Goal: Task Accomplishment & Management: Complete application form

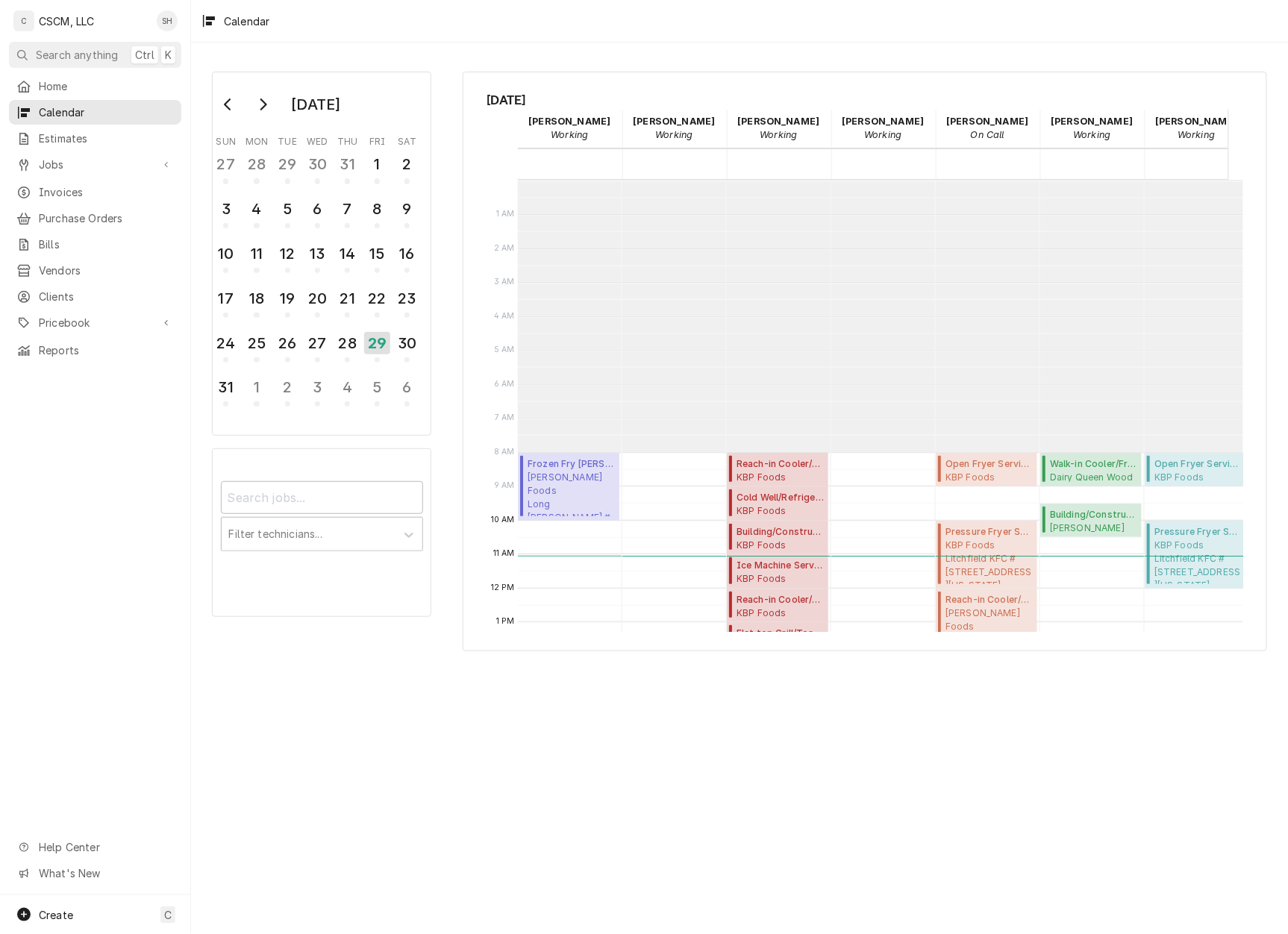
scroll to position [272, 0]
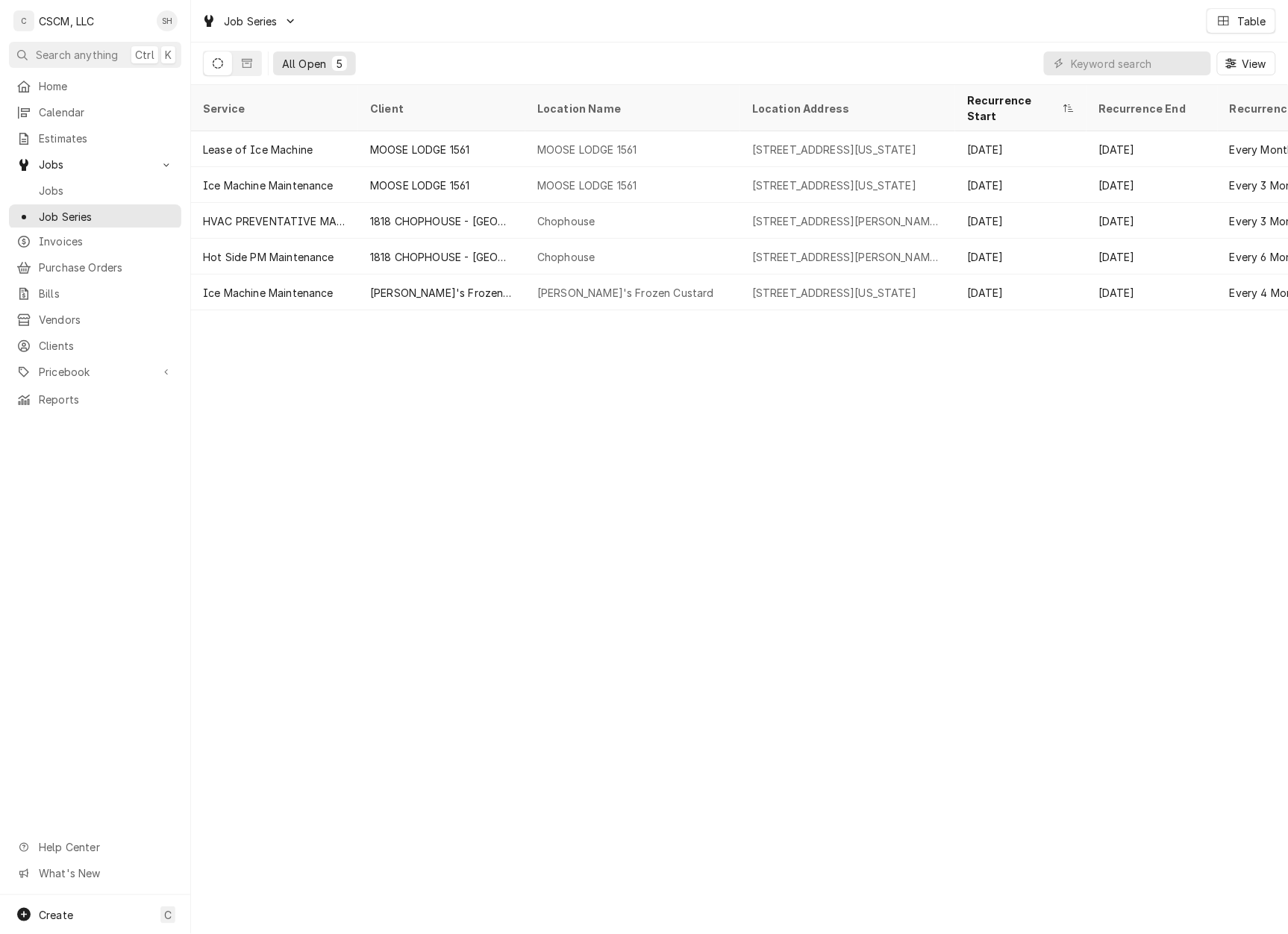
click at [53, 183] on span "Jobs" at bounding box center [106, 191] width 135 height 16
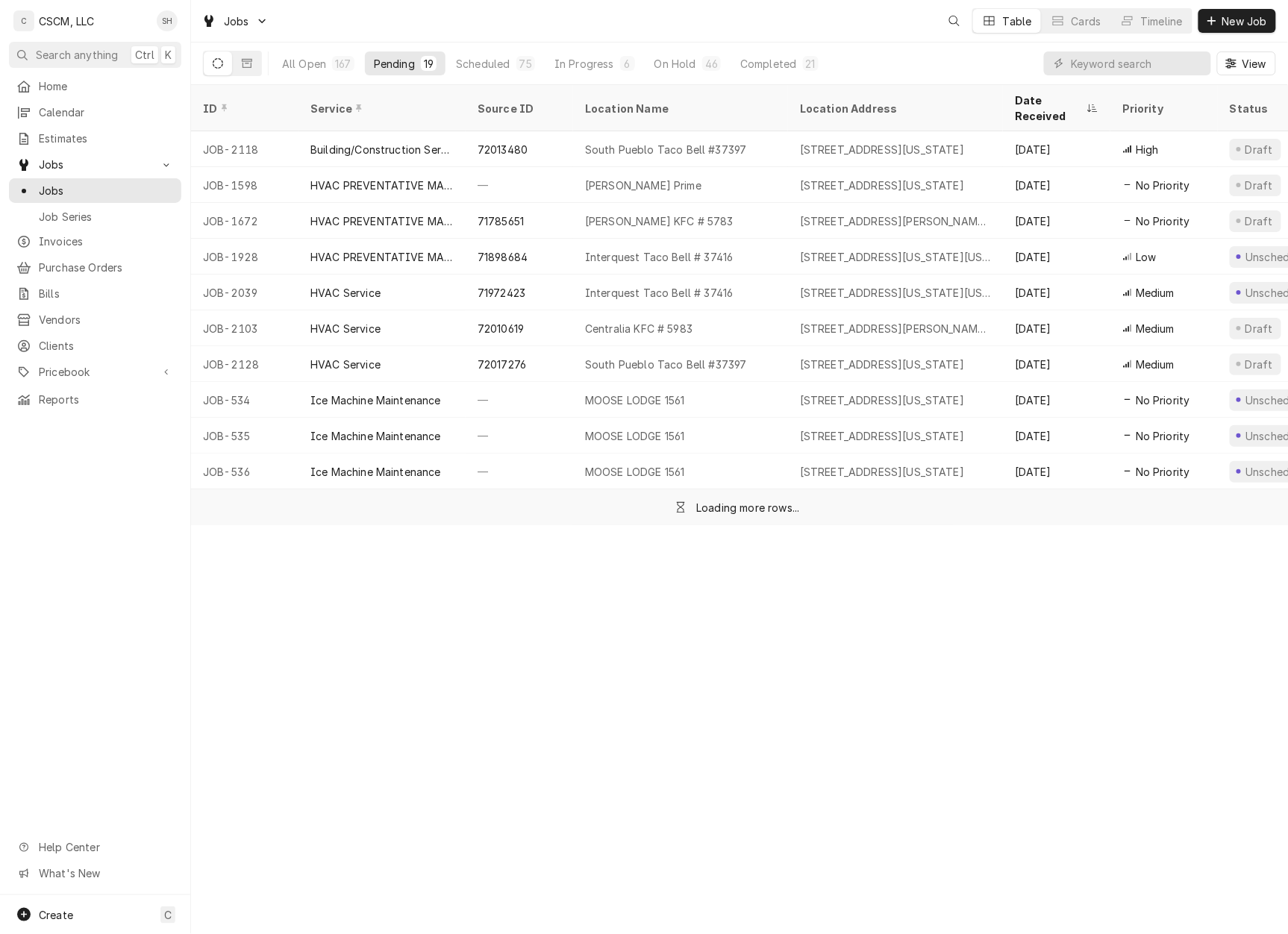
click at [1245, 16] on span "New Job" at bounding box center [1244, 22] width 51 height 16
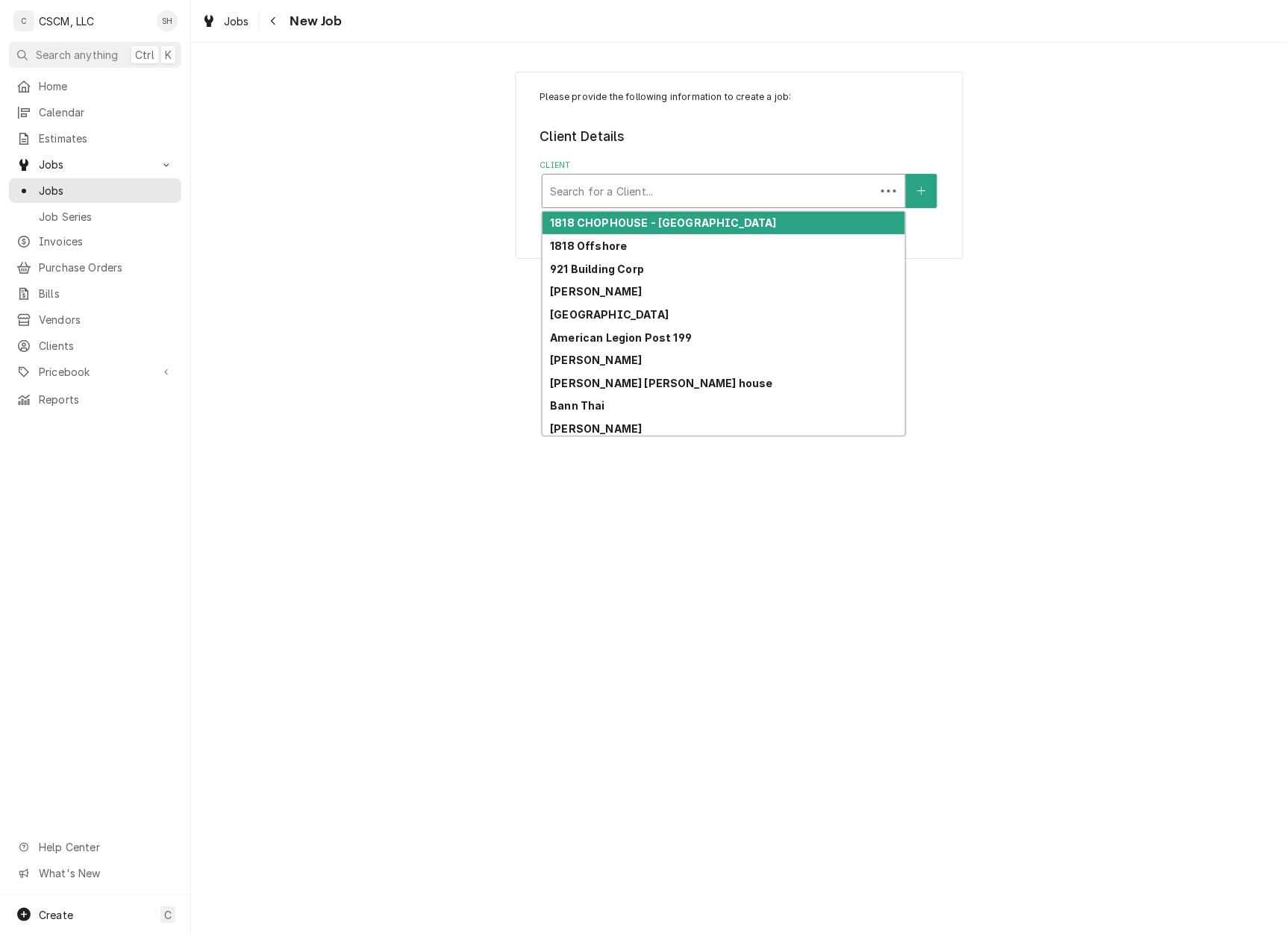
click at [786, 182] on div "Client" at bounding box center [709, 191] width 317 height 27
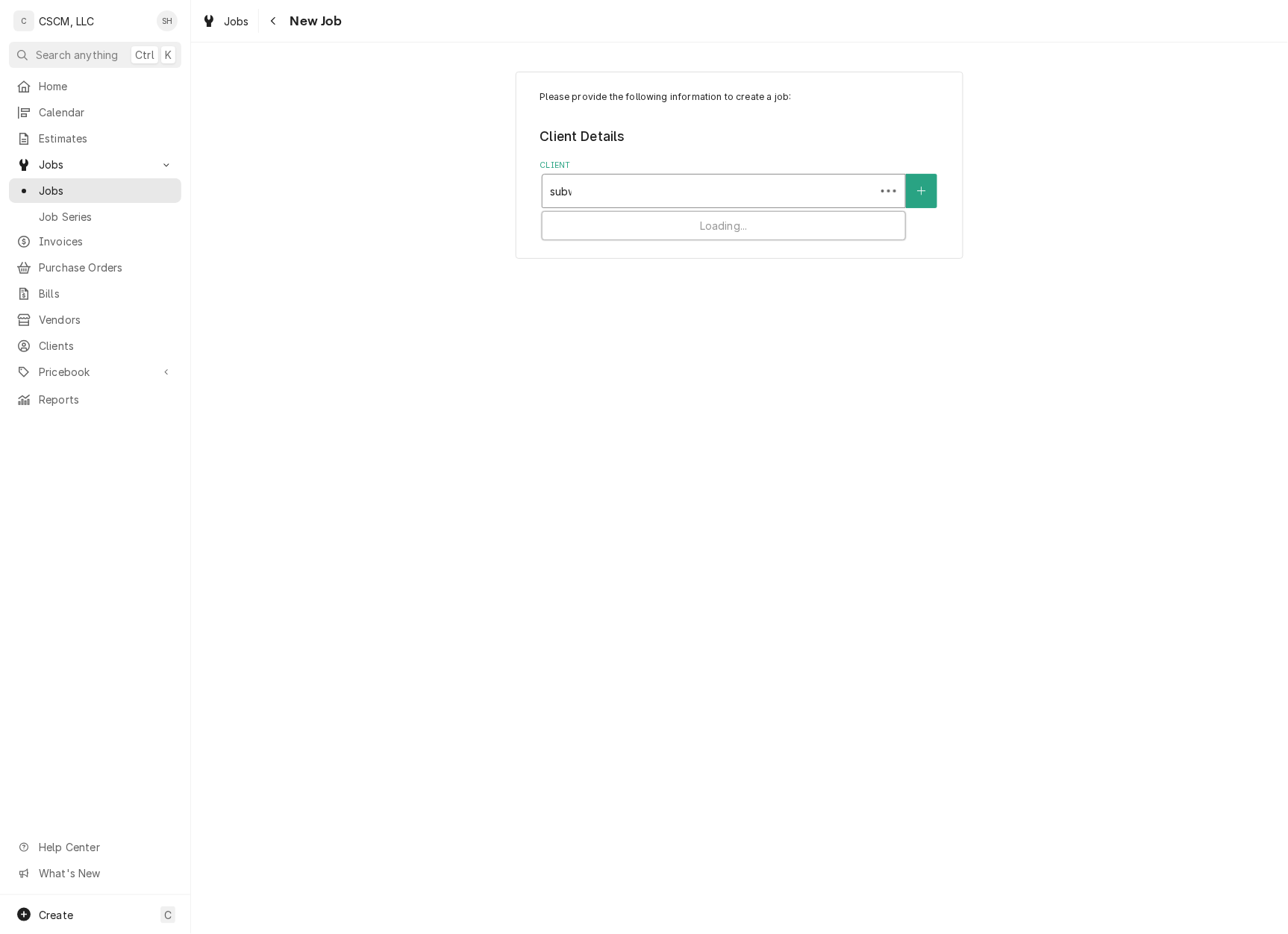
type input "subwa"
click at [658, 230] on div "Meyer Properties" at bounding box center [724, 223] width 362 height 23
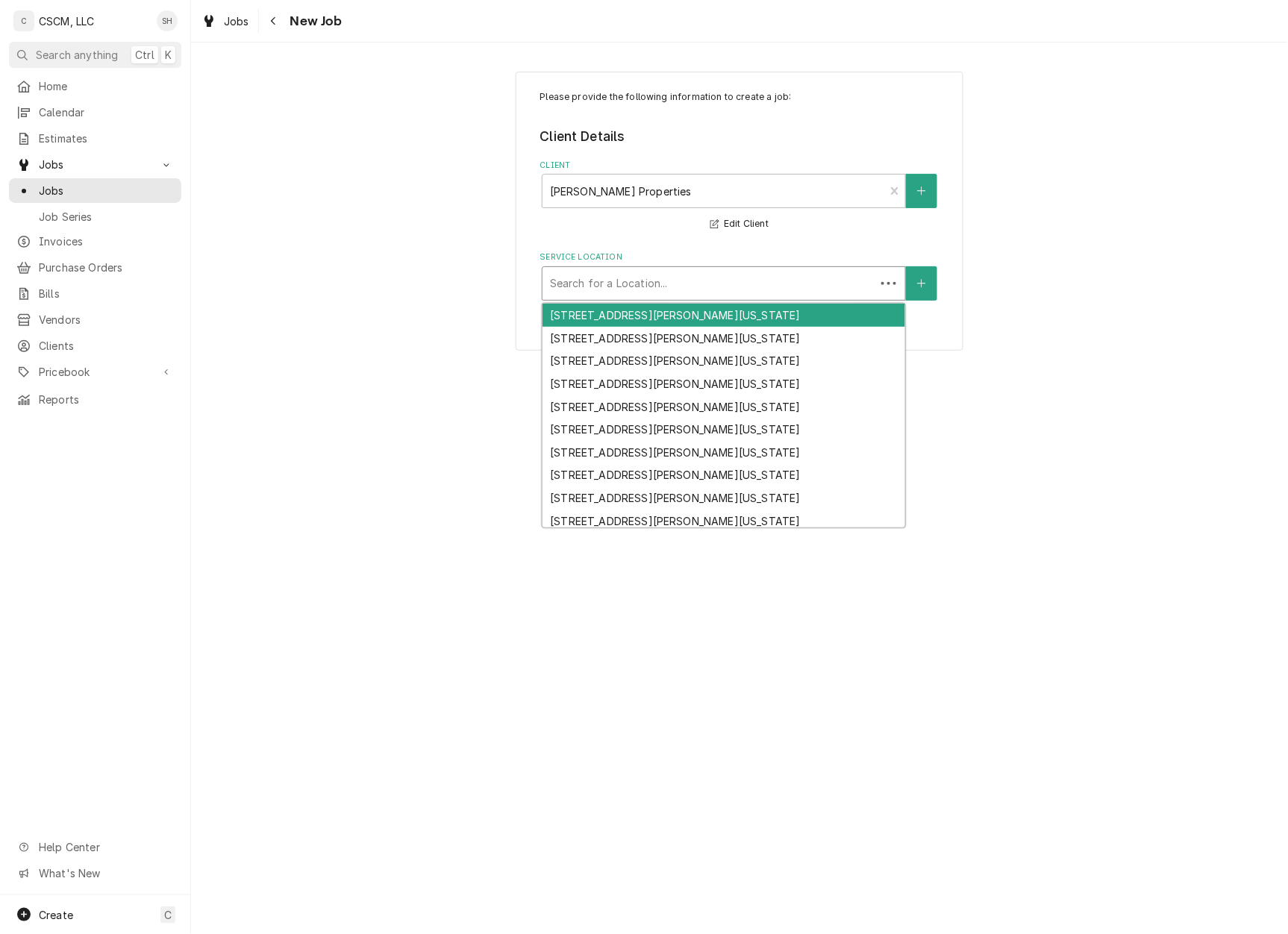
click at [642, 285] on div "Service Location" at bounding box center [709, 283] width 317 height 27
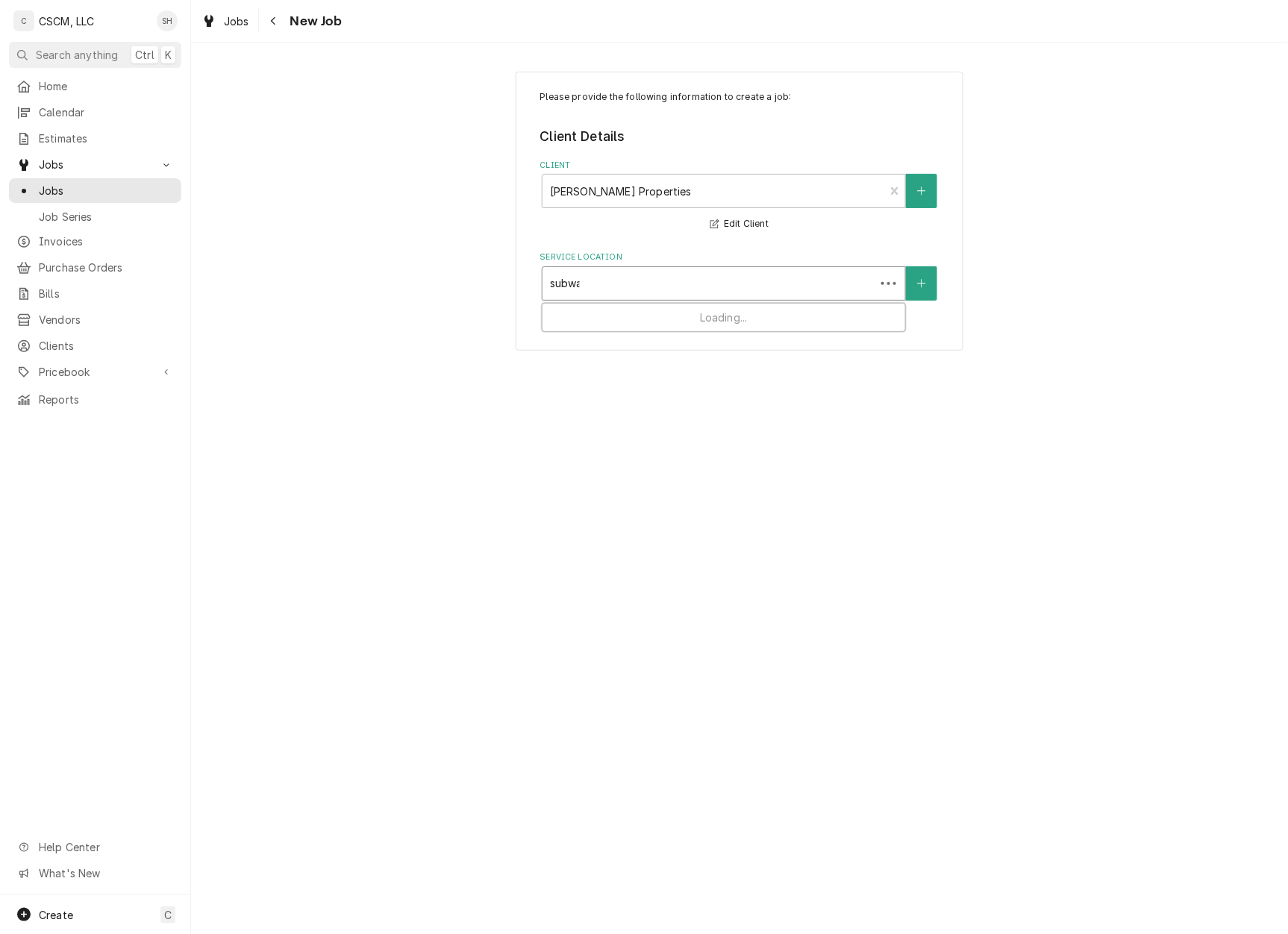
type input "subway"
click at [637, 317] on div "Subway / 120 S. Buchanan St STE 108, Edwardsville, Illinois 62025" at bounding box center [724, 315] width 362 height 23
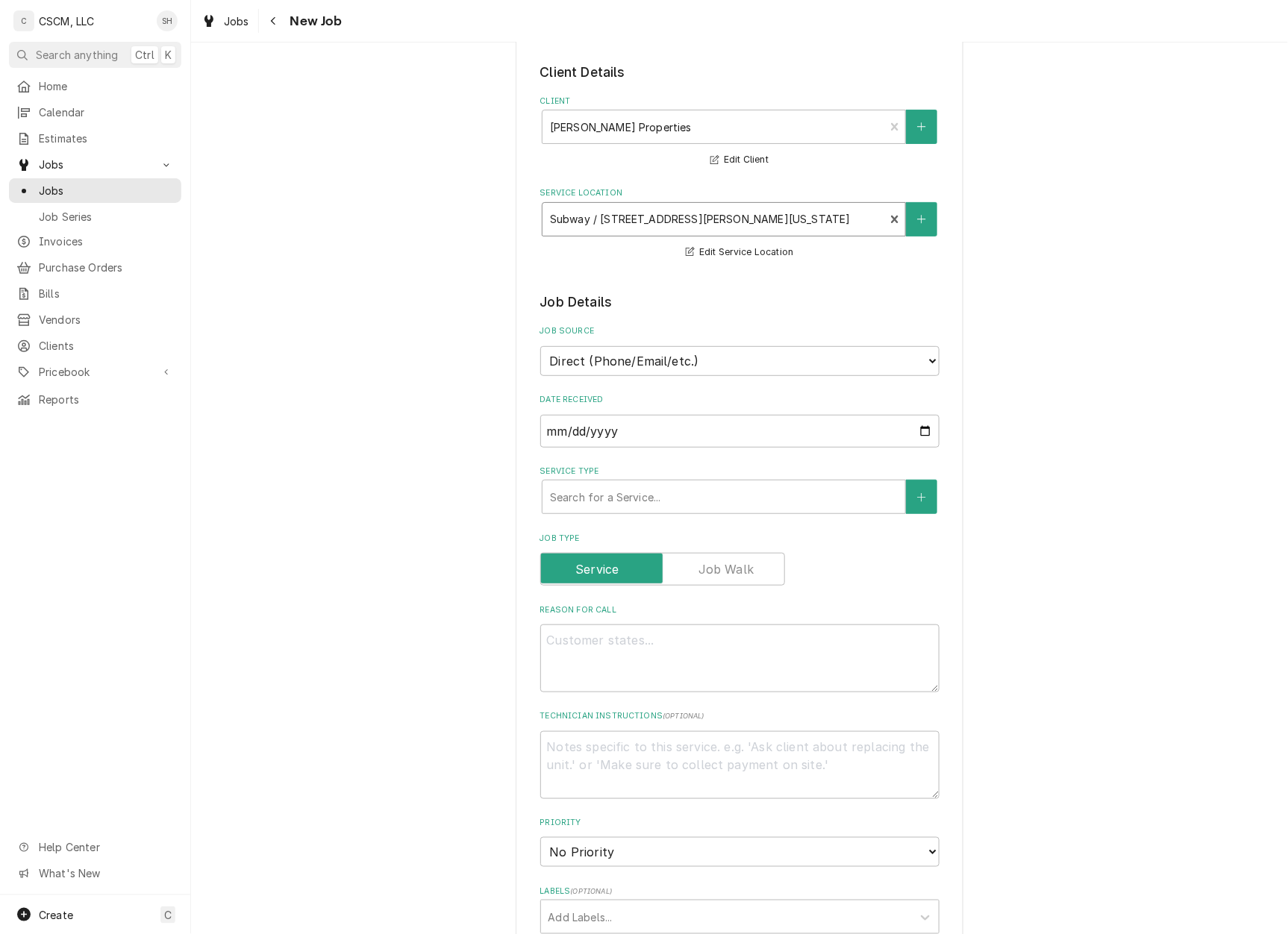
scroll to position [99, 0]
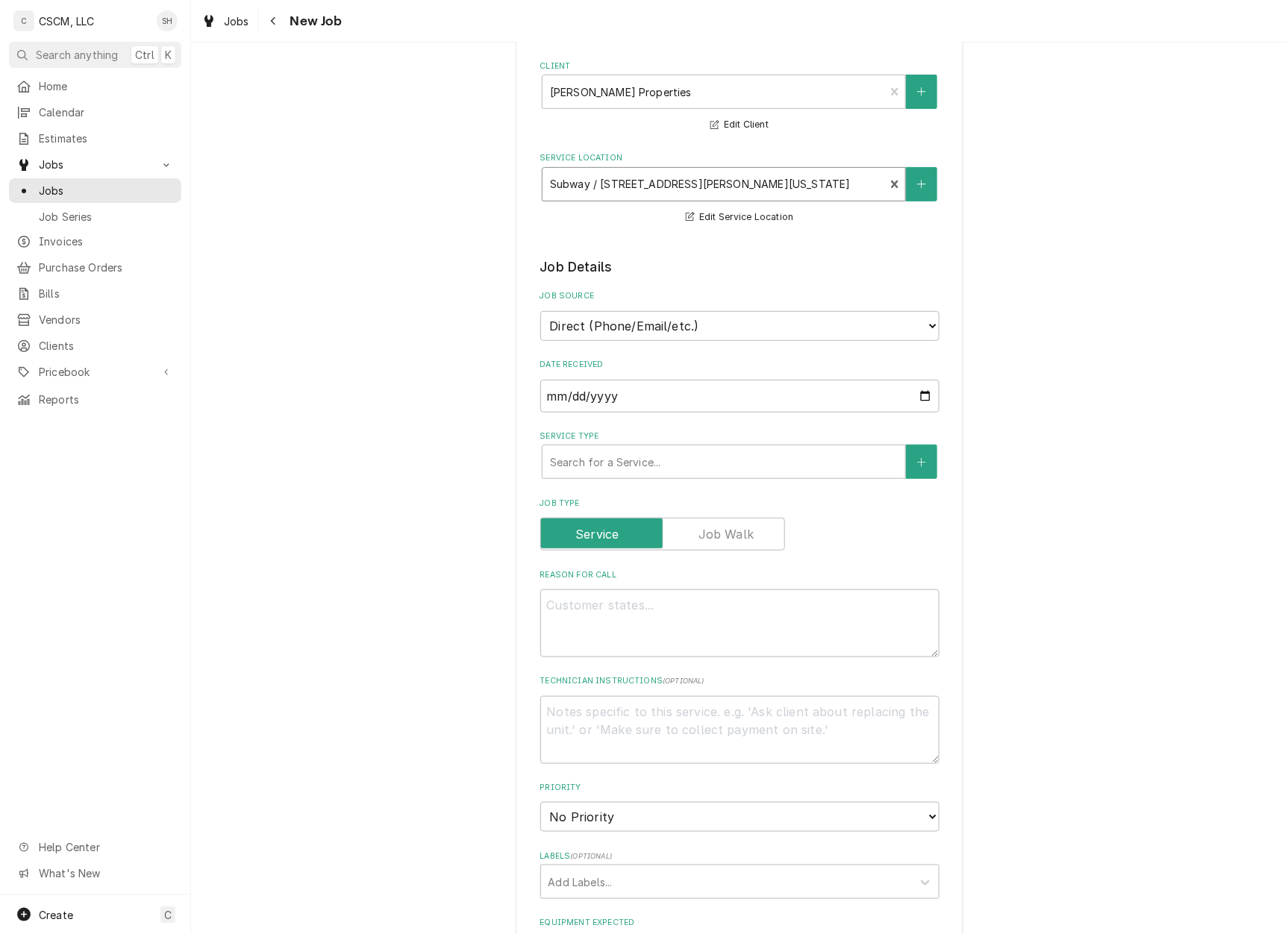
click at [738, 467] on div "Service Type" at bounding box center [724, 461] width 348 height 27
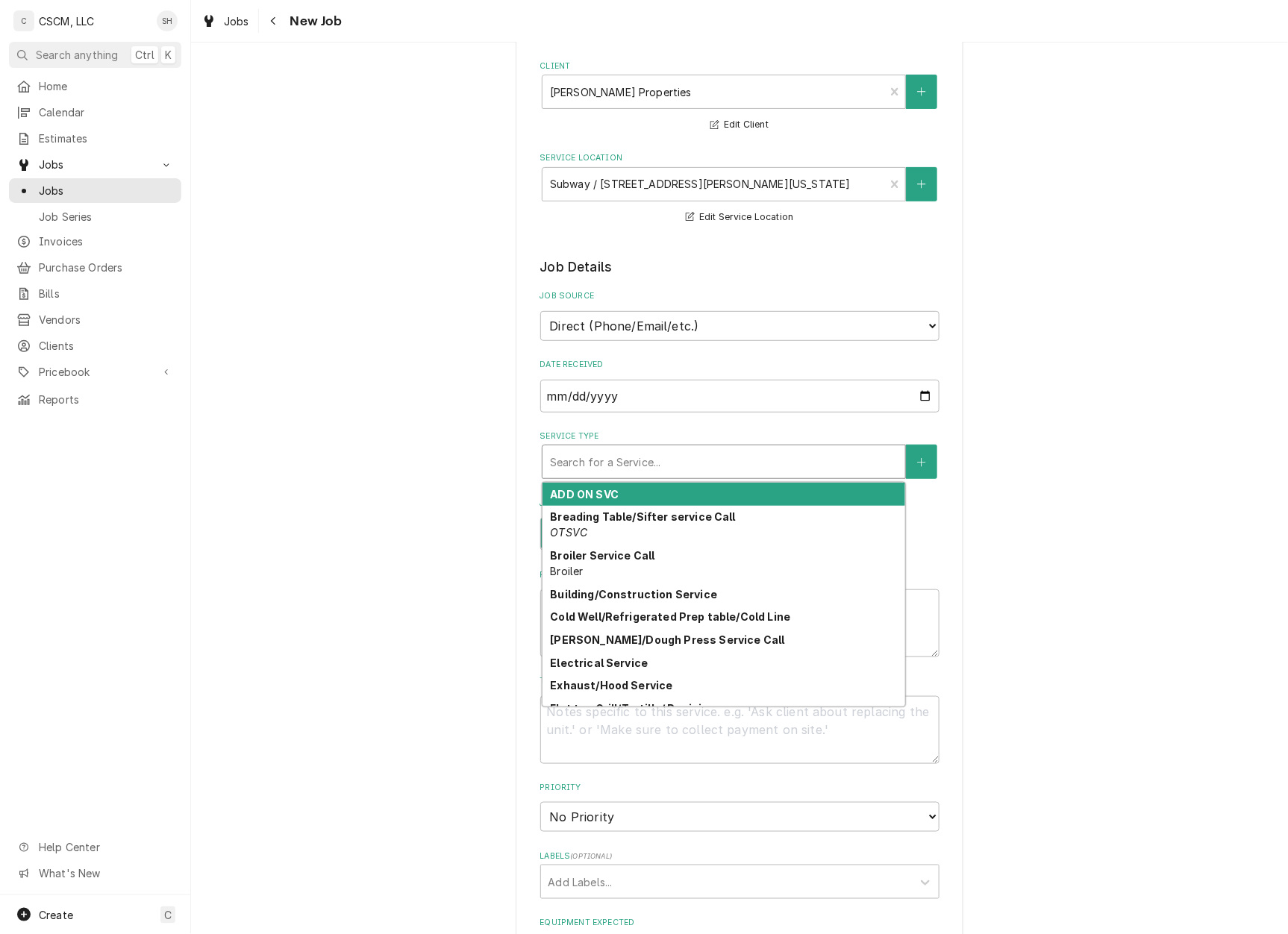
click at [730, 461] on div "Service Type" at bounding box center [724, 461] width 348 height 27
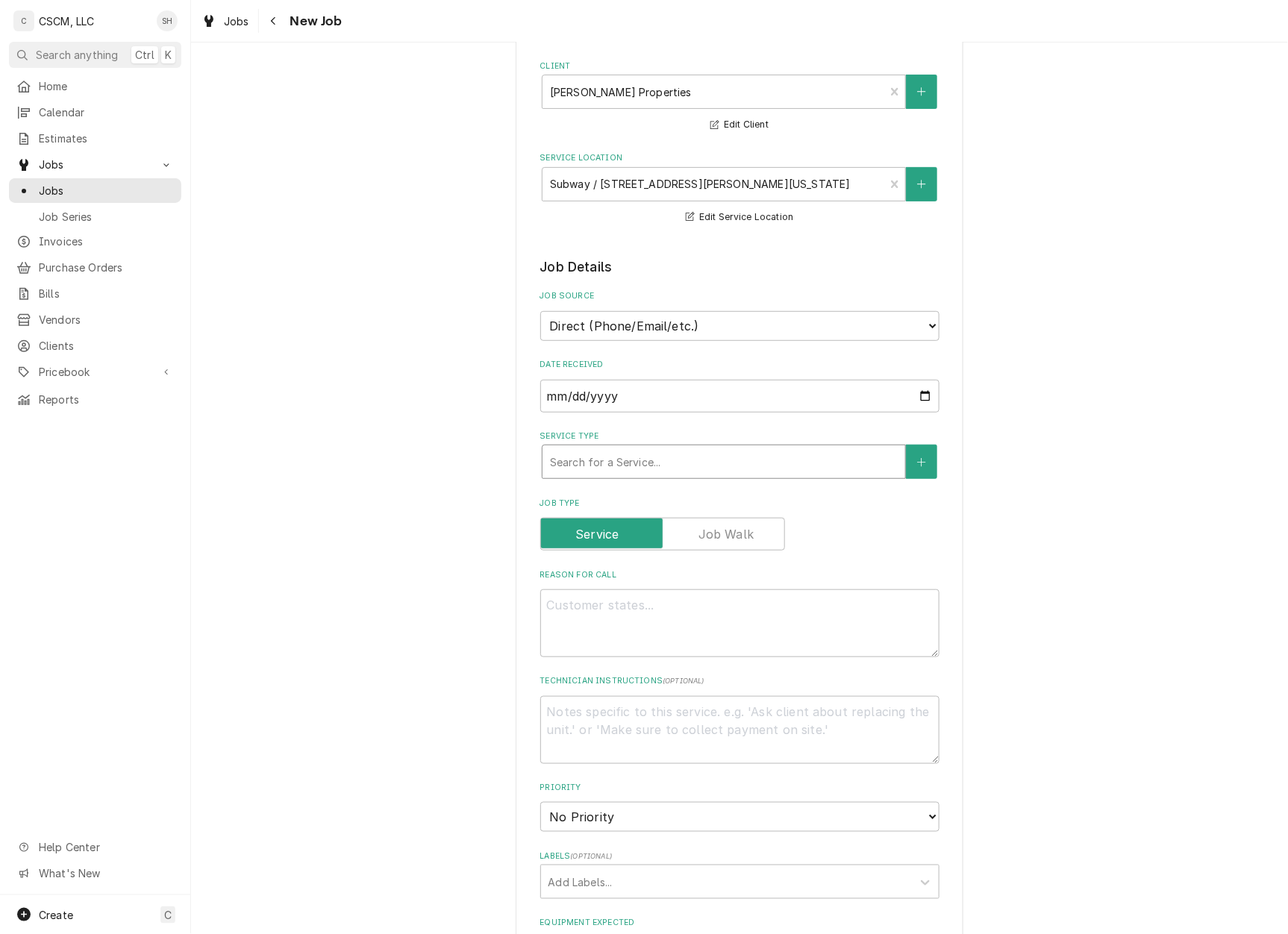
type textarea "x"
type input "h"
type textarea "x"
type input "hv"
type textarea "x"
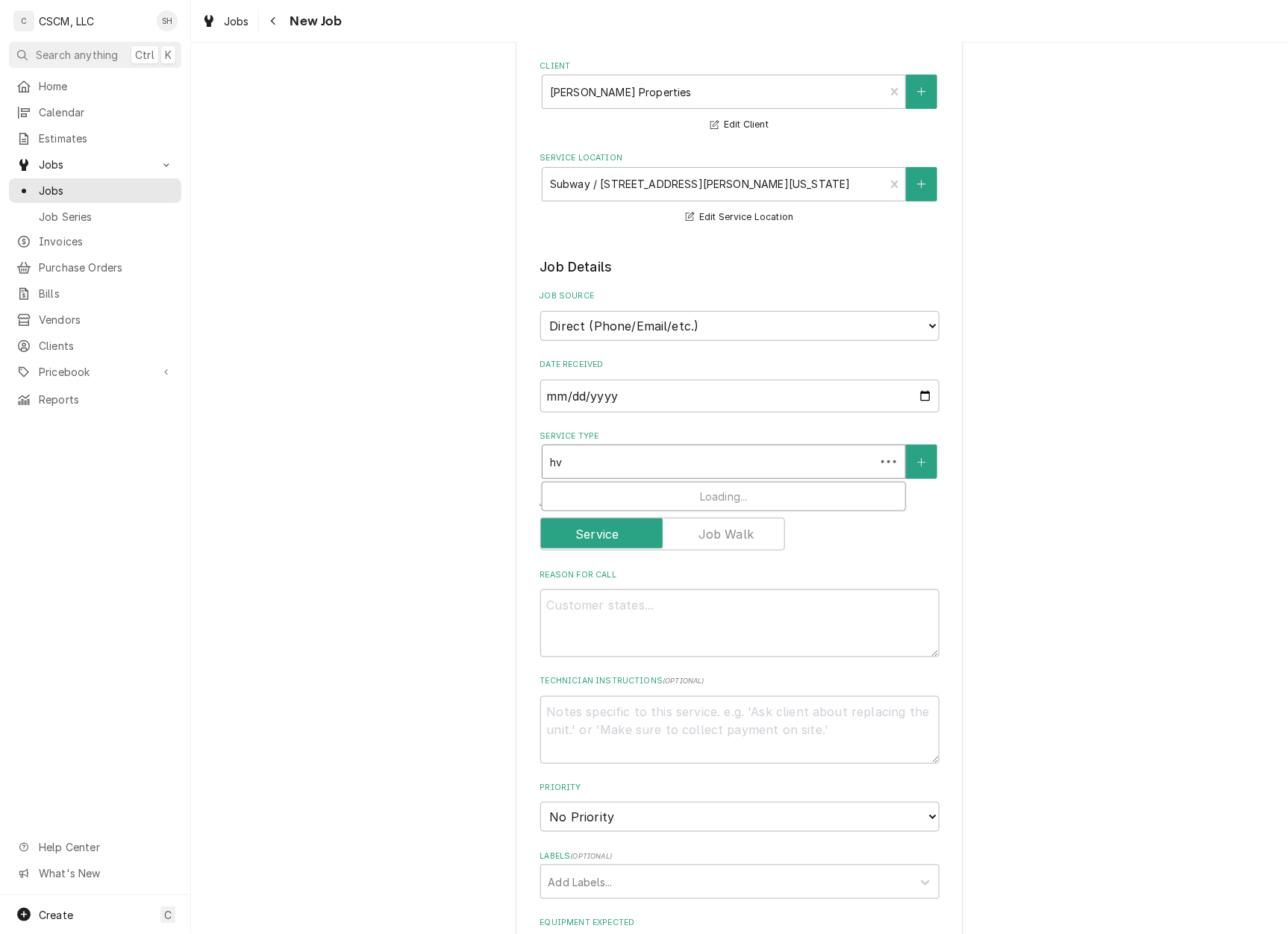
type input "hva"
type textarea "x"
type input "hvac"
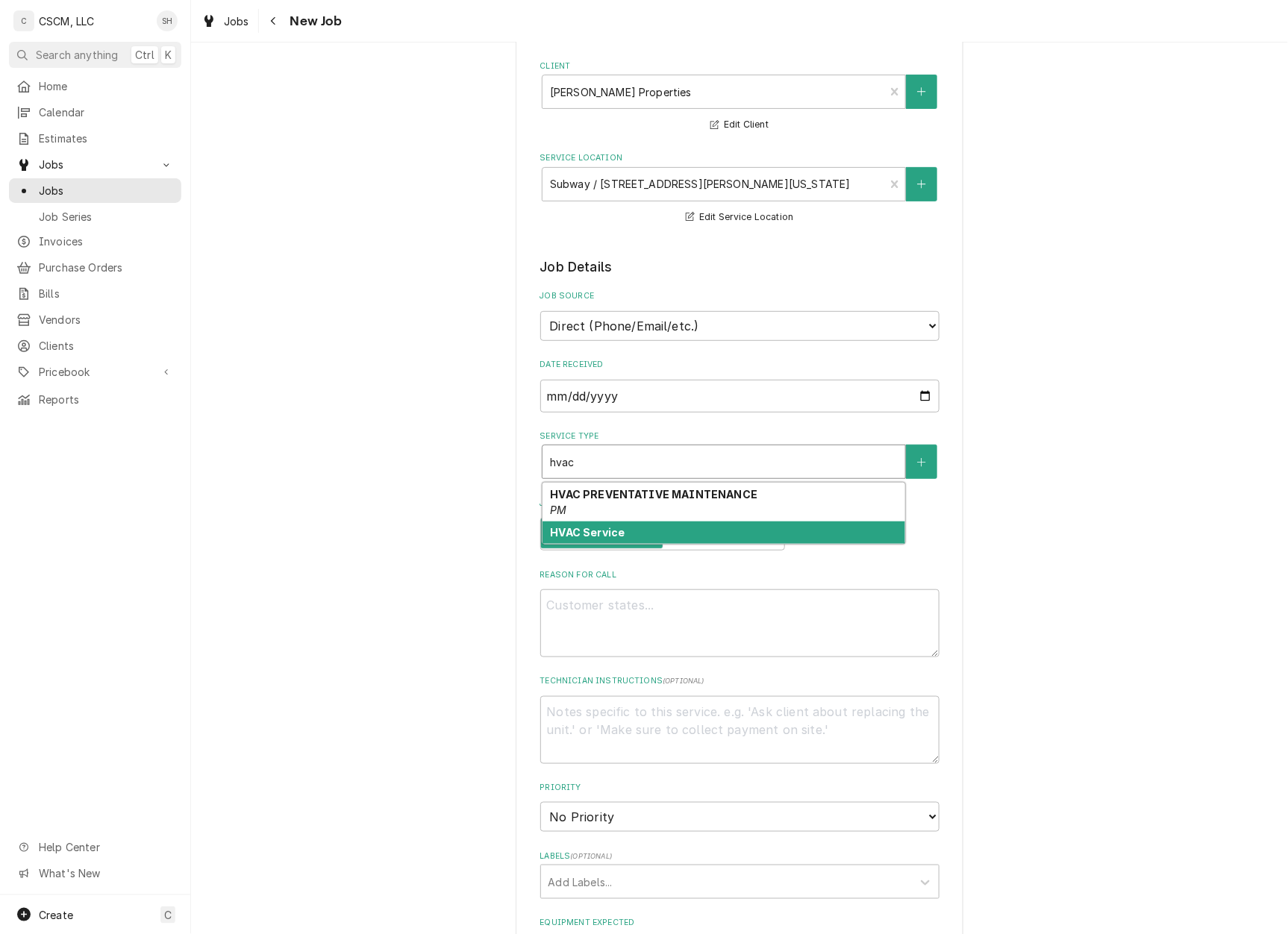
click at [651, 530] on div "HVAC Service" at bounding box center [724, 533] width 362 height 23
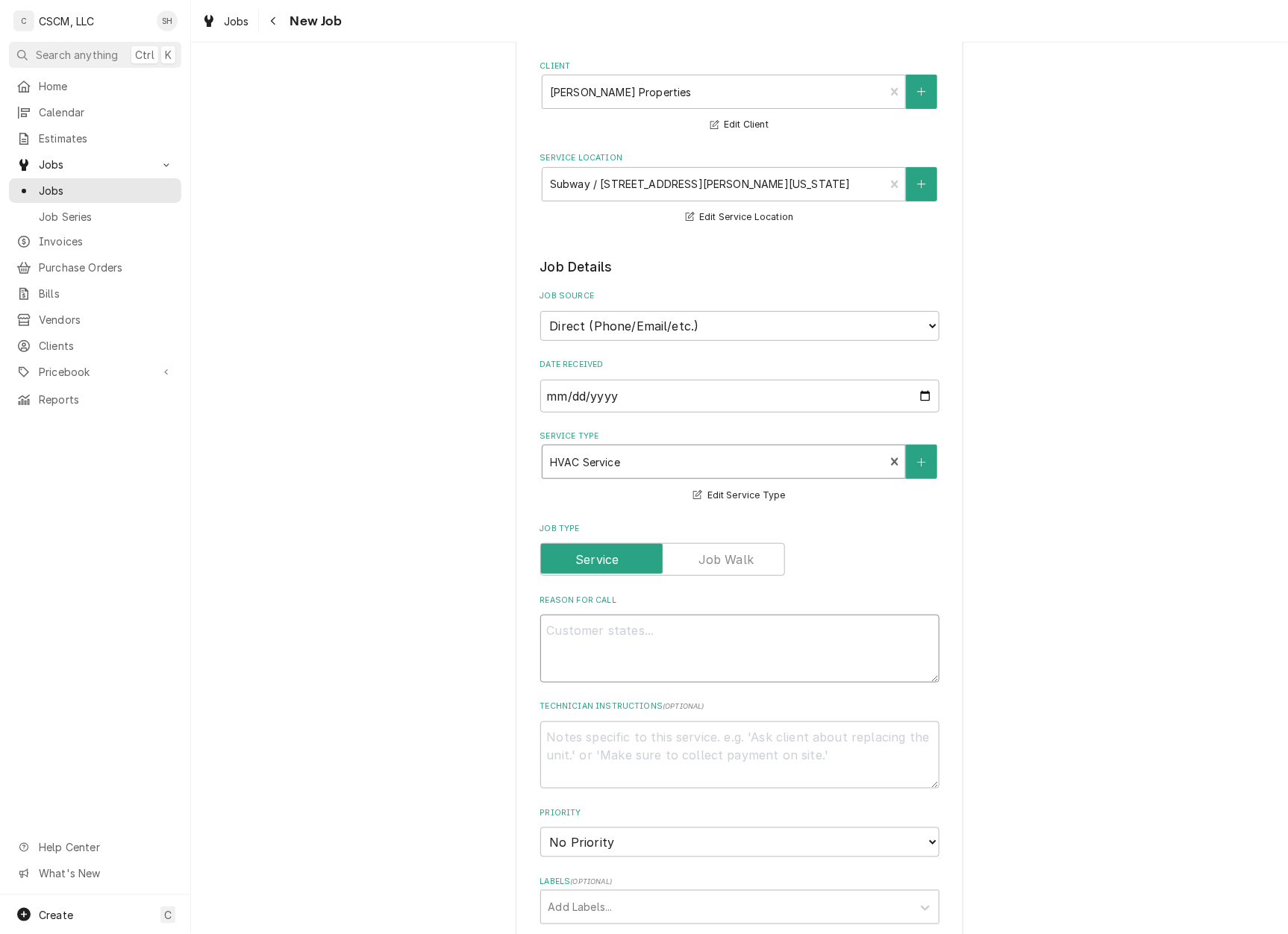
click at [625, 651] on textarea "Reason For Call" at bounding box center [739, 649] width 399 height 68
type textarea "x"
type textarea "A"
type textarea "x"
type textarea "AC"
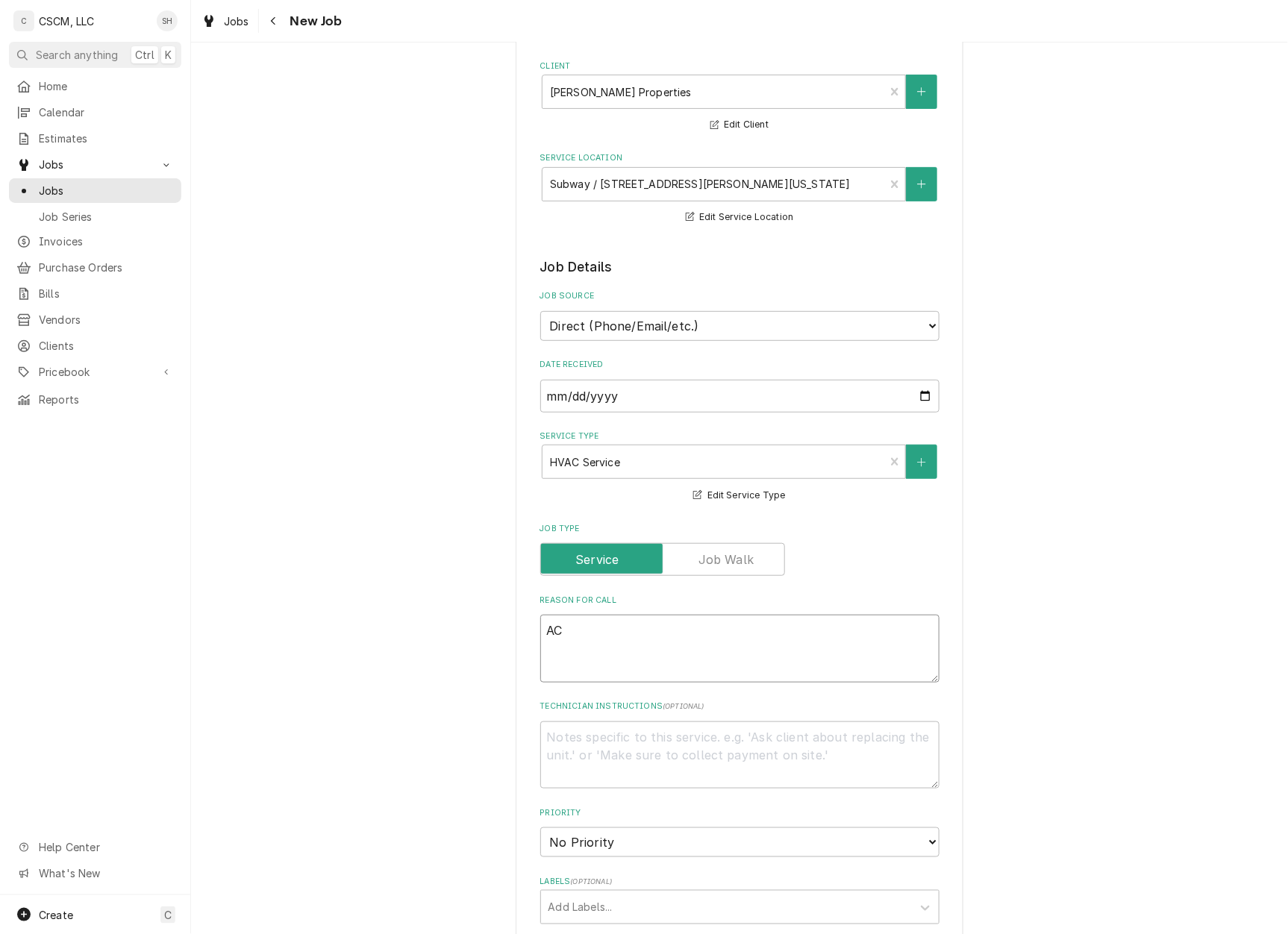
type textarea "x"
type textarea "AC"
type textarea "x"
type textarea "AC i"
type textarea "x"
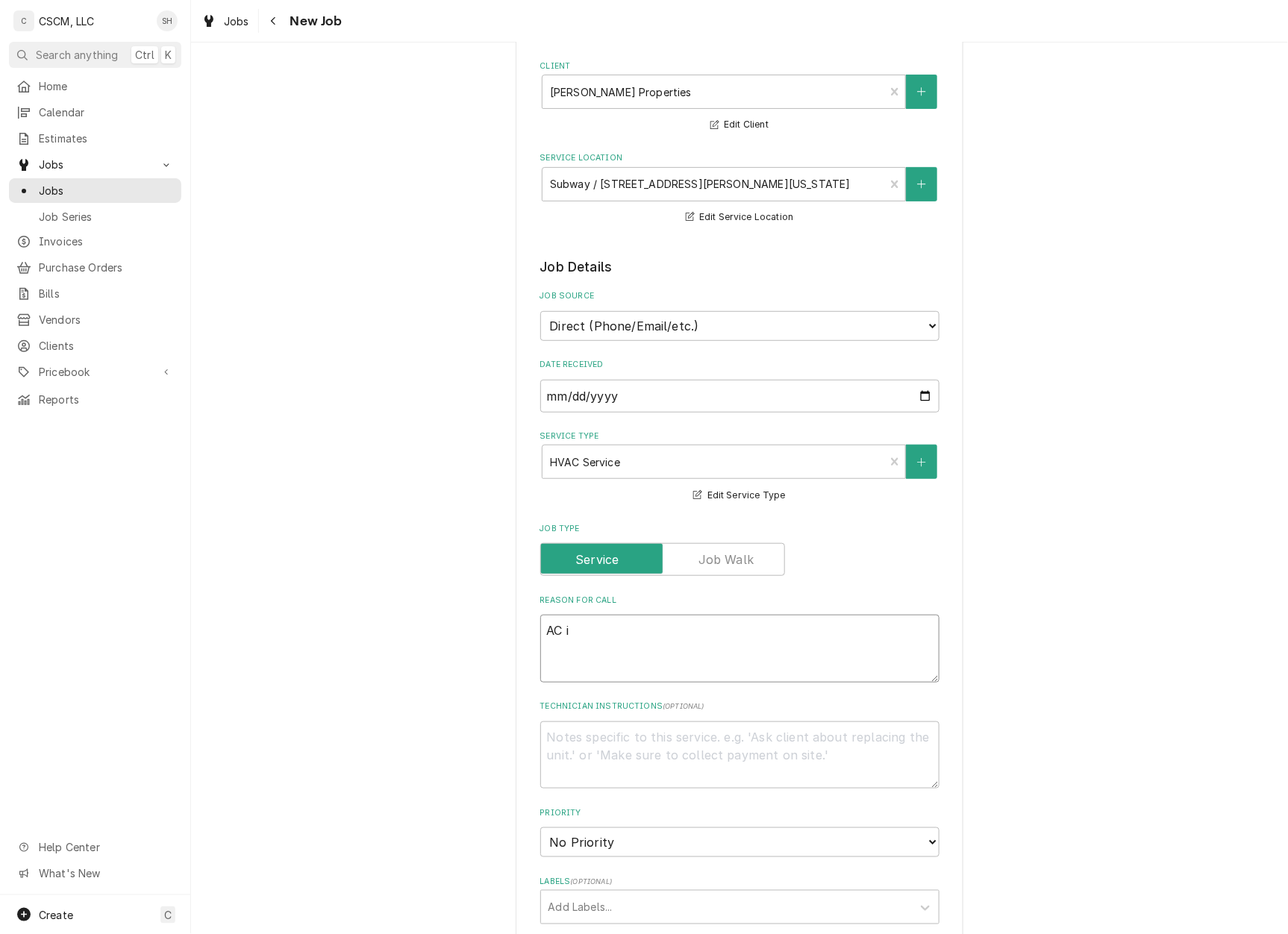
type textarea "AC is"
type textarea "x"
type textarea "AC is"
type textarea "x"
type textarea "AC is t"
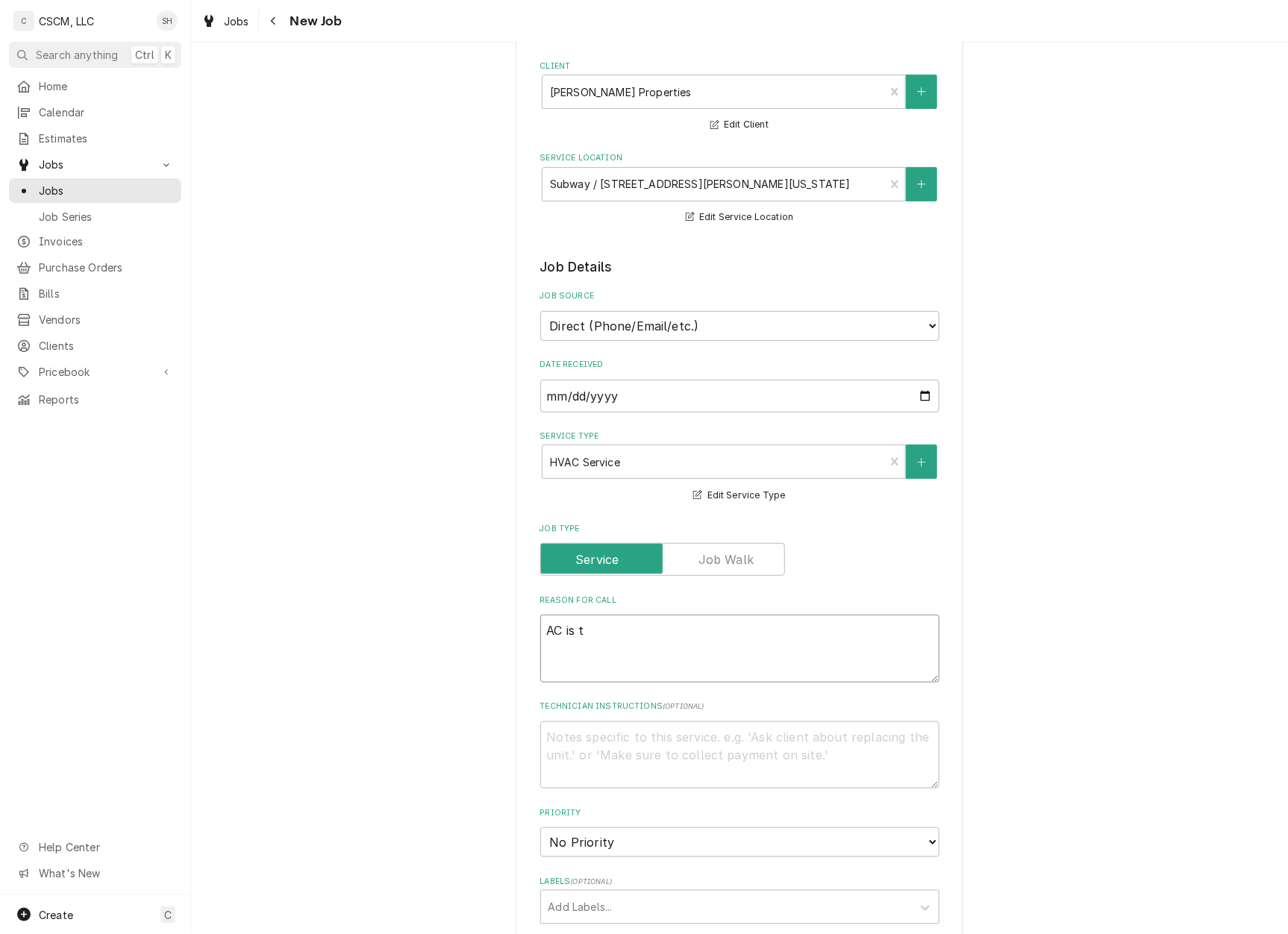
type textarea "x"
type textarea "AC is tr"
type textarea "x"
type textarea "AC is tri"
type textarea "x"
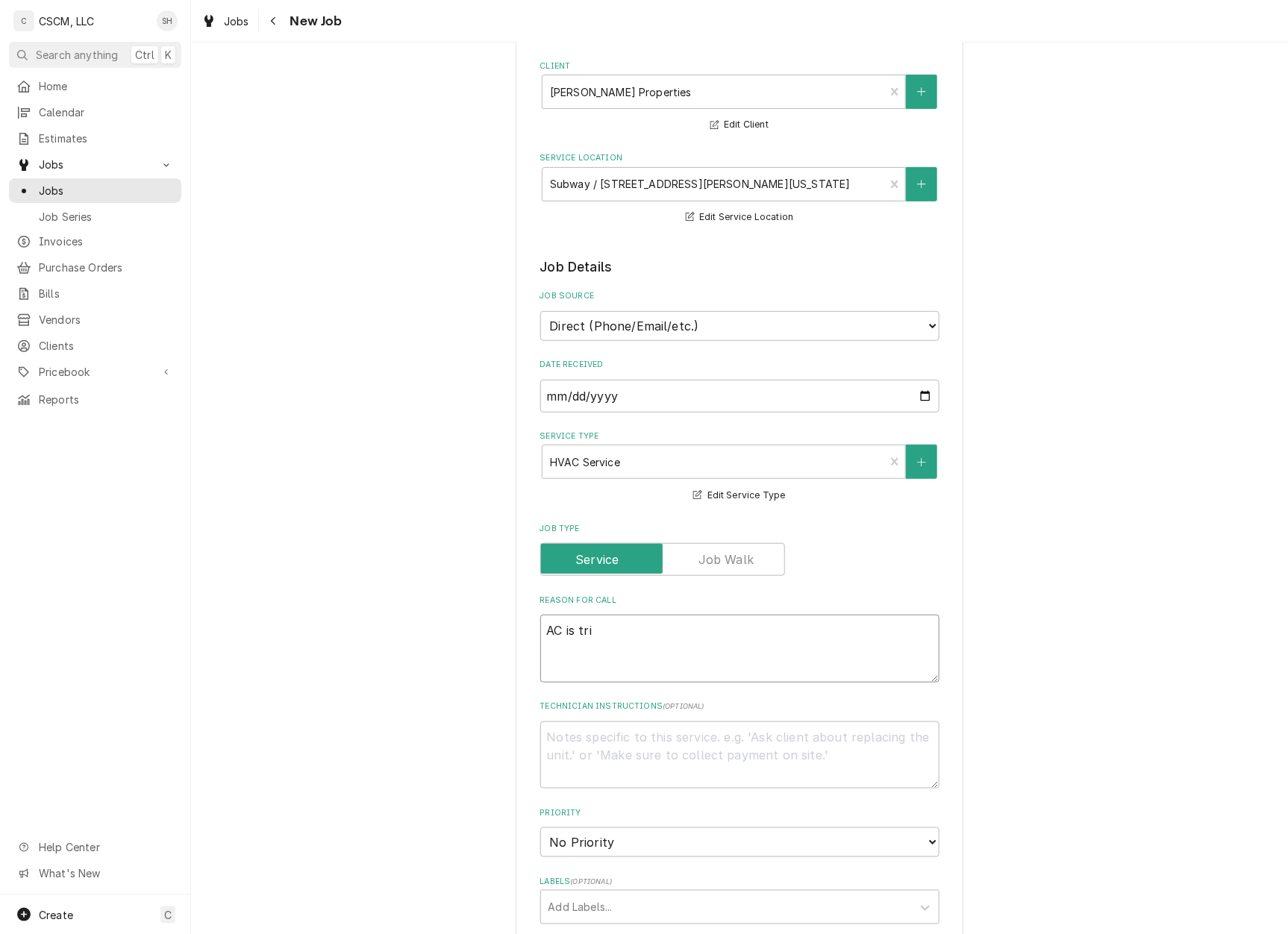
type textarea "AC is trip"
type textarea "x"
type textarea "AC is tripp"
type textarea "x"
type textarea "AC is trippi"
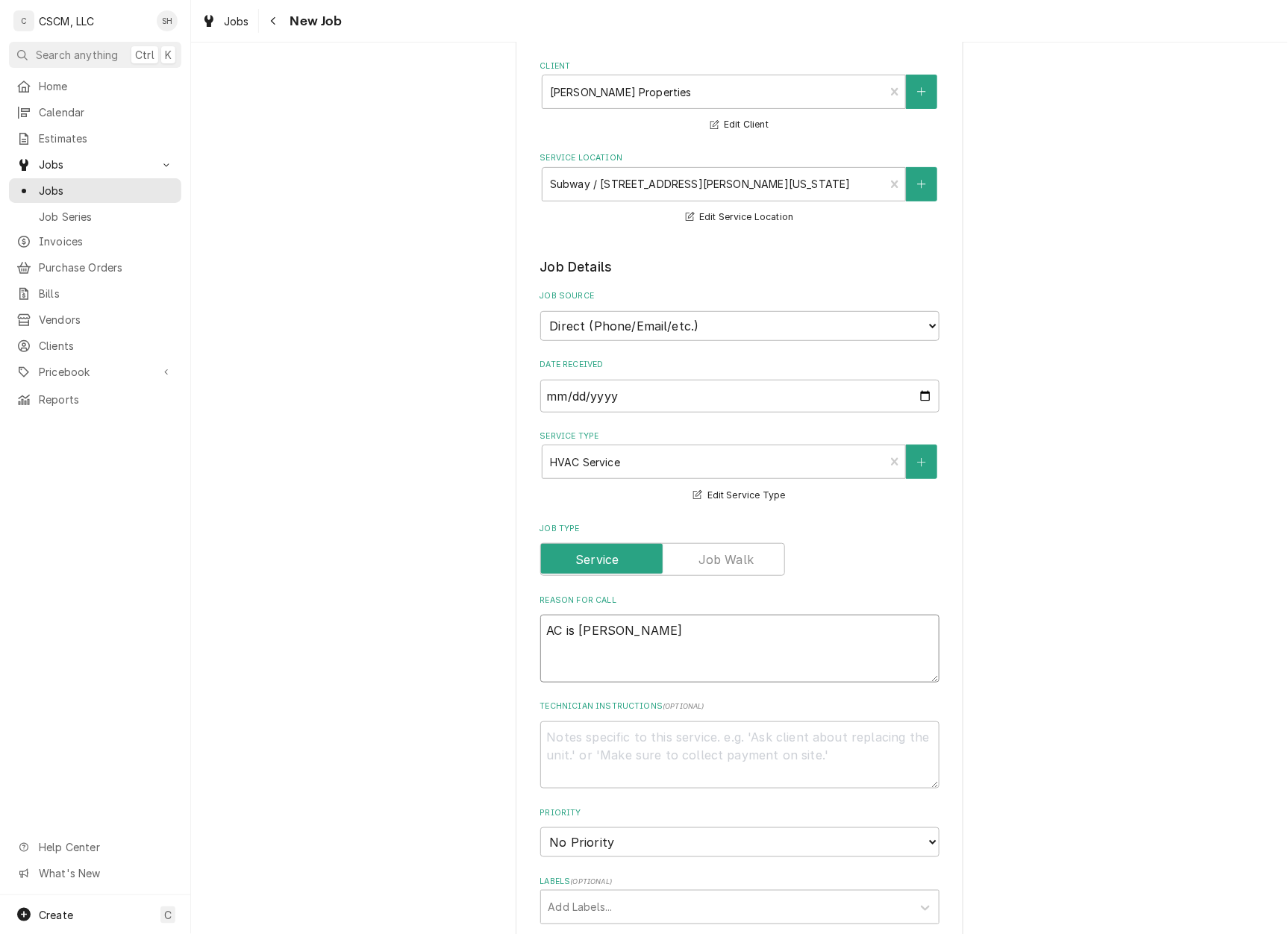
type textarea "x"
type textarea "AC is trippin"
type textarea "x"
type textarea "AC is tripping"
type textarea "x"
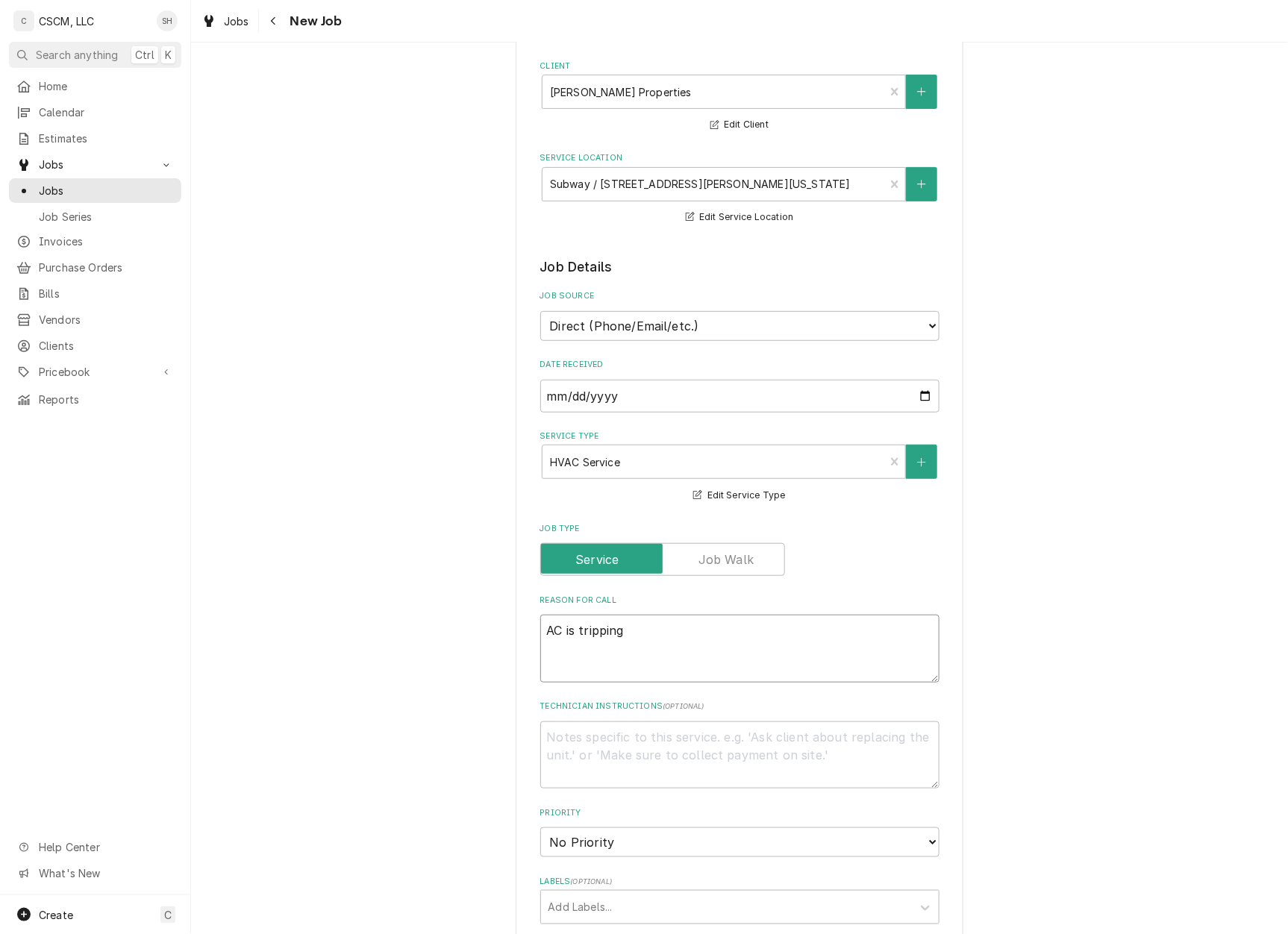
type textarea "AC is tripping"
type textarea "x"
type textarea "AC is tripping t"
type textarea "x"
type textarea "AC is tripping th"
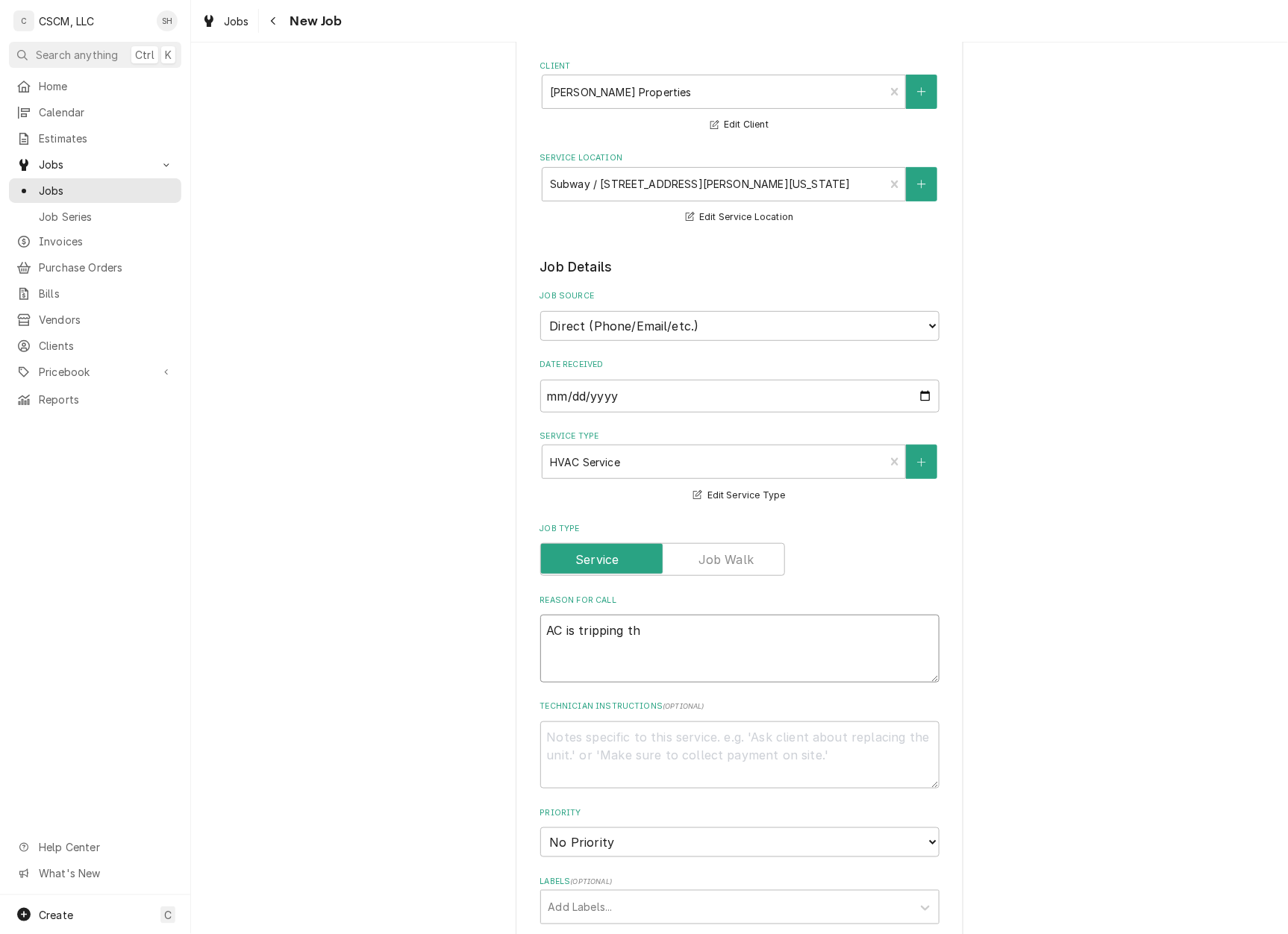
type textarea "x"
type textarea "AC is tripping the"
type textarea "x"
type textarea "AC is tripping the"
type textarea "x"
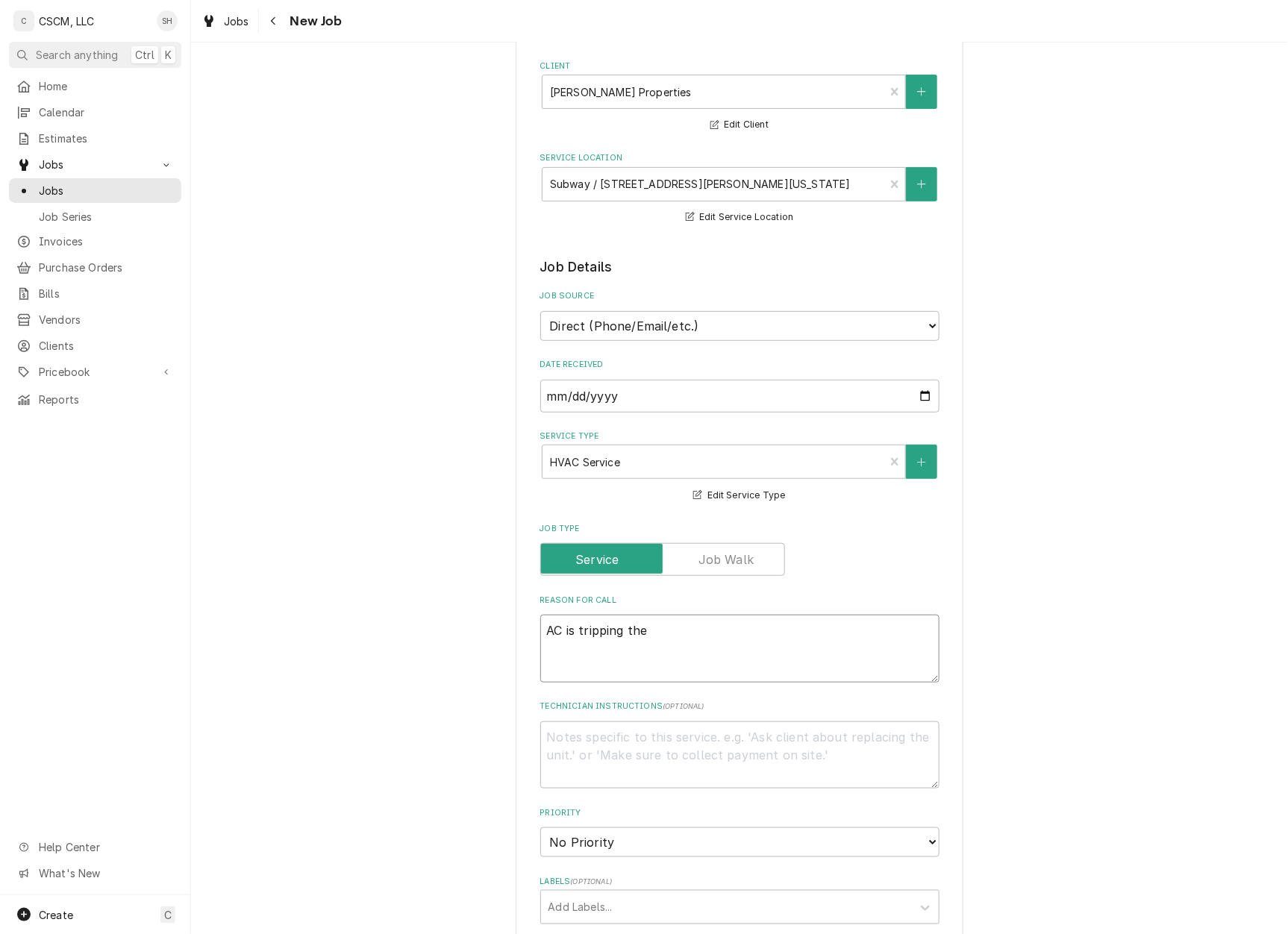
type textarea "AC is tripping the b"
type textarea "x"
type textarea "AC is tripping the br"
type textarea "x"
type textarea "AC is tripping the bre"
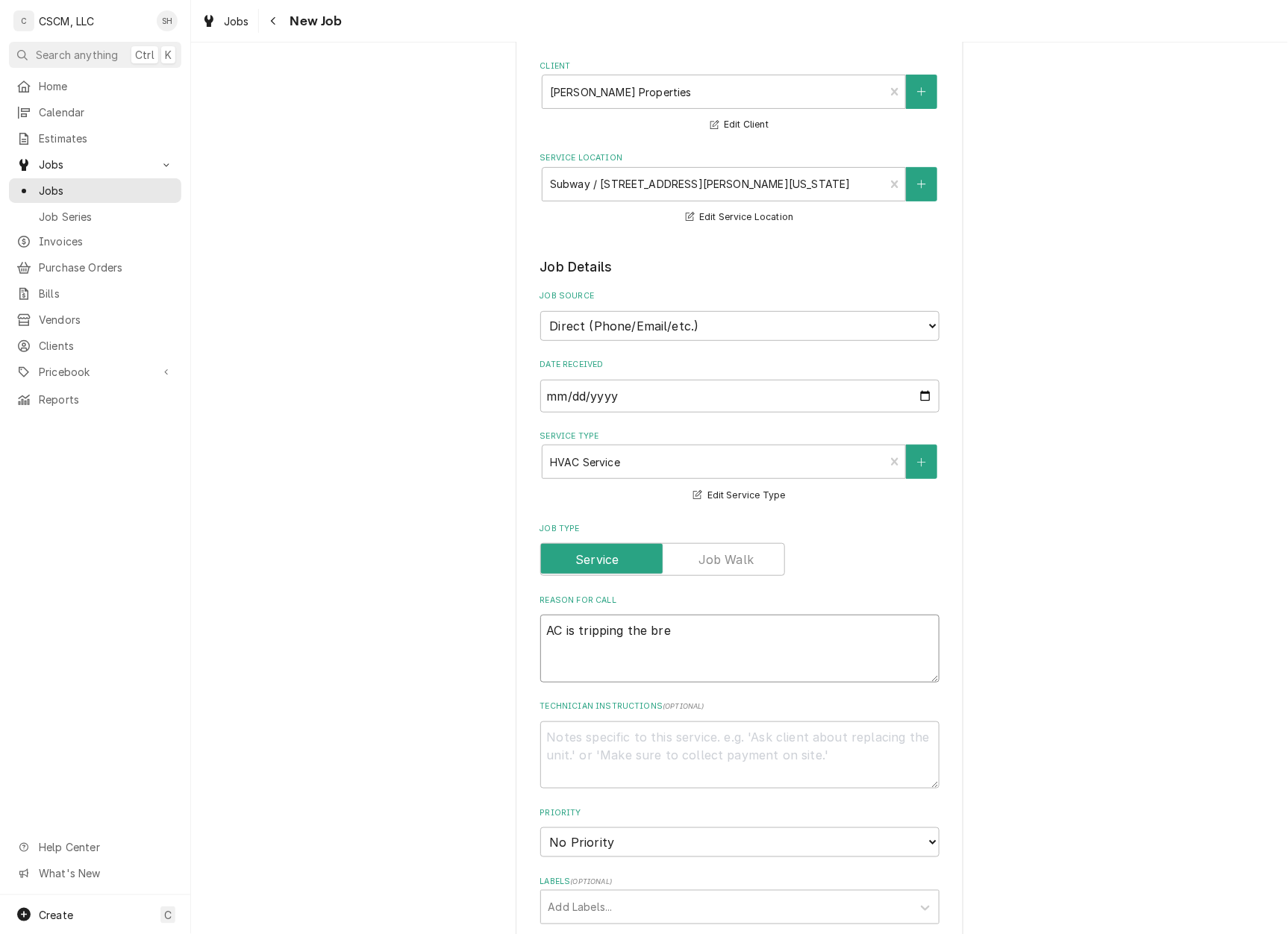
type textarea "x"
type textarea "AC is tripping the brea"
type textarea "x"
type textarea "AC is tripping the break"
type textarea "x"
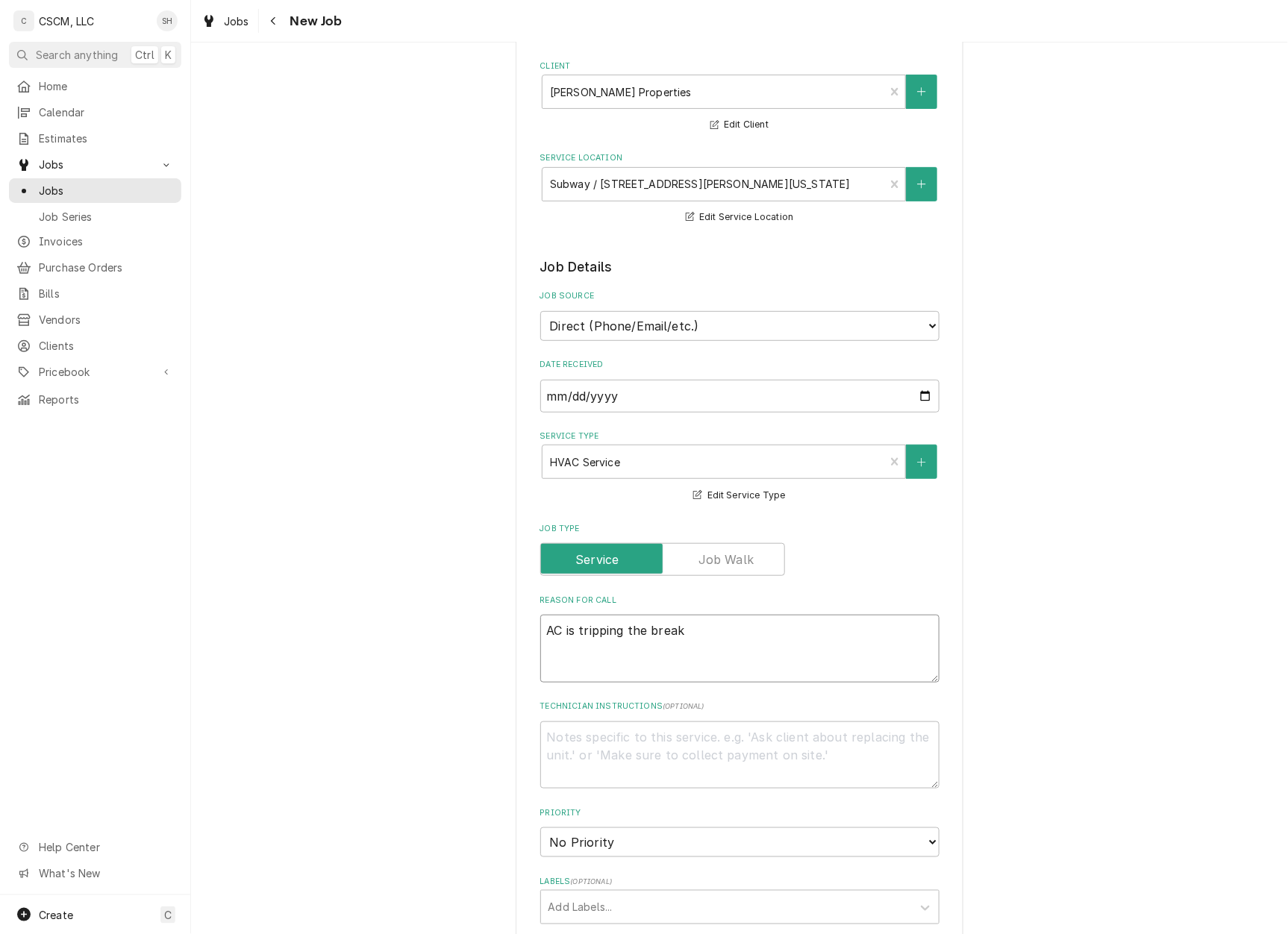
type textarea "AC is tripping the breake"
type textarea "x"
type textarea "AC is tripping the breaker"
type textarea "x"
type textarea "AC is tripping the breaker,"
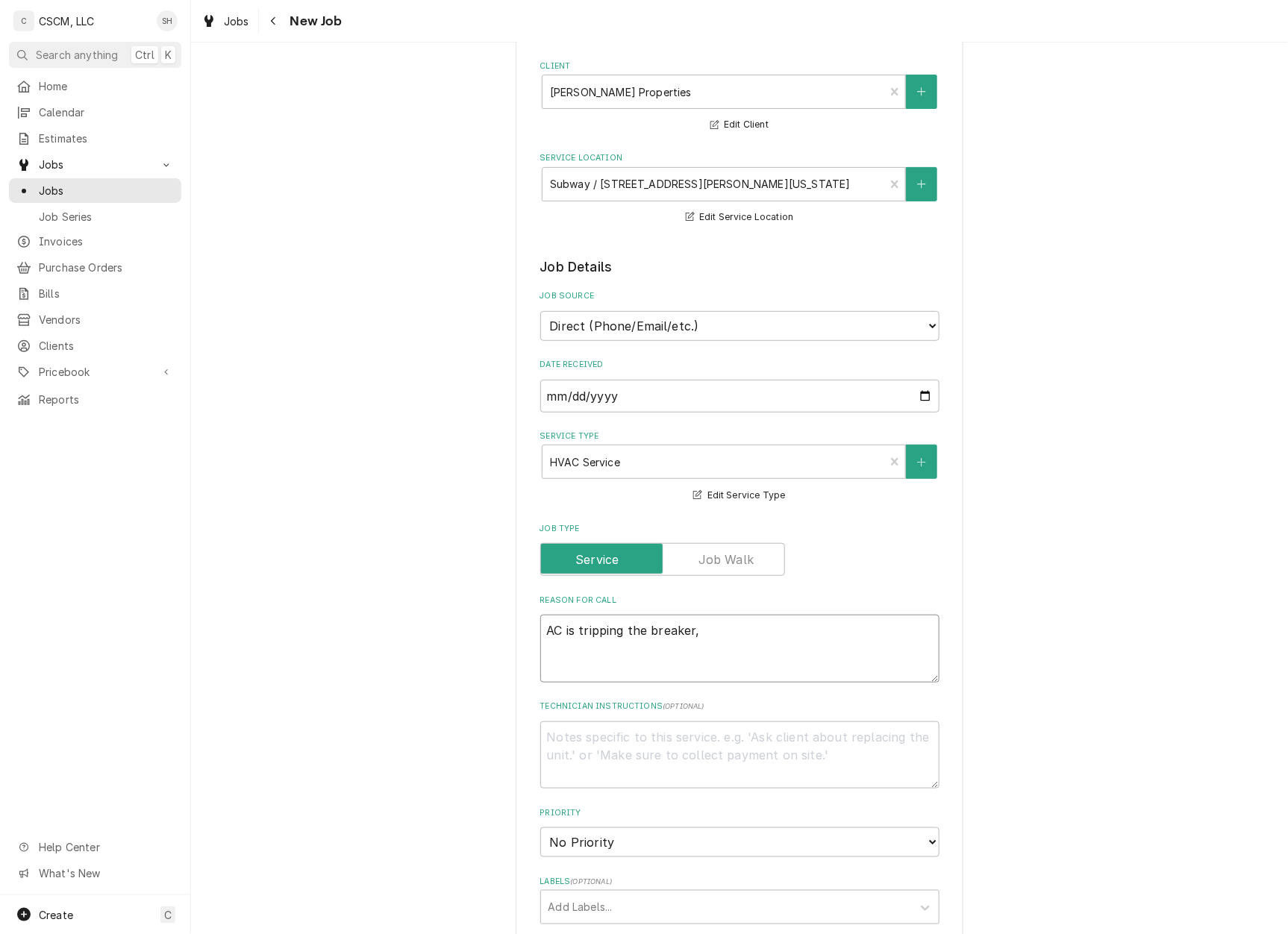
type textarea "x"
type textarea "AC is tripping the breaker,"
type textarea "x"
type textarea "AC is tripping the breaker, N"
type textarea "x"
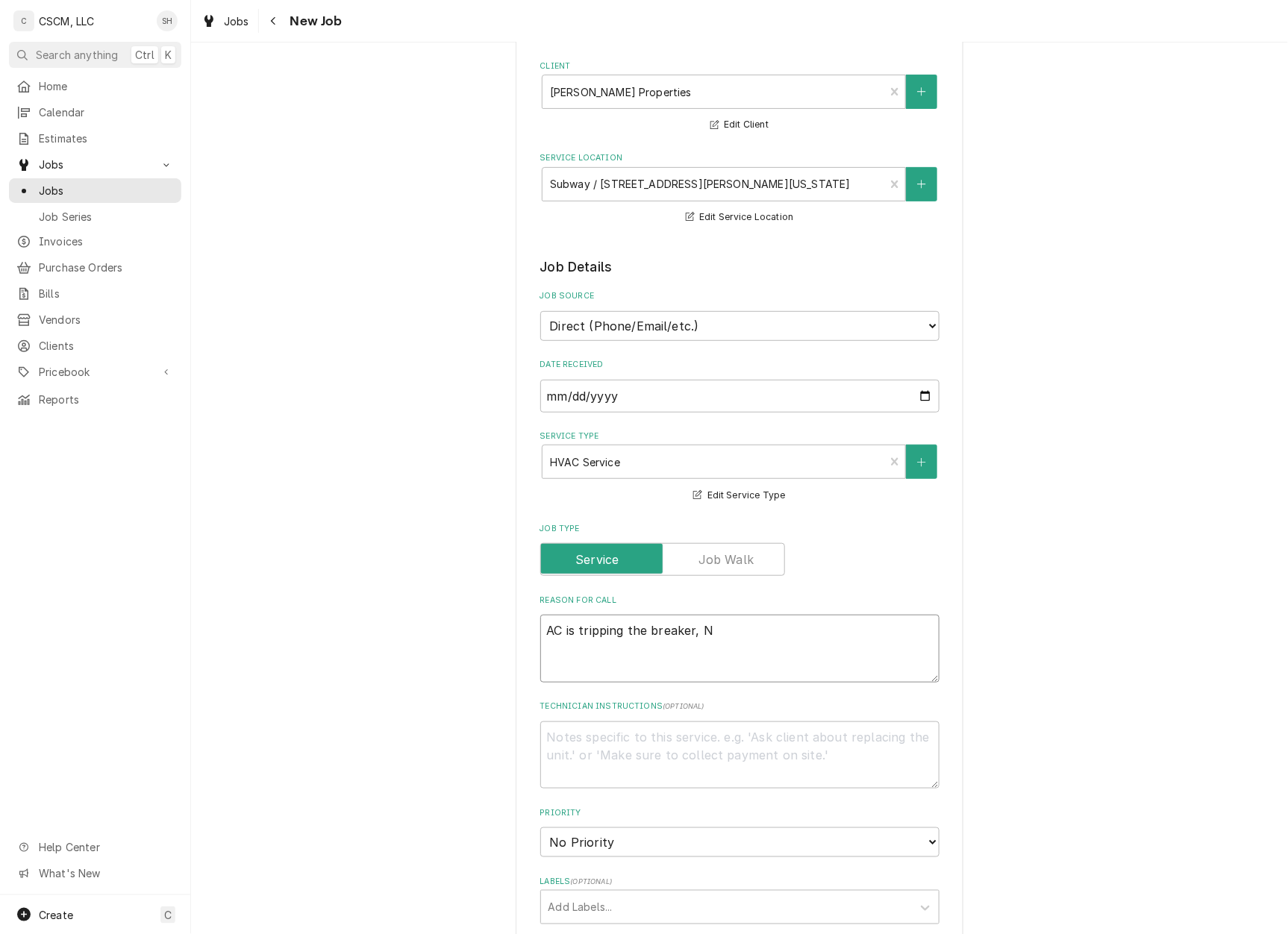
type textarea "AC is tripping the breaker, Ni"
type textarea "x"
type textarea "AC is tripping the breaker, Nic"
type textarea "x"
type textarea "AC is tripping the breaker, Nick"
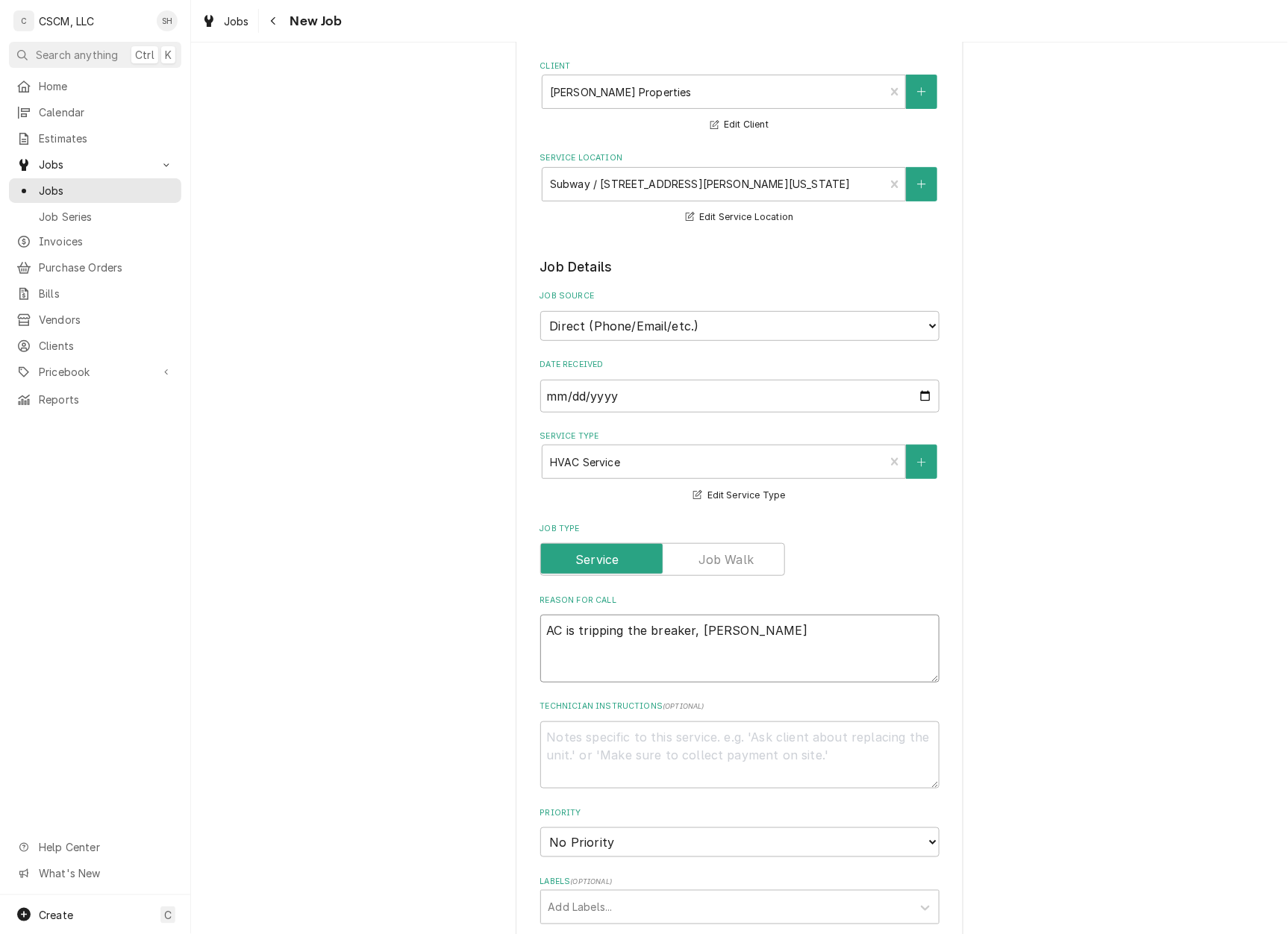
type textarea "x"
type textarea "AC is tripping the breaker, Nick"
type textarea "x"
type textarea "AC is tripping the breaker, Nick ne"
type textarea "x"
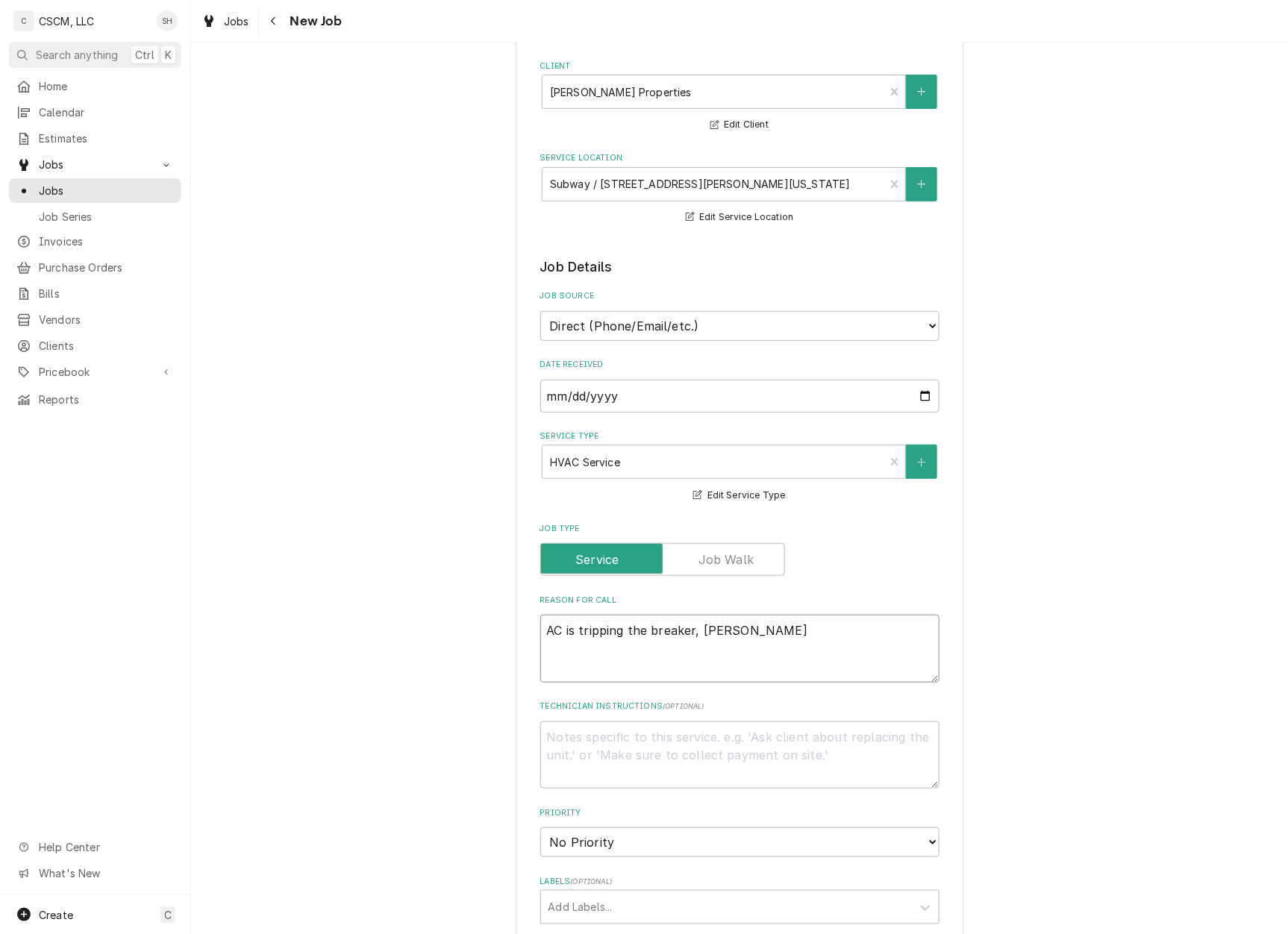
type textarea "AC is tripping the breaker, Nick nee"
type textarea "x"
type textarea "AC is tripping the breaker, Nick need"
type textarea "x"
type textarea "AC is tripping the breaker, Nick needs"
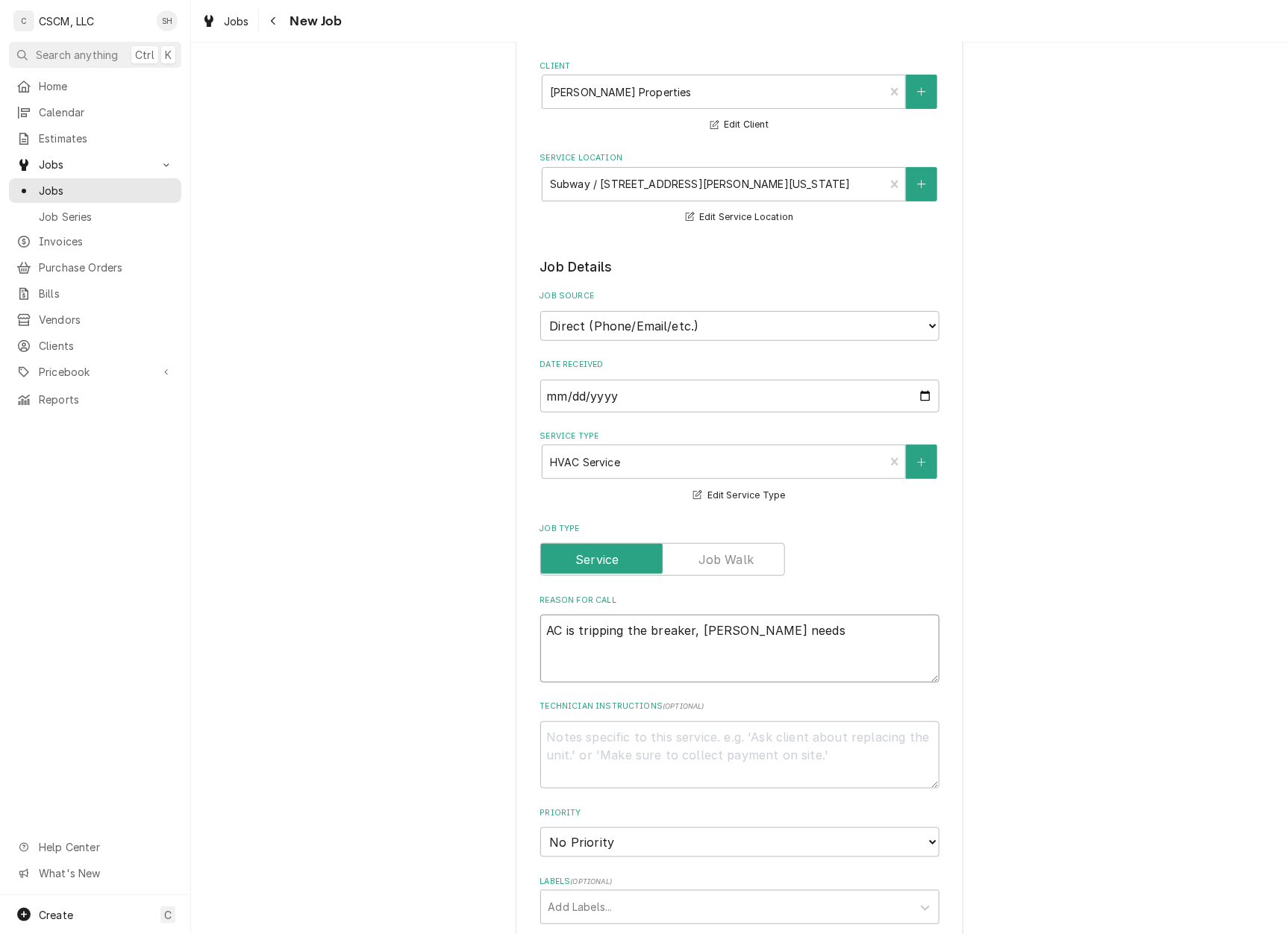
type textarea "x"
type textarea "AC is tripping the breaker, Nick needs"
type textarea "x"
type textarea "AC is tripping the breaker, Nick needs i"
type textarea "x"
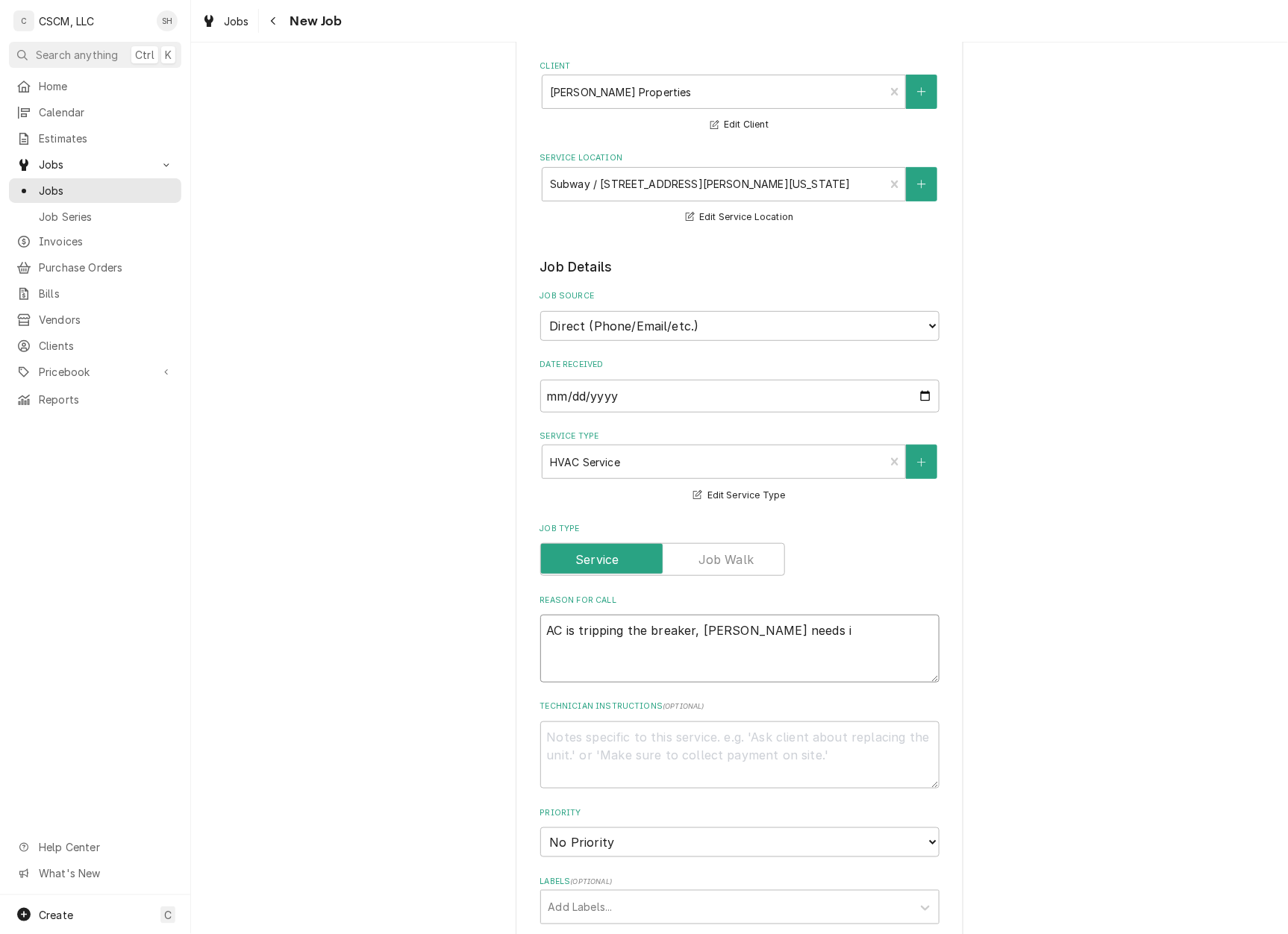
type textarea "AC is tripping the breaker, Nick needs it"
type textarea "x"
type textarea "AC is tripping the breaker, Nick needs it"
type textarea "x"
type textarea "AC is tripping the breaker, Nick needs it l"
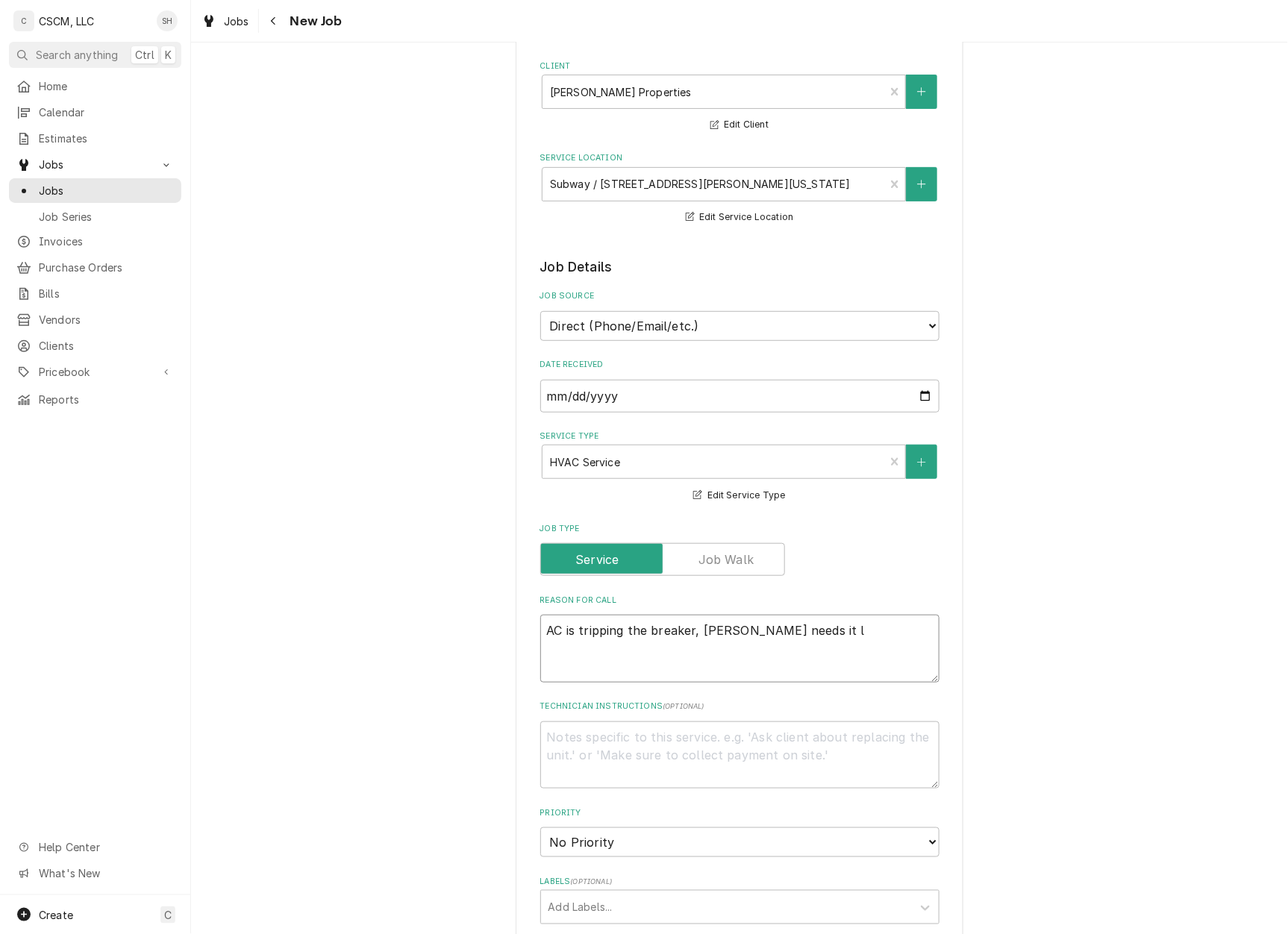
type textarea "x"
type textarea "AC is tripping the breaker, Nick needs it lo"
type textarea "x"
type textarea "AC is tripping the breaker, Nick needs it loo"
type textarea "x"
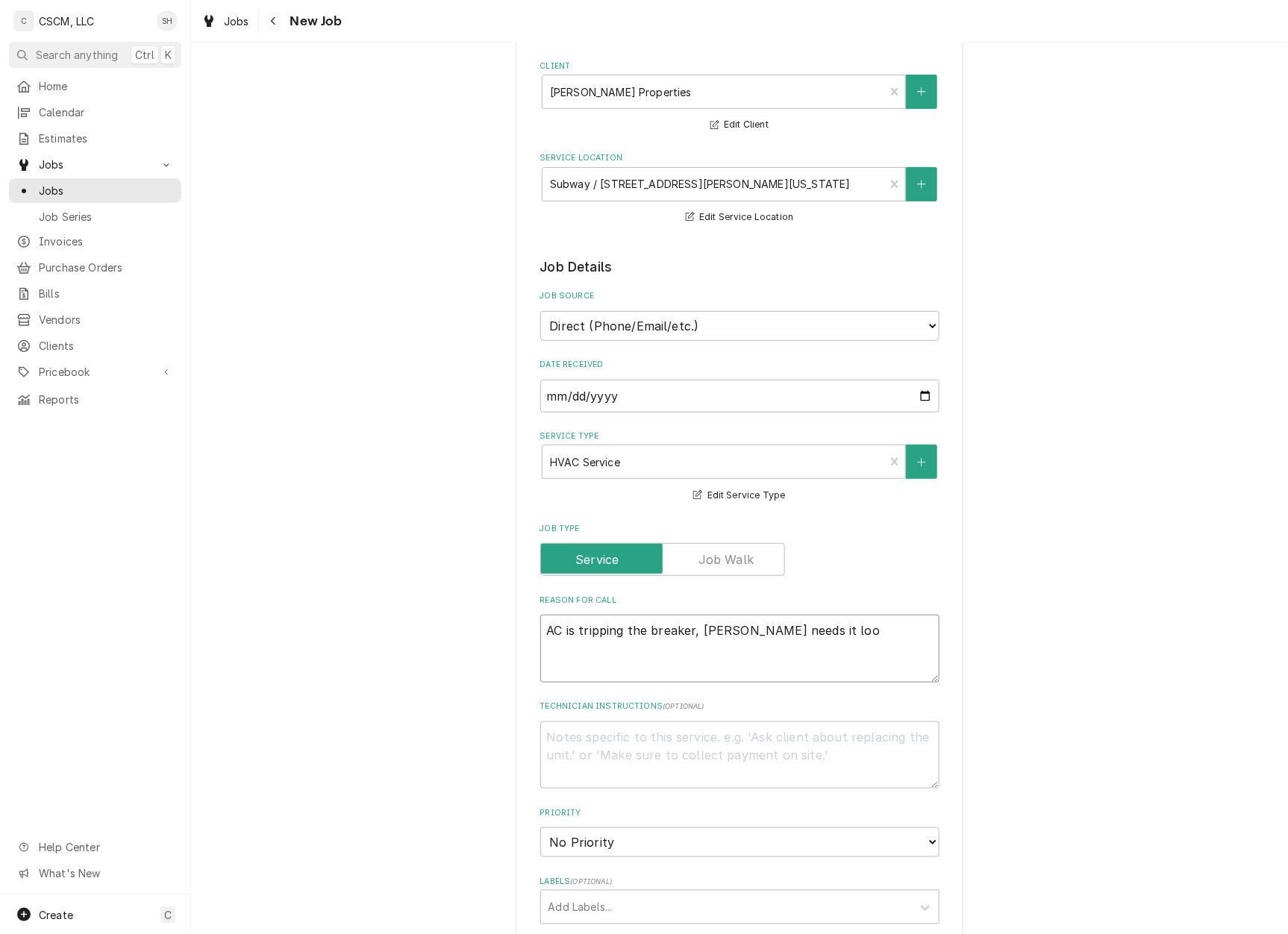
type textarea "AC is tripping the breaker, Nick needs it look"
type textarea "x"
type textarea "AC is tripping the breaker, Nick needs it looke"
type textarea "x"
type textarea "AC is tripping the breaker, Nick needs it looked"
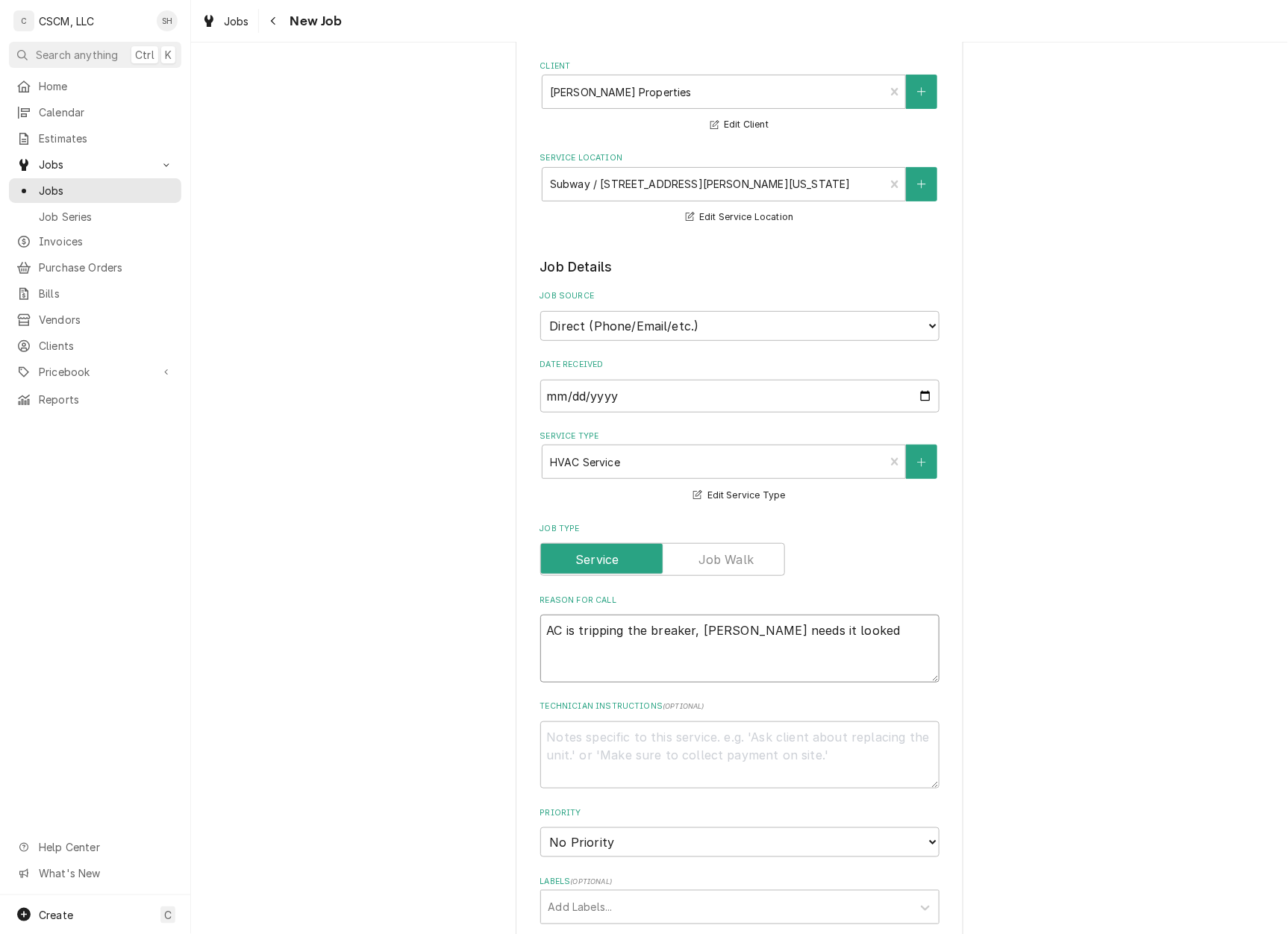
type textarea "x"
type textarea "AC is tripping the breaker, Nick needs it looked"
type textarea "x"
type textarea "AC is tripping the breaker, Nick needs it looked a"
type textarea "x"
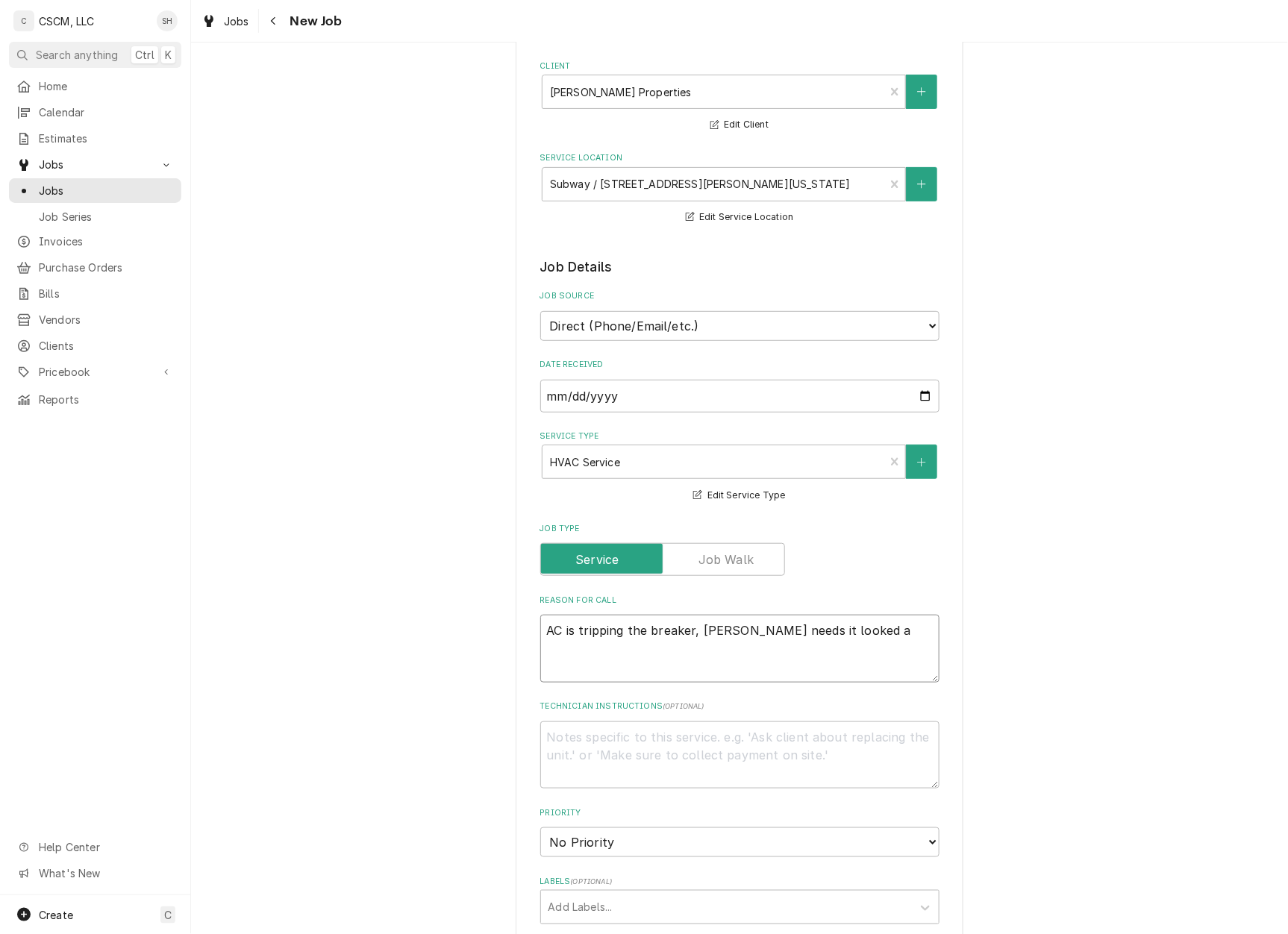
type textarea "AC is tripping the breaker, Nick needs it looked at"
type textarea "x"
type textarea "AC is tripping the breaker, Nick needs it looked at"
type textarea "x"
type textarea "AC is tripping the breaker, Nick needs it looked at t"
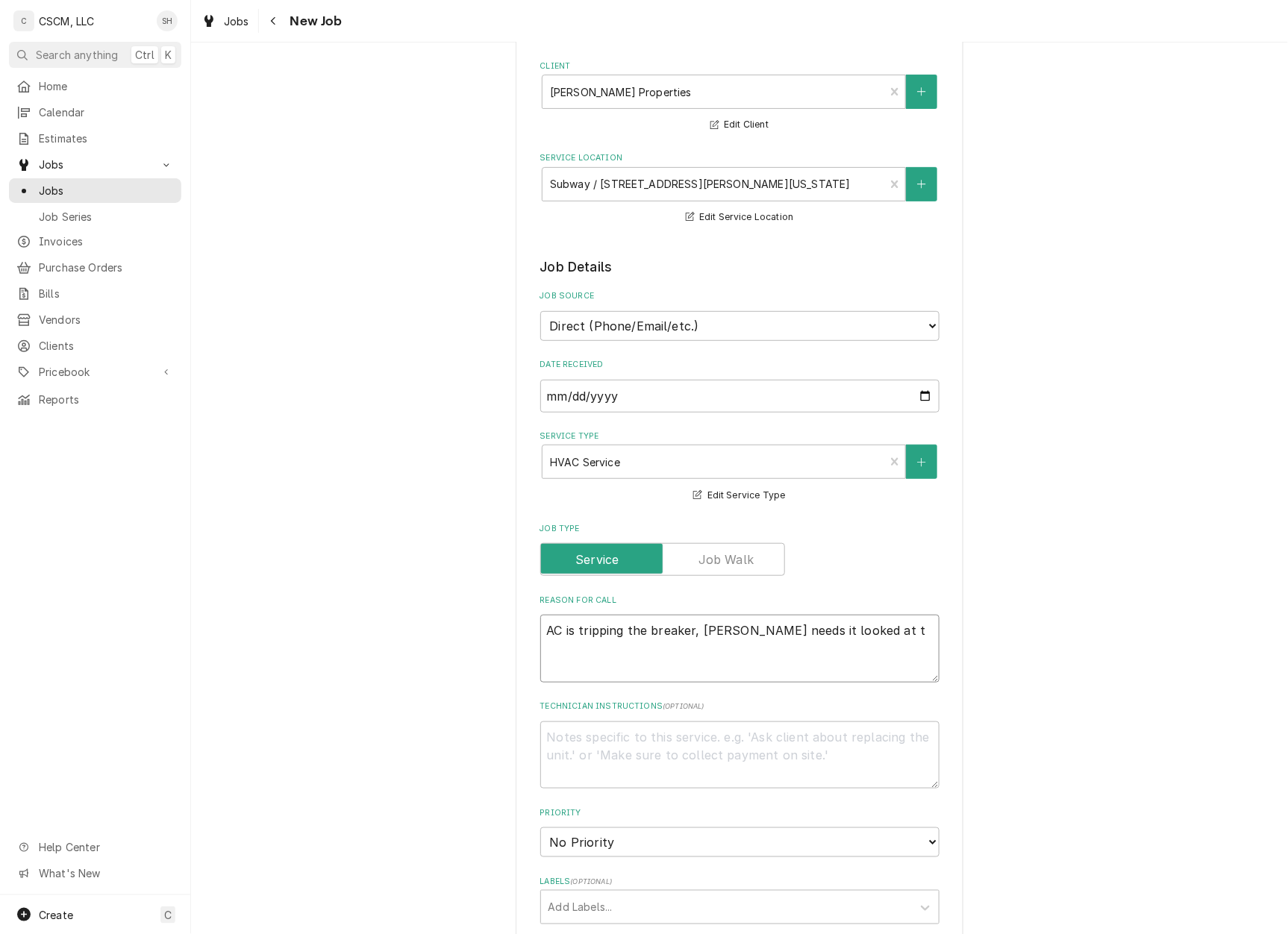
type textarea "x"
type textarea "AC is tripping the breaker, Nick needs it looked at to"
type textarea "x"
type textarea "AC is tripping the breaker, Nick needs it looked at to"
type textarea "x"
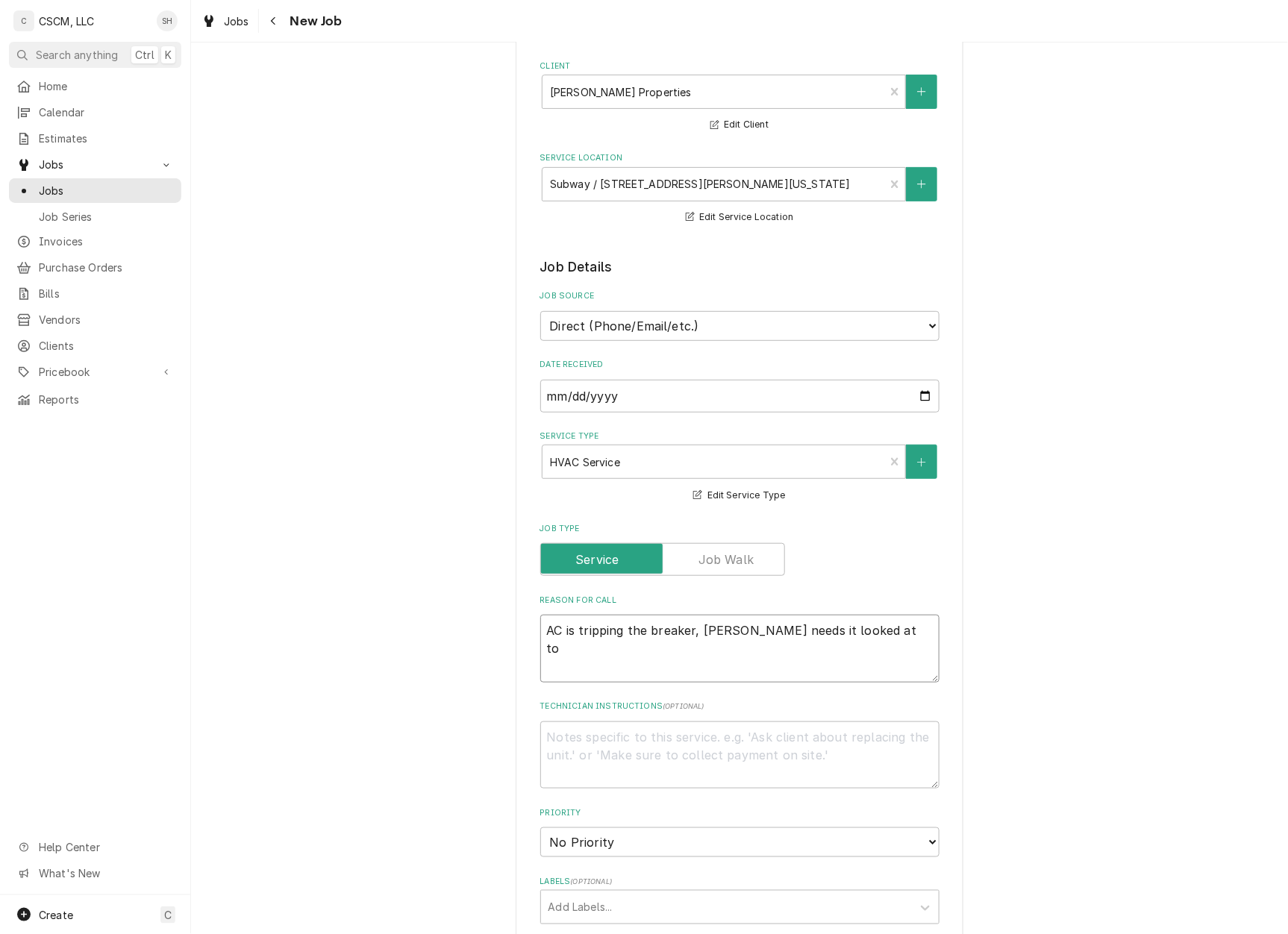
type textarea "AC is tripping the breaker, Nick needs it looked at to s"
type textarea "x"
type textarea "AC is tripping the breaker, Nick needs it looked at to se"
type textarea "x"
type textarea "AC is tripping the breaker, Nick needs it looked at to see"
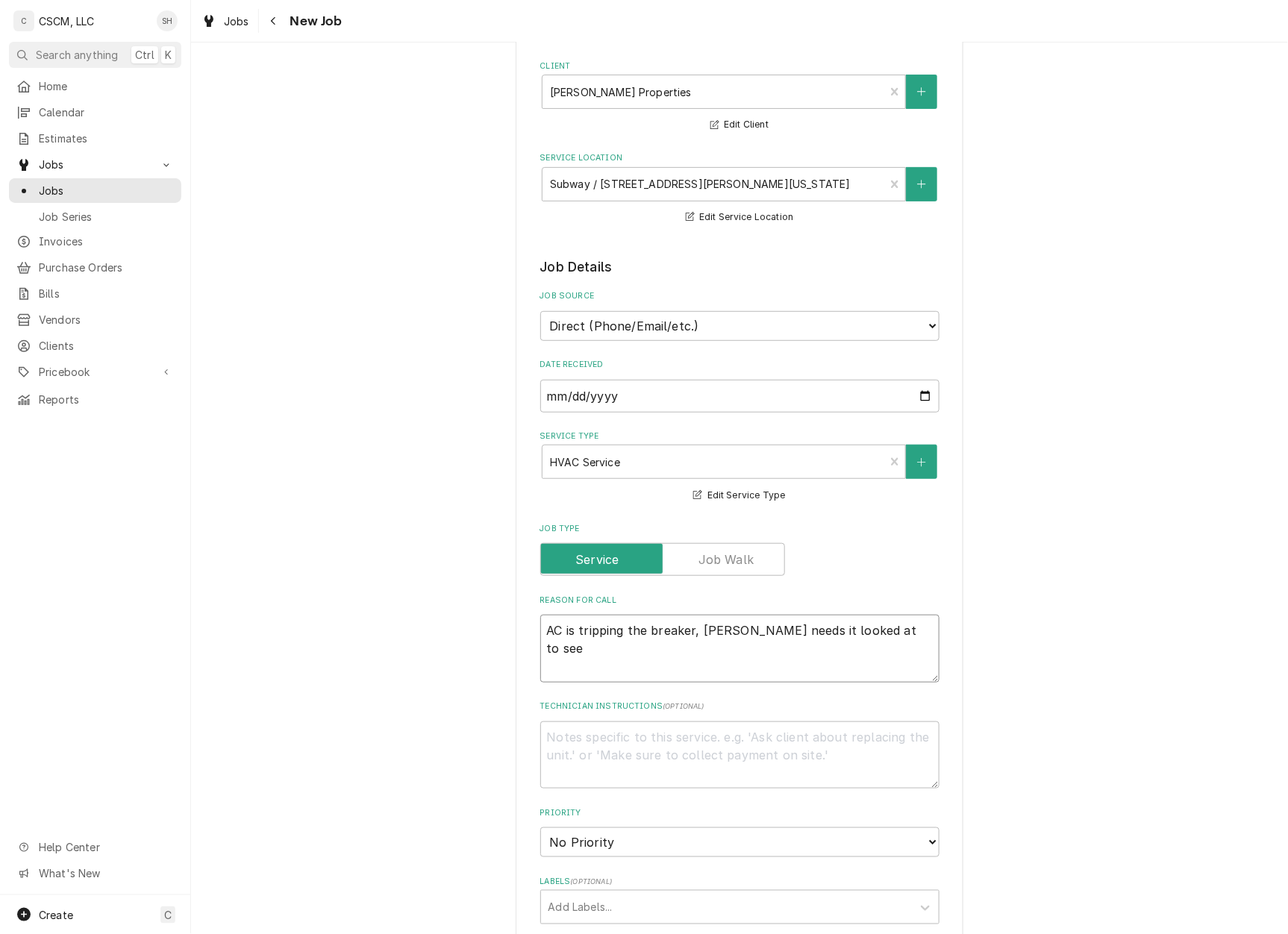
type textarea "x"
type textarea "AC is tripping the breaker, Nick needs it looked at to see"
type textarea "x"
type textarea "AC is tripping the breaker, Nick needs it looked at to see i"
type textarea "x"
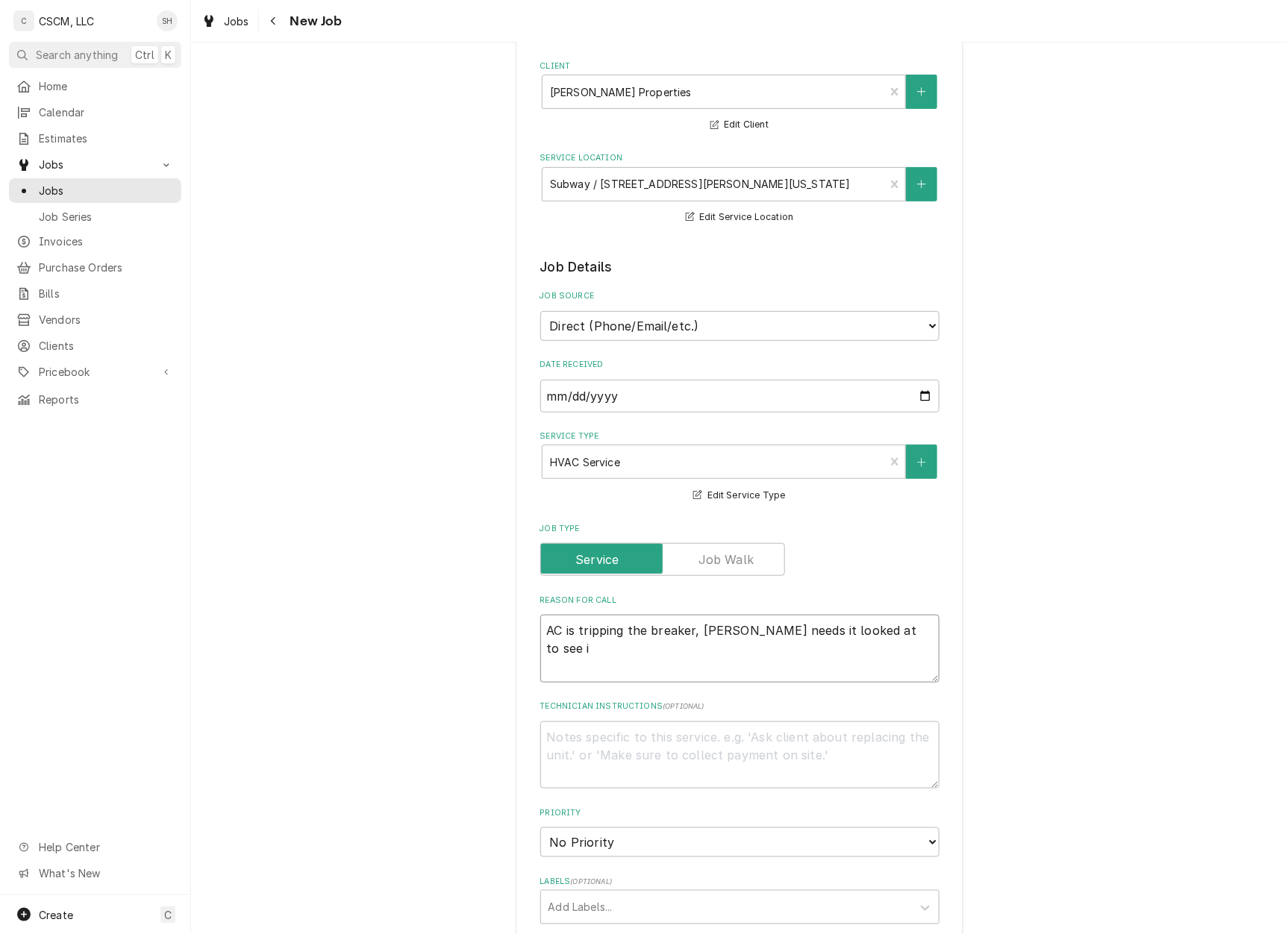
type textarea "AC is tripping the breaker, Nick needs it looked at to see if"
type textarea "x"
type textarea "AC is tripping the breaker, Nick needs it looked at to see if"
type textarea "x"
type textarea "AC is tripping the breaker, Nick needs it looked at to see if t"
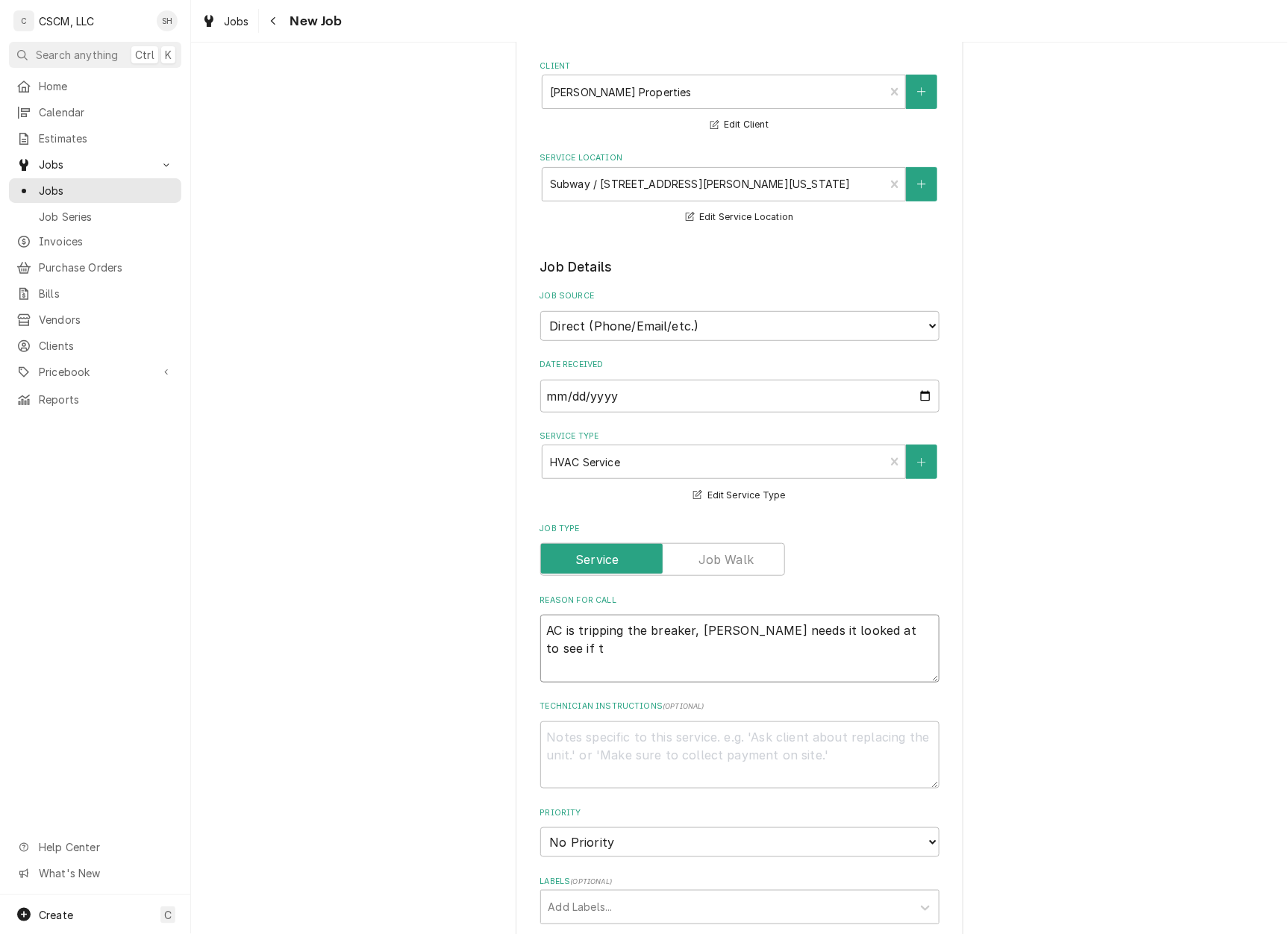
type textarea "x"
type textarea "AC is tripping the breaker, Nick needs it looked at to see if"
type textarea "x"
type textarea "AC is tripping the breaker, Nick needs it looked at to see if i"
type textarea "x"
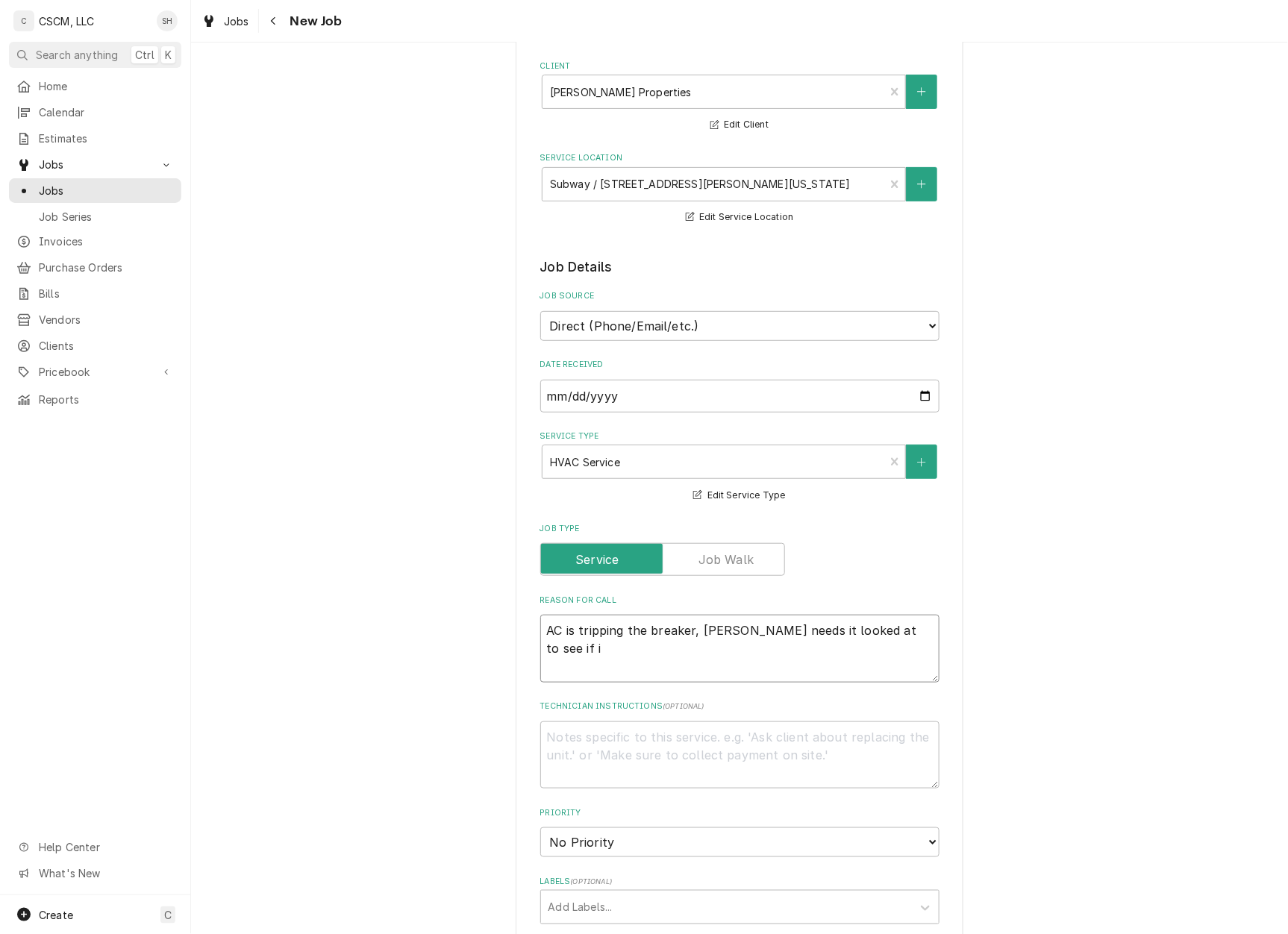
type textarea "AC is tripping the breaker, Nick needs it looked at to see if it"
type textarea "x"
type textarea "AC is tripping the breaker, Nick needs it looked at to see if it"
type textarea "x"
type textarea "AC is tripping the breaker, Nick needs it looked at to see if it c"
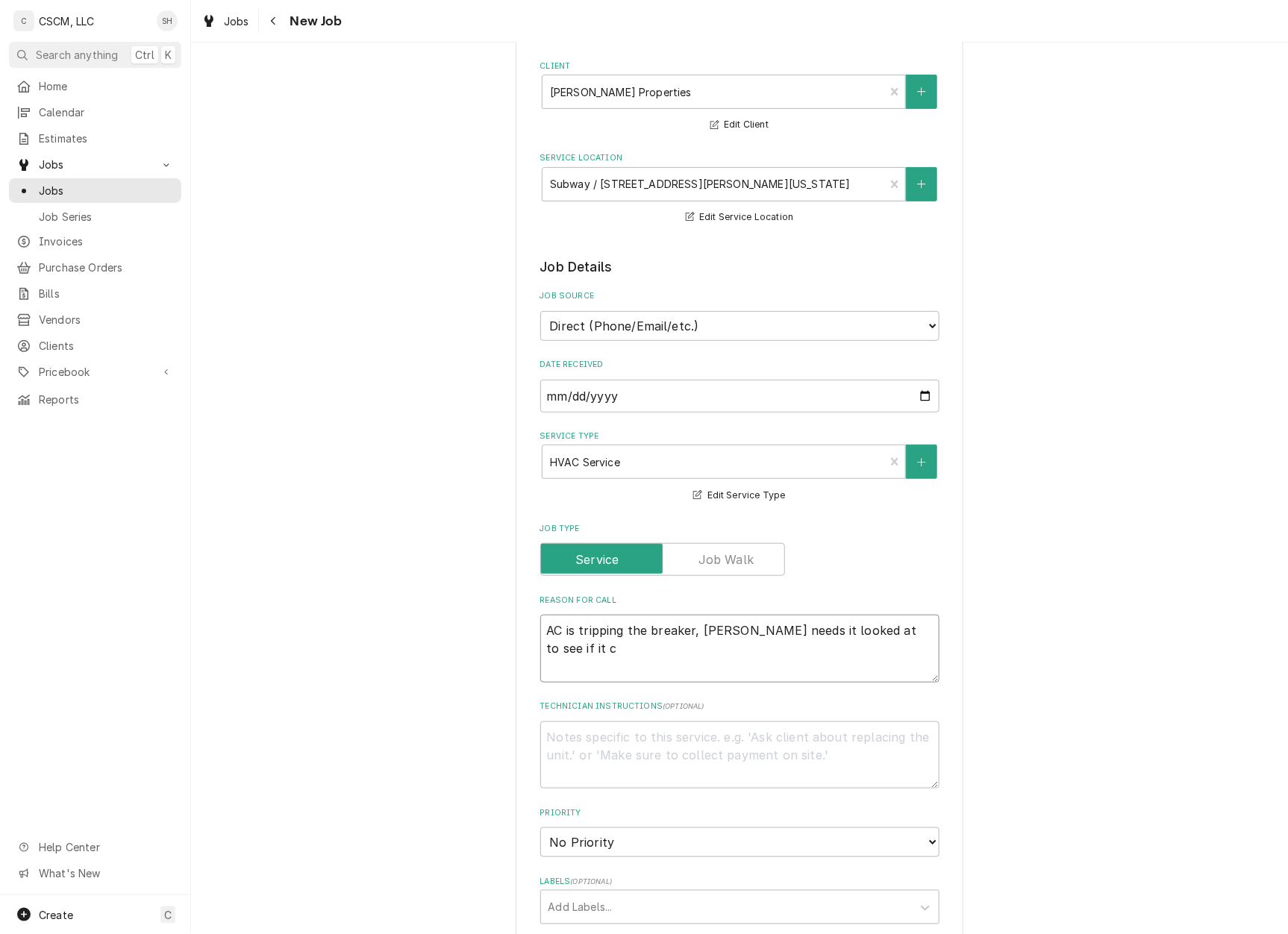
type textarea "x"
type textarea "AC is tripping the breaker, Nick needs it looked at to see if it ca"
type textarea "x"
type textarea "AC is tripping the breaker, Nick needs it looked at to see if it can"
type textarea "x"
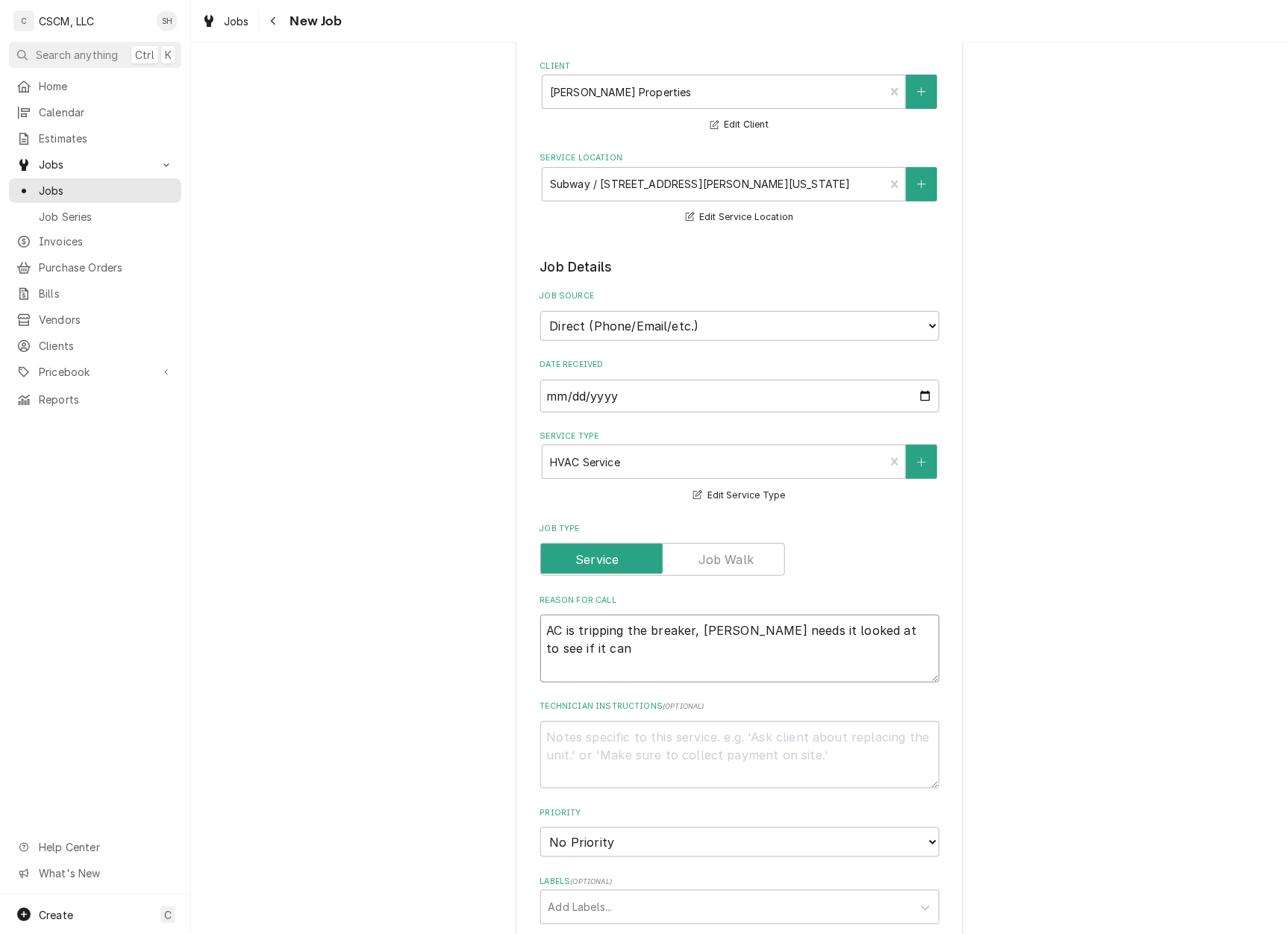
type textarea "AC is tripping the breaker, Nick needs it looked at to see if it can"
type textarea "x"
type textarea "AC is tripping the breaker, Nick needs it looked at to see if it can b"
type textarea "x"
type textarea "AC is tripping the breaker, Nick needs it looked at to see if it can be"
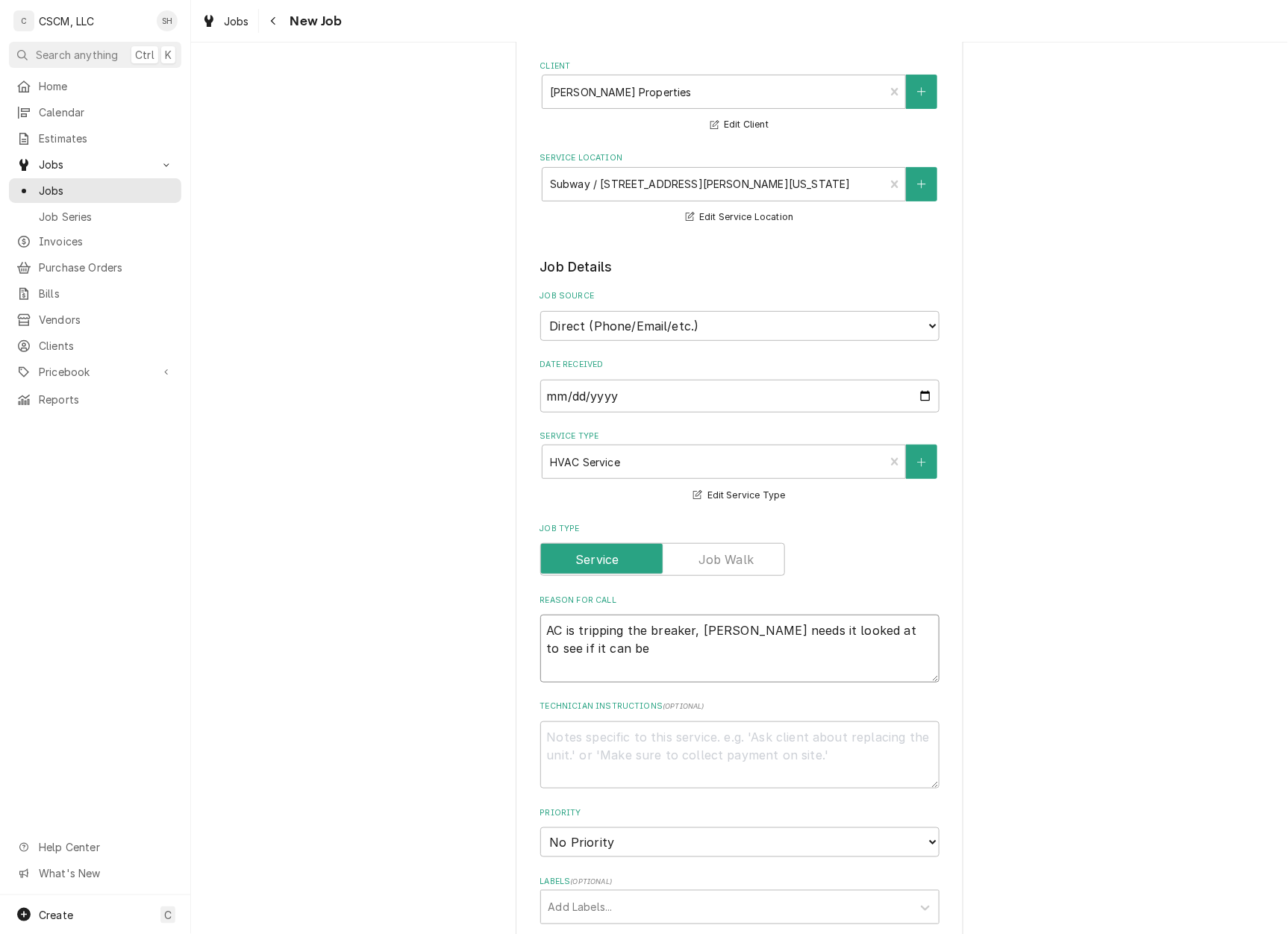
type textarea "x"
type textarea "AC is tripping the breaker, Nick needs it looked at to see if it can be"
type textarea "x"
type textarea "AC is tripping the breaker, Nick needs it looked at to see if it can be r"
type textarea "x"
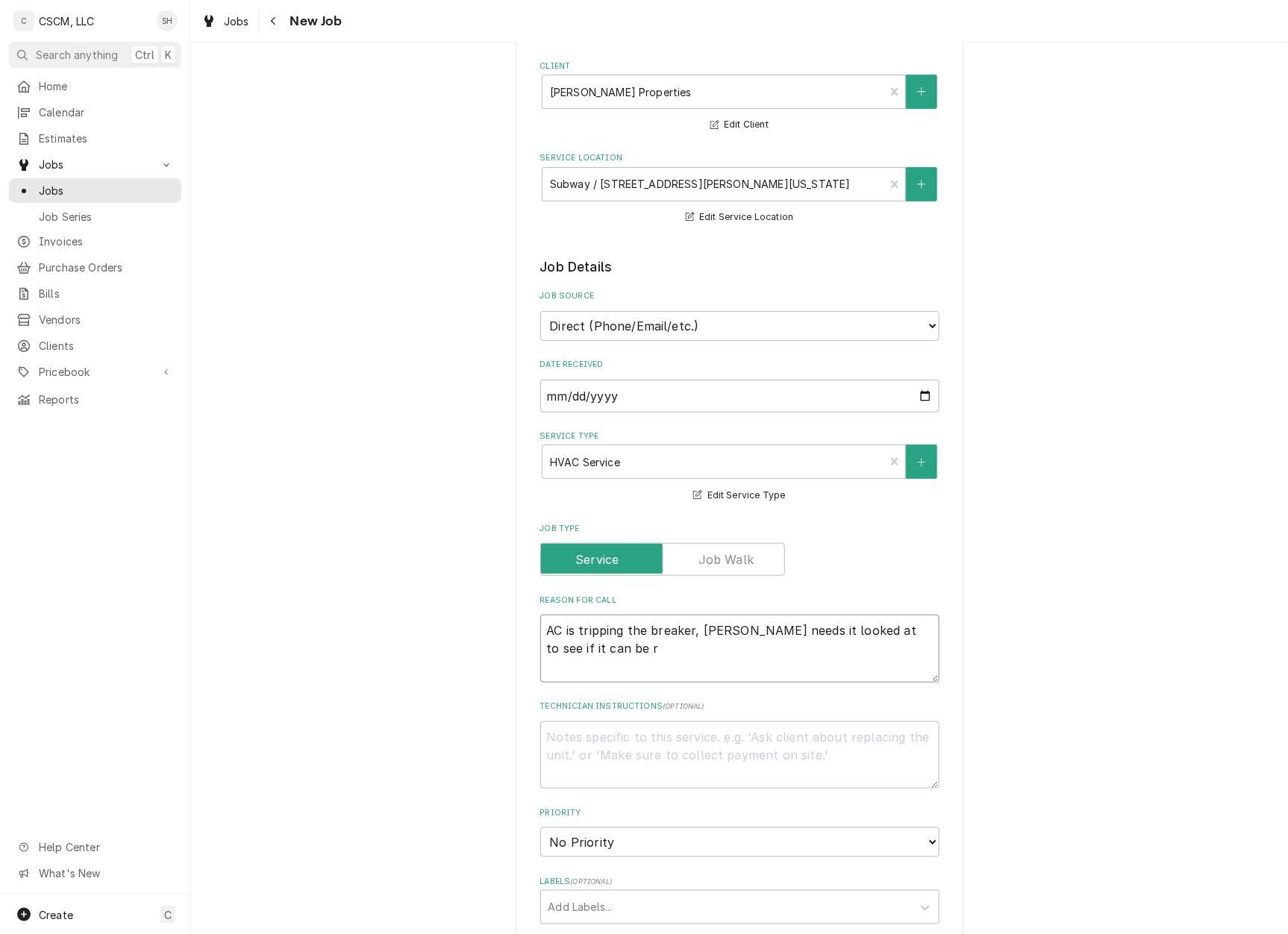
type textarea "AC is tripping the breaker, Nick needs it looked at to see if it can be"
type textarea "x"
type textarea "AC is tripping the breaker, Nick needs it looked at to see if it can be f"
type textarea "x"
type textarea "AC is tripping the breaker, Nick needs it looked at to see if it can be fi"
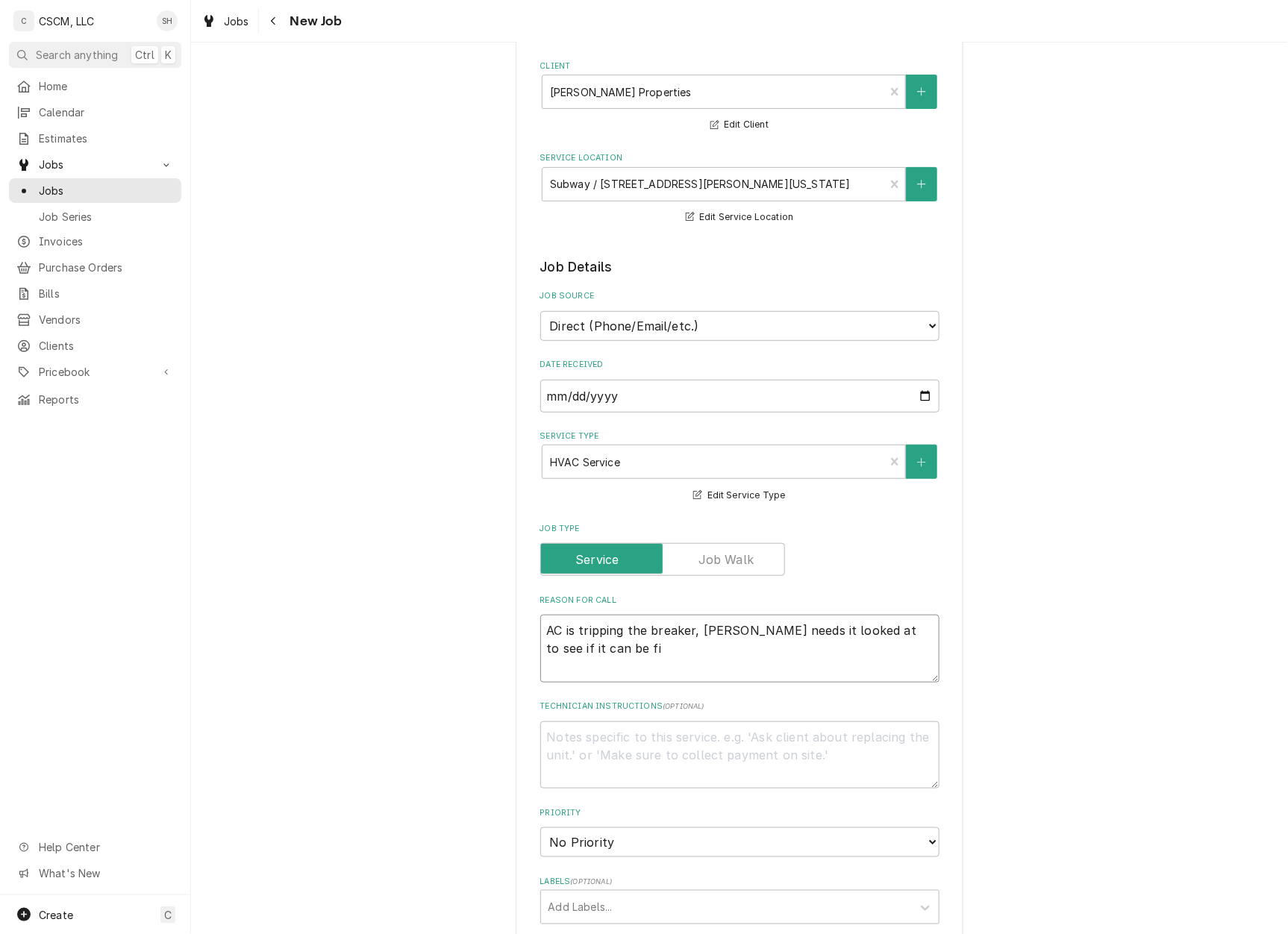
type textarea "x"
type textarea "AC is tripping the breaker, Nick needs it looked at to see if it can be fix"
type textarea "x"
type textarea "AC is tripping the breaker, Nick needs it looked at to see if it can be fixe"
type textarea "x"
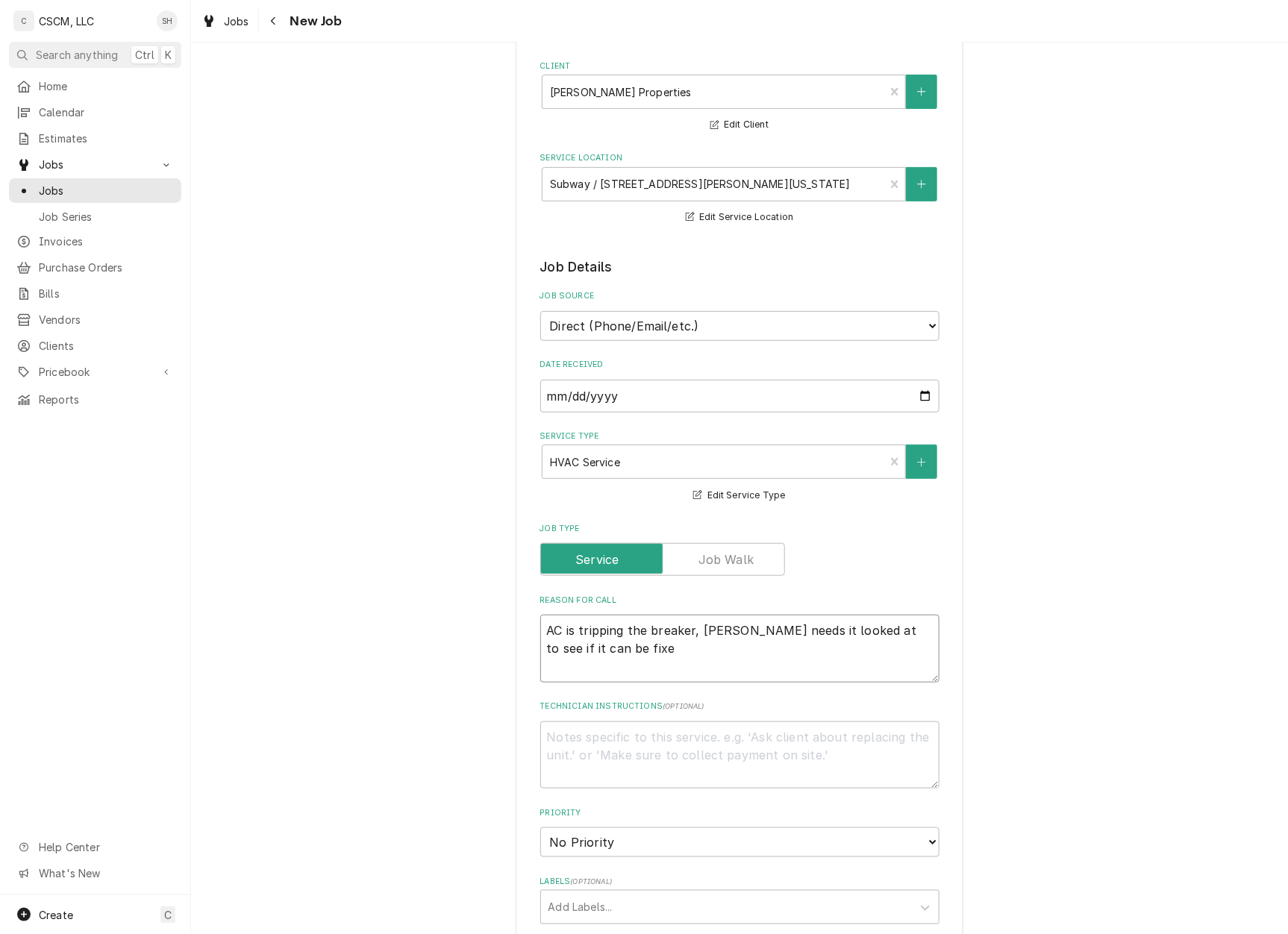
type textarea "AC is tripping the breaker, Nick needs it looked at to see if it can be fixed"
type textarea "x"
type textarea "AC is tripping the breaker, Nick needs it looked at to see if it can be fixed"
type textarea "x"
type textarea "AC is tripping the breaker, Nick needs it looked at to see if it can be fixed or"
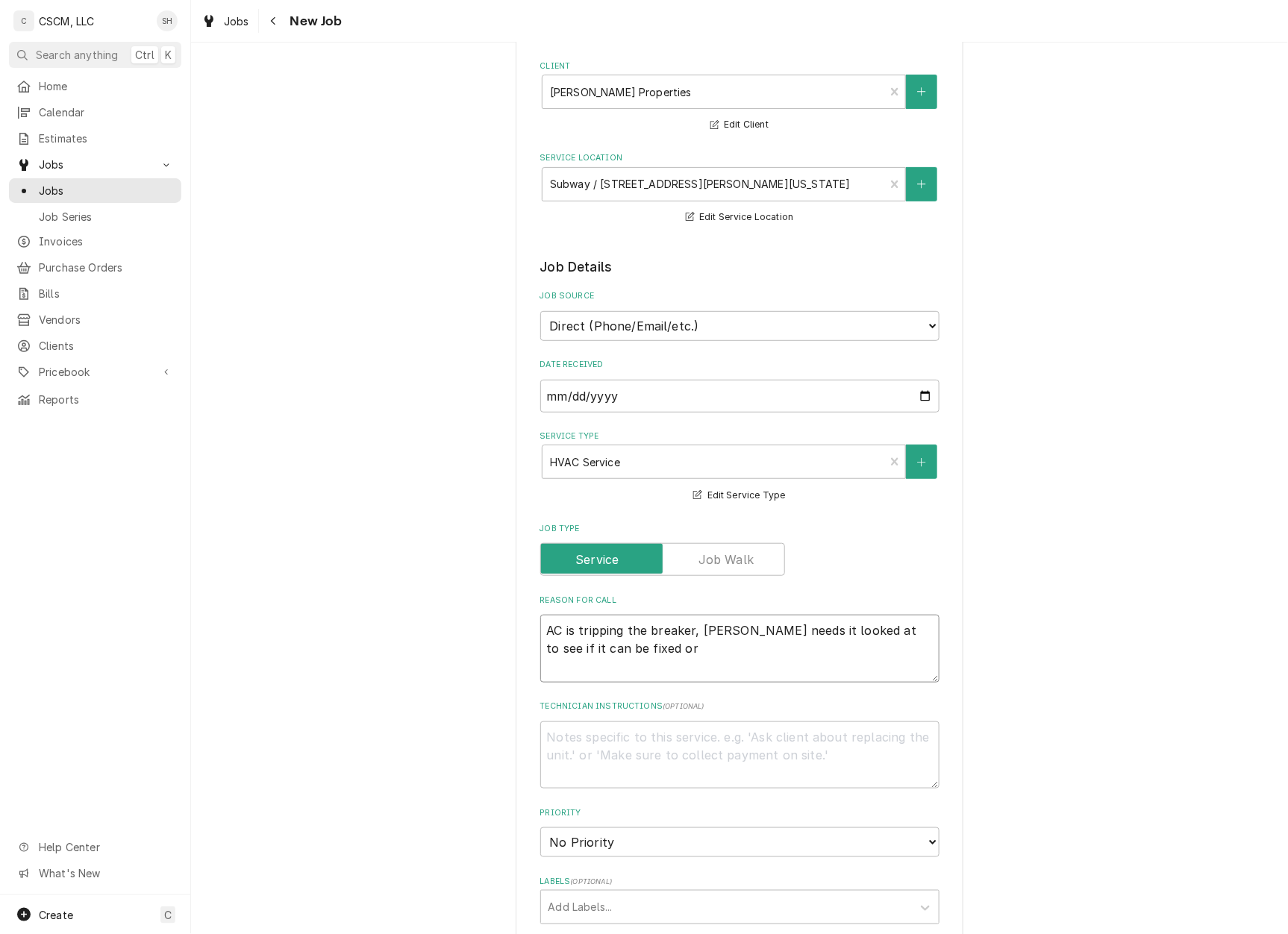
type textarea "x"
type textarea "AC is tripping the breaker, Nick needs it looked at to see if it can be fixed or"
type textarea "x"
type textarea "AC is tripping the breaker, Nick needs it looked at to see if it can be fixed o…"
type textarea "x"
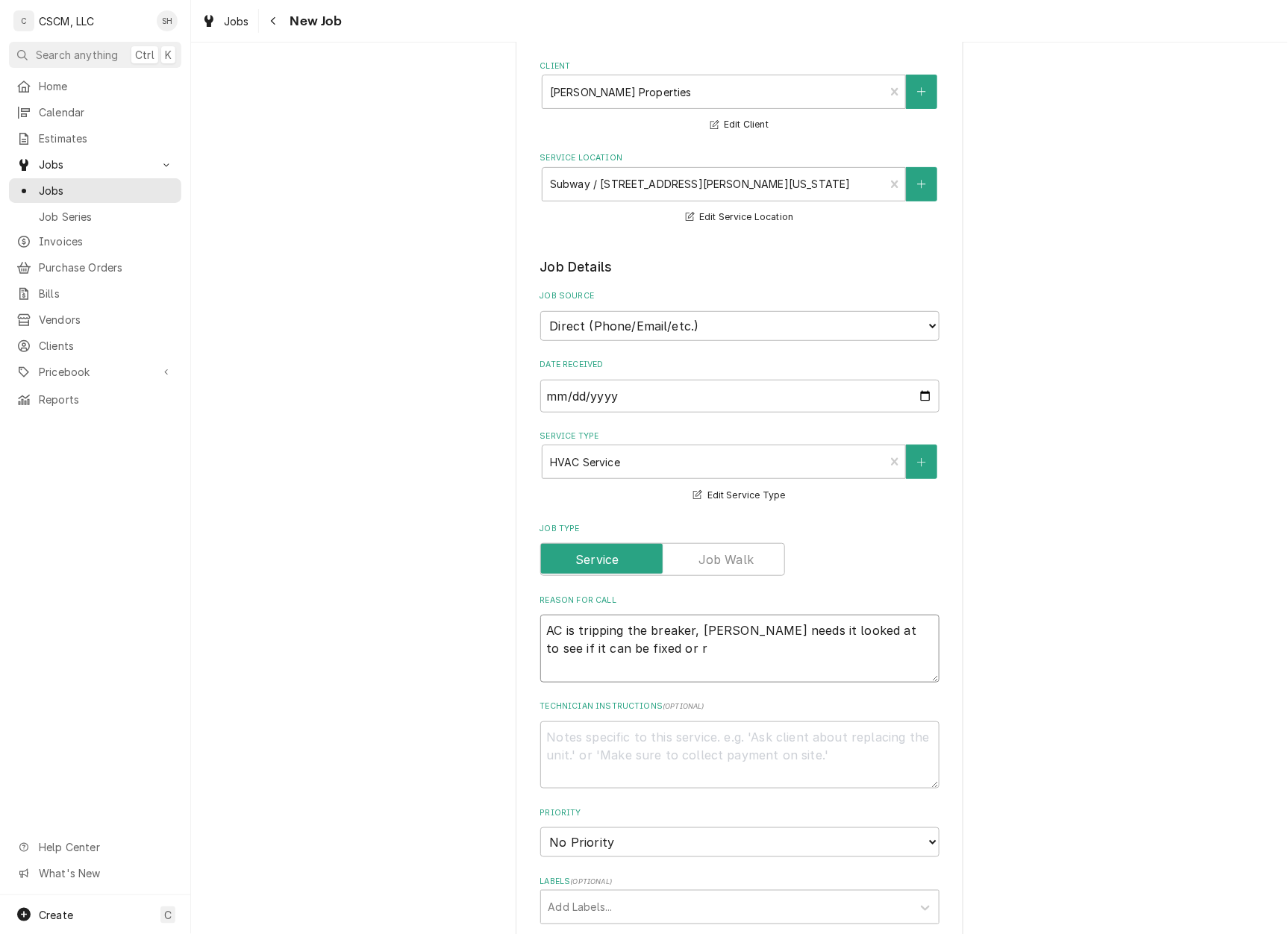
type textarea "AC is tripping the breaker, Nick needs it looked at to see if it can be fixed o…"
type textarea "x"
type textarea "AC is tripping the breaker, Nick needs it looked at to see if it can be fixed o…"
type textarea "x"
type textarea "AC is tripping the breaker, Nick needs it looked at to see if it can be fixed o…"
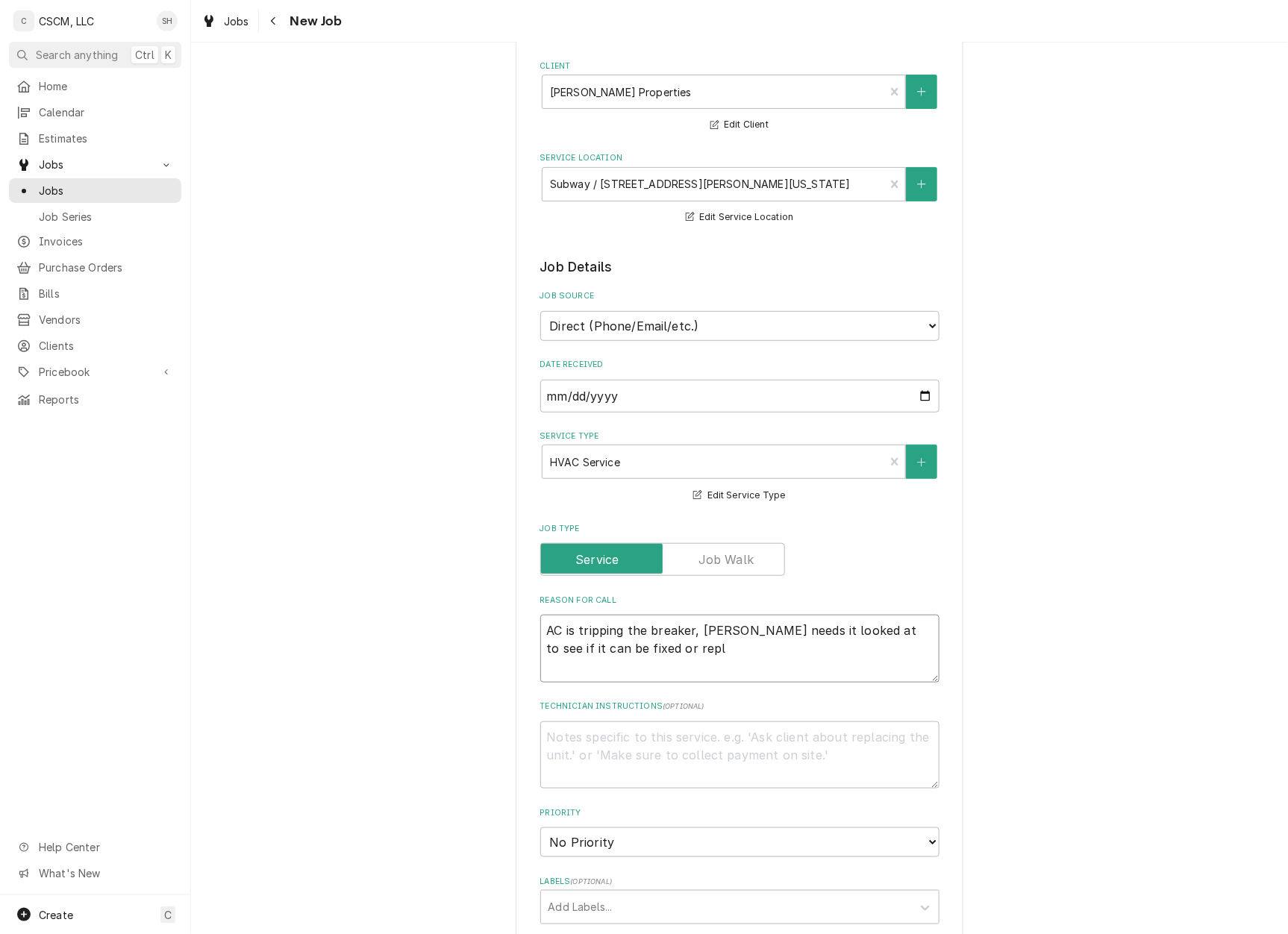
type textarea "x"
type textarea "AC is tripping the breaker, Nick needs it looked at to see if it can be fixed o…"
type textarea "x"
type textarea "AC is tripping the breaker, Nick needs it looked at to see if it can be fixed o…"
type textarea "x"
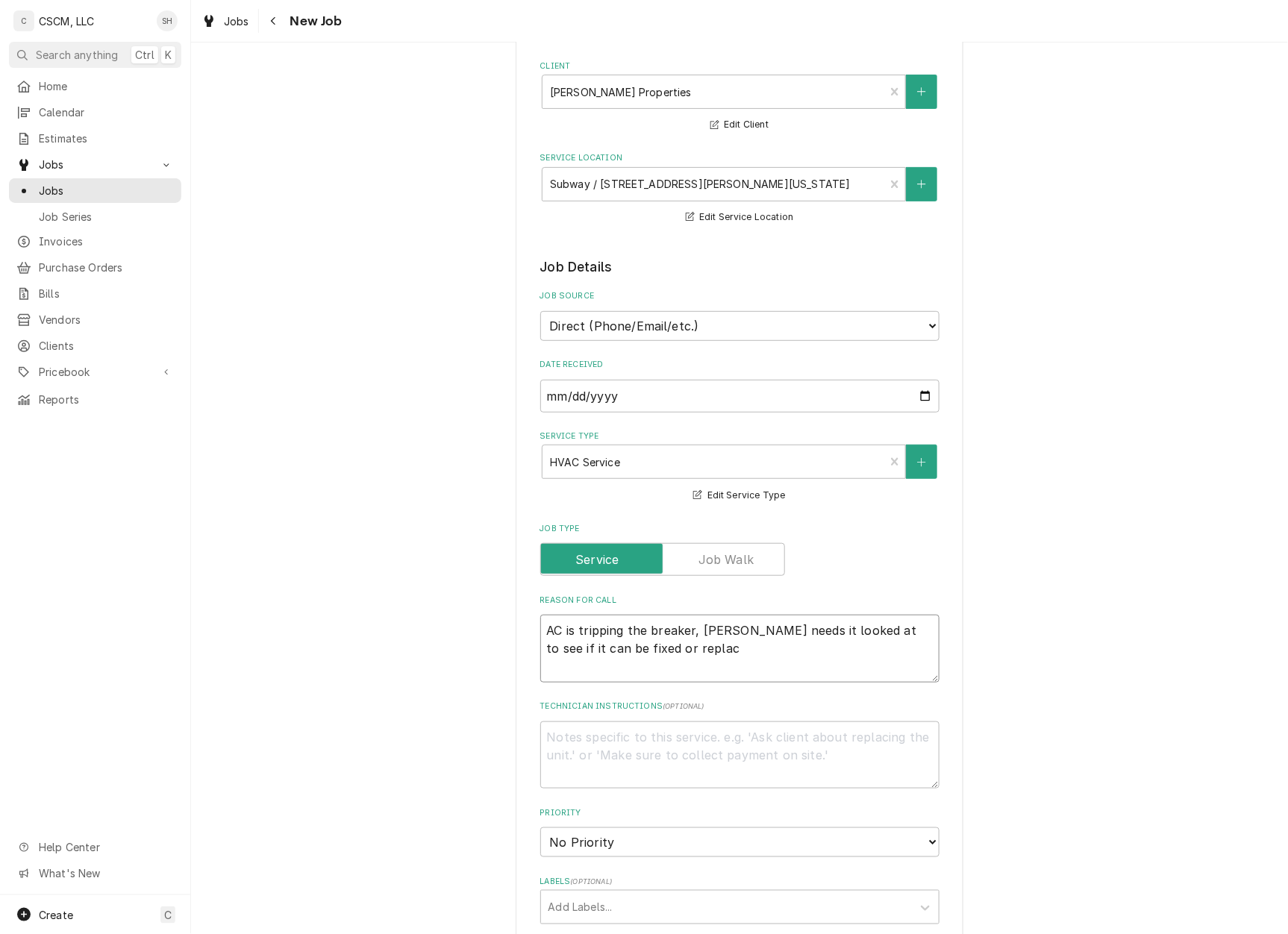
type textarea "AC is tripping the breaker, Nick needs it looked at to see if it can be fixed o…"
type textarea "x"
type textarea "AC is tripping the breaker, Nick needs it looked at to see if it can be fixed o…"
type textarea "x"
type textarea "AC is tripping the breaker, Nick needs it looked at to see if it can be fixed o…"
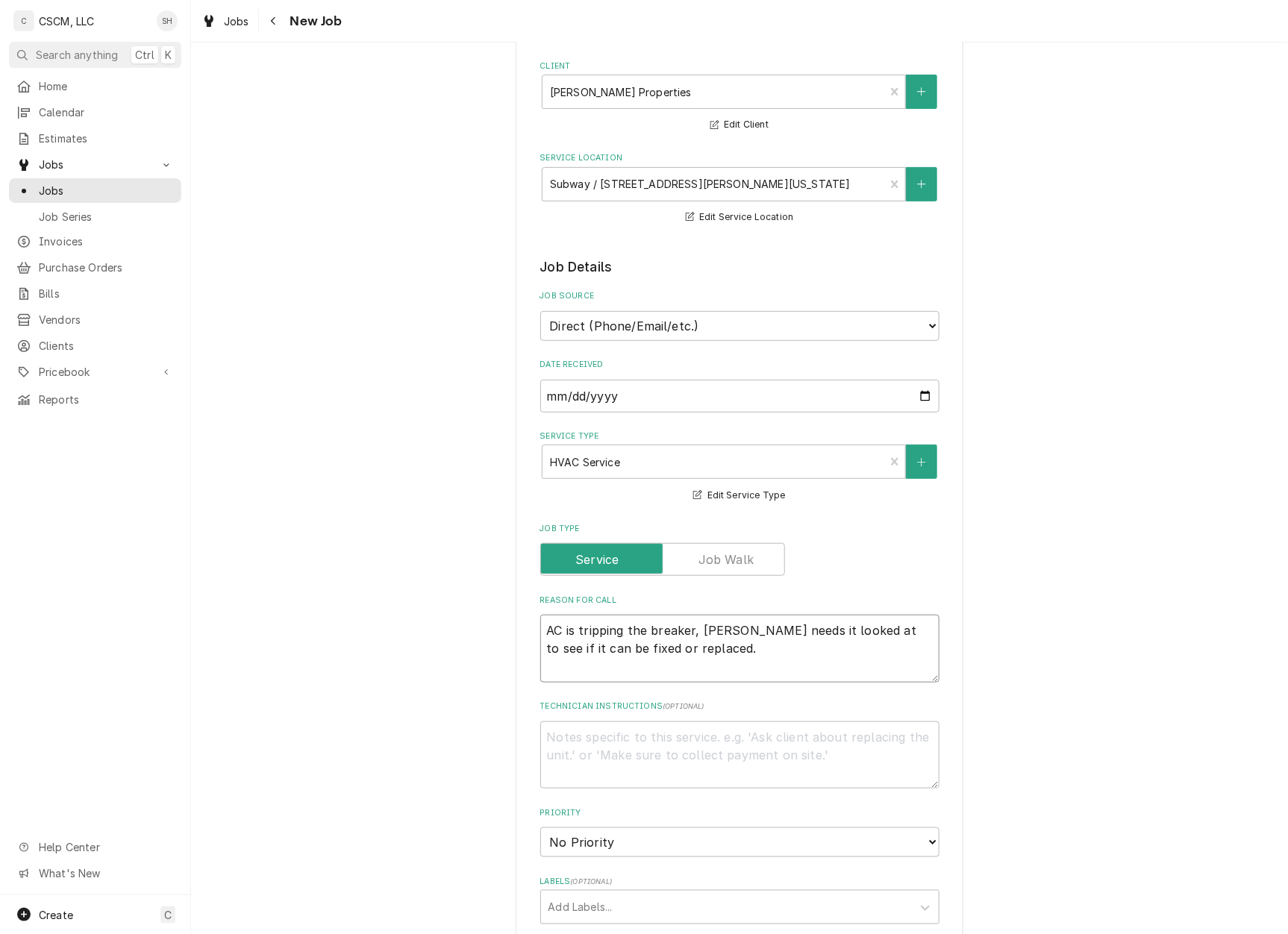
click at [607, 660] on textarea "AC is tripping the breaker, Nick needs it looked at to see if it can be fixed o…" at bounding box center [739, 649] width 399 height 68
type textarea "x"
type textarea "AC is tripping the breaker, Nick needs it looked at to see if it can be fixed o…"
type textarea "x"
click at [729, 662] on textarea "AC is tripping the breaker, Nick needs it looked at to see if it can be fixed o…" at bounding box center [739, 649] width 399 height 68
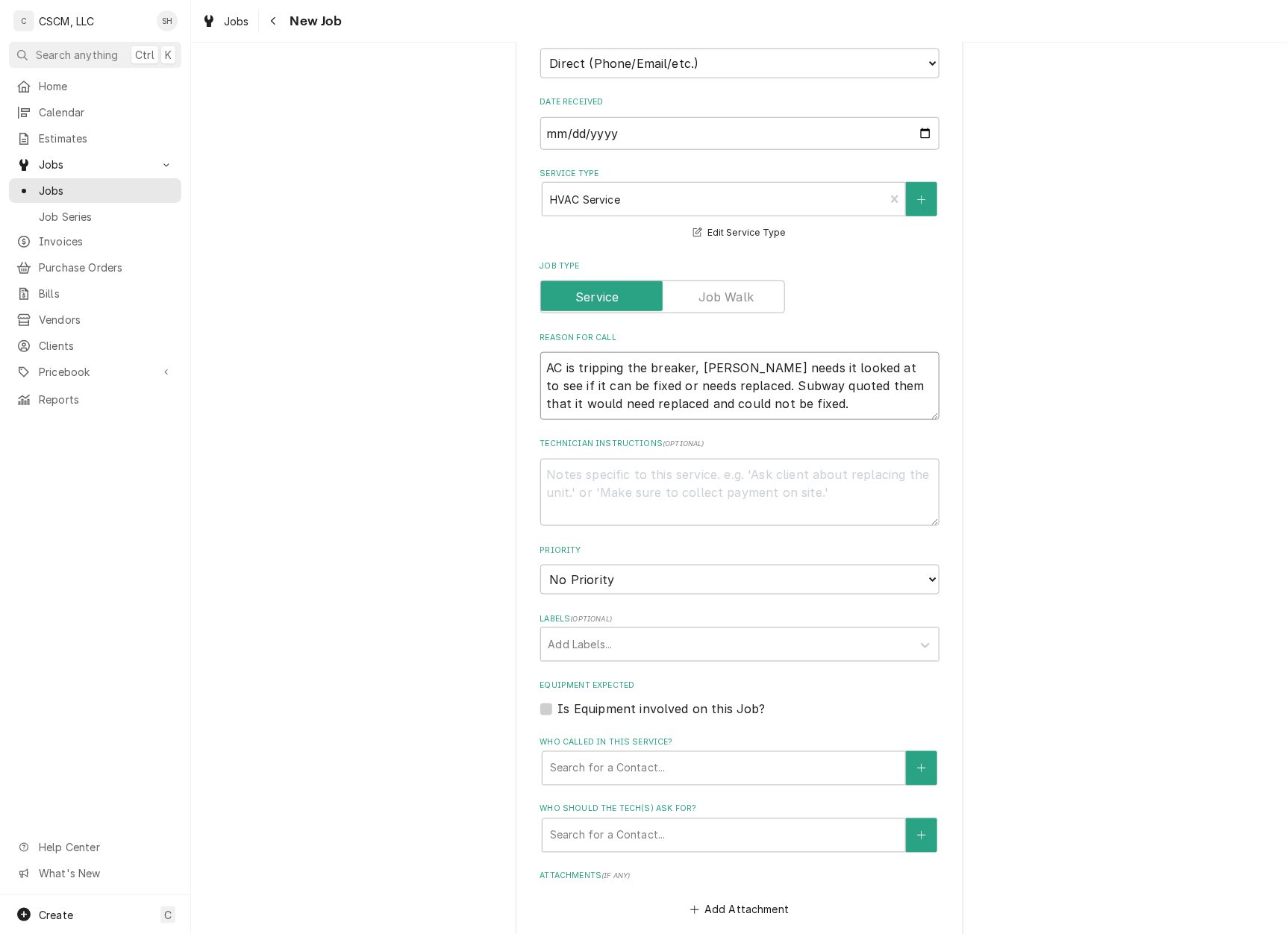
scroll to position [398, 0]
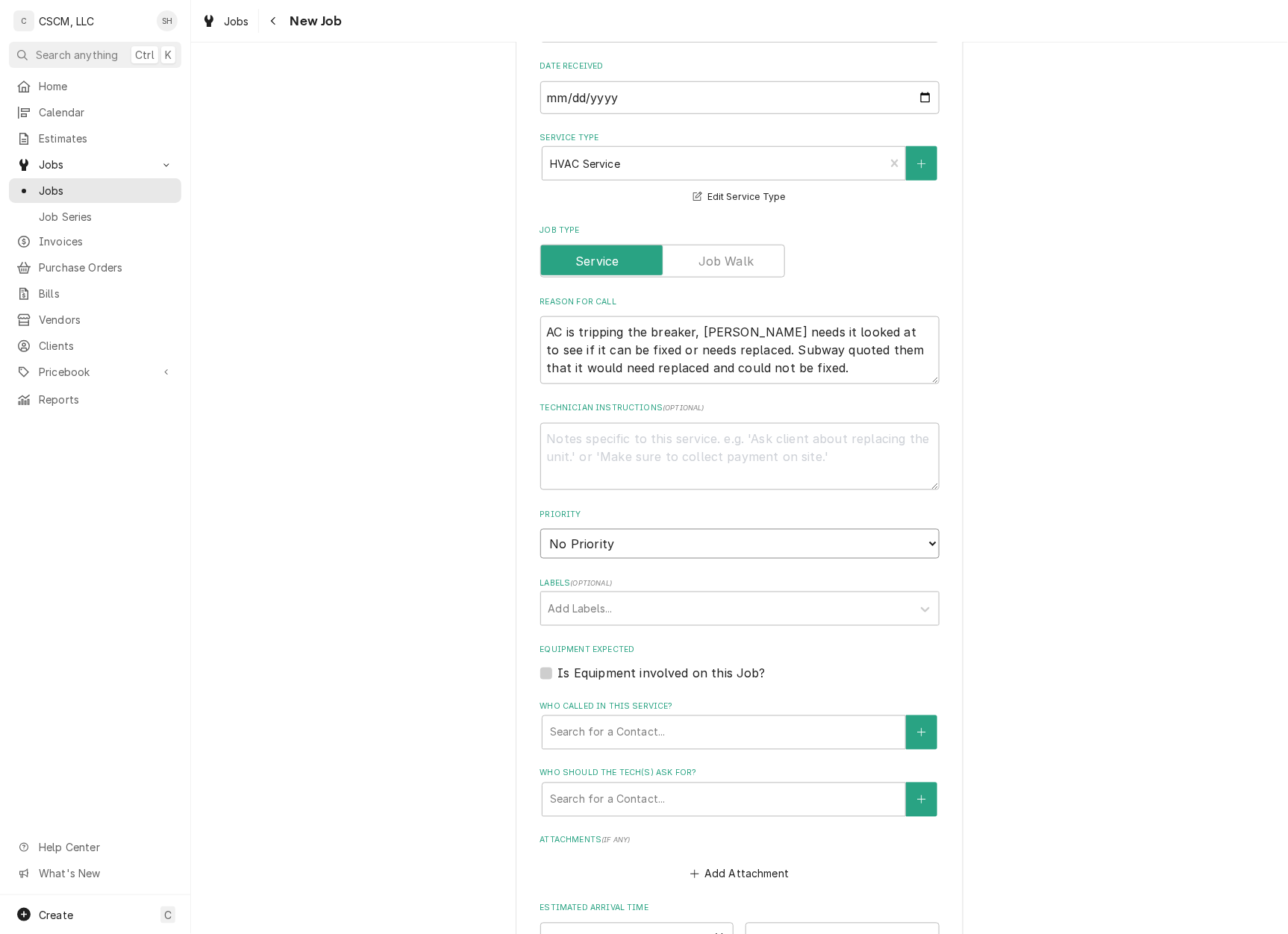
click at [839, 548] on select "No Priority Urgent High Medium Low" at bounding box center [739, 543] width 399 height 30
click at [540, 530] on select "No Priority Urgent High Medium Low" at bounding box center [739, 543] width 399 height 30
click at [801, 607] on div "Labels" at bounding box center [726, 608] width 356 height 27
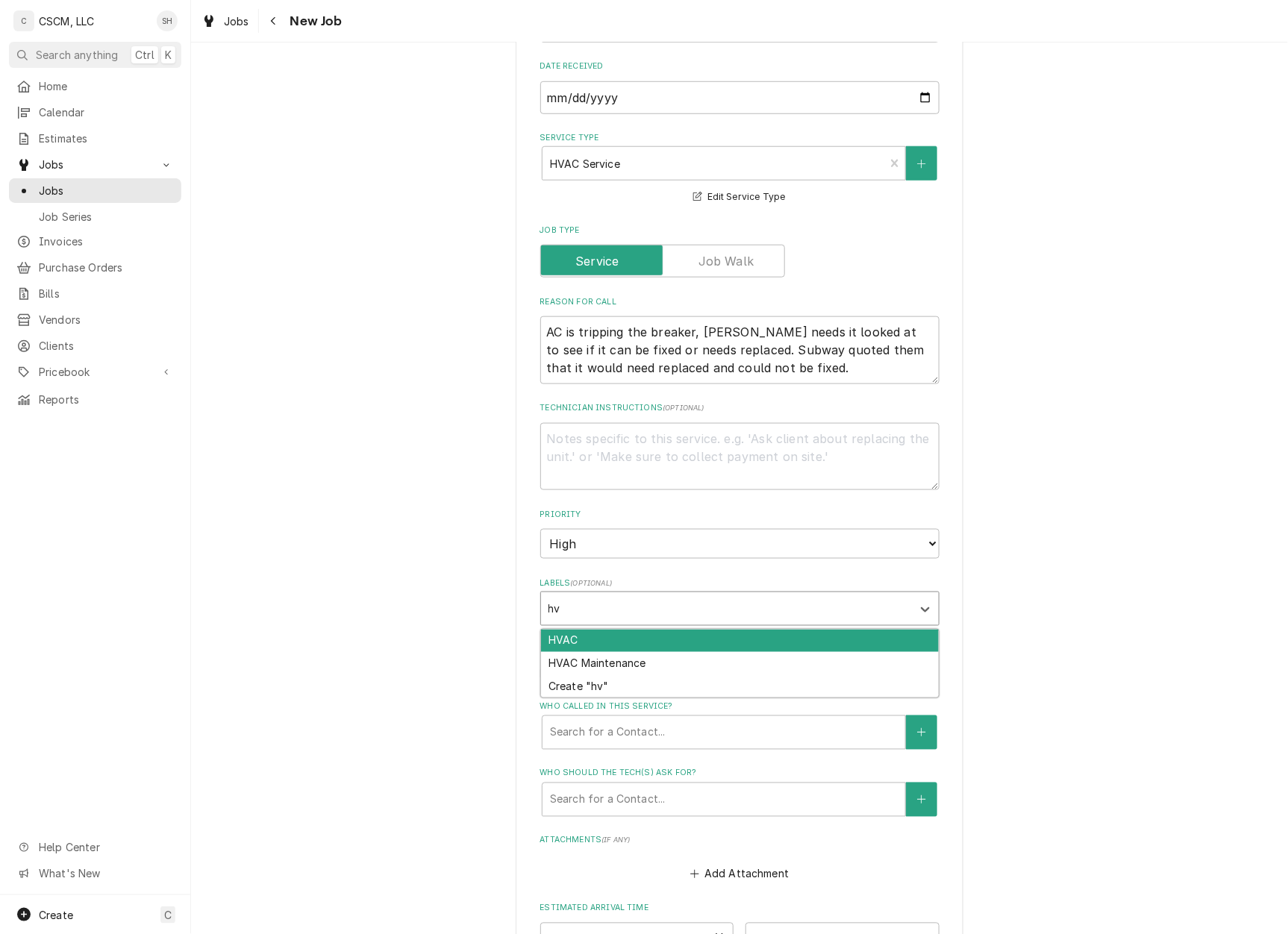
click at [789, 648] on div "HVAC" at bounding box center [739, 641] width 398 height 23
click at [724, 606] on div "Labels" at bounding box center [743, 608] width 283 height 27
click at [742, 636] on div "Electrical" at bounding box center [739, 641] width 398 height 23
click at [767, 636] on div "Create "Breaker"" at bounding box center [739, 641] width 398 height 23
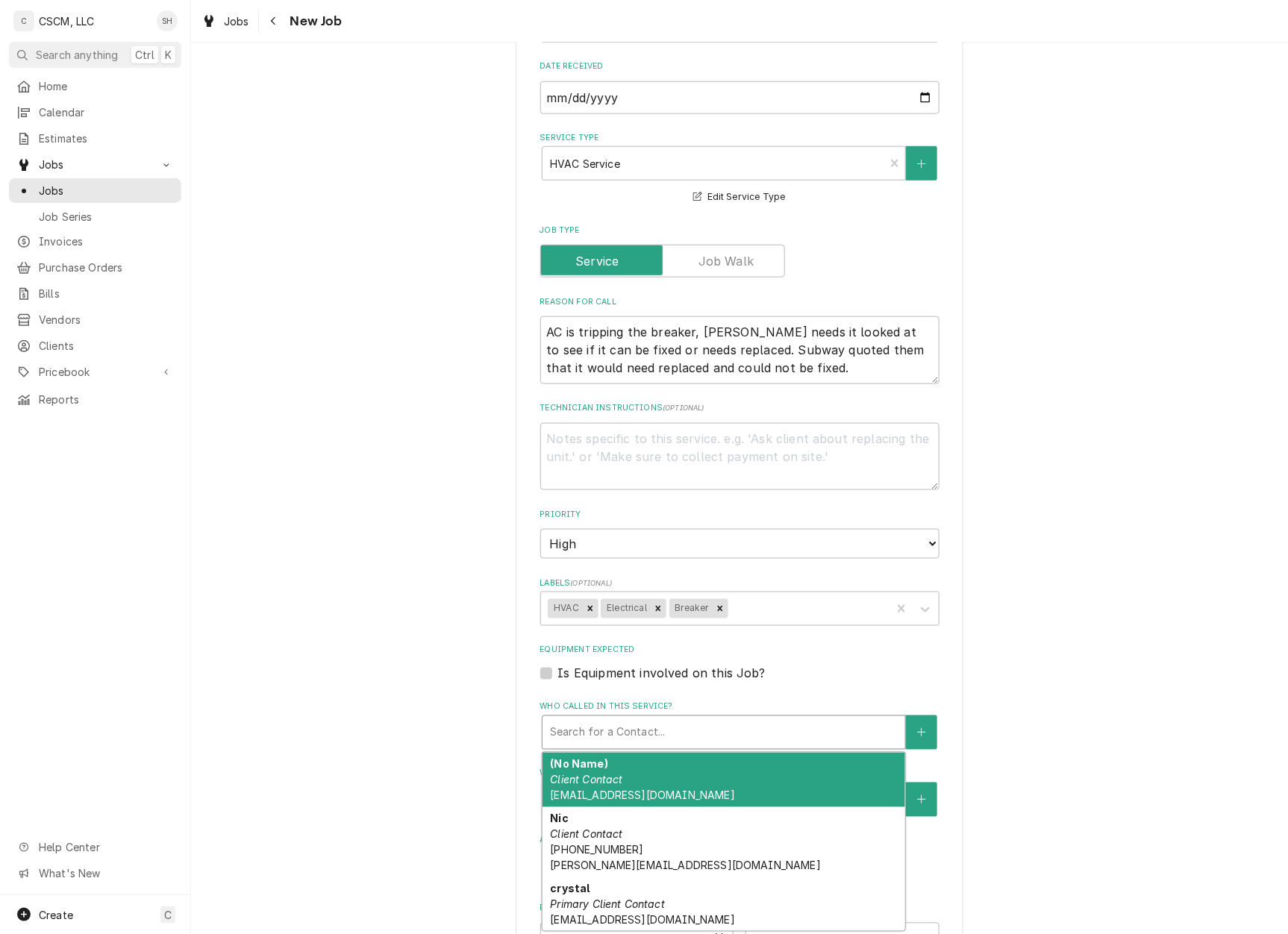
click at [783, 738] on div "Who called in this service?" at bounding box center [724, 732] width 348 height 27
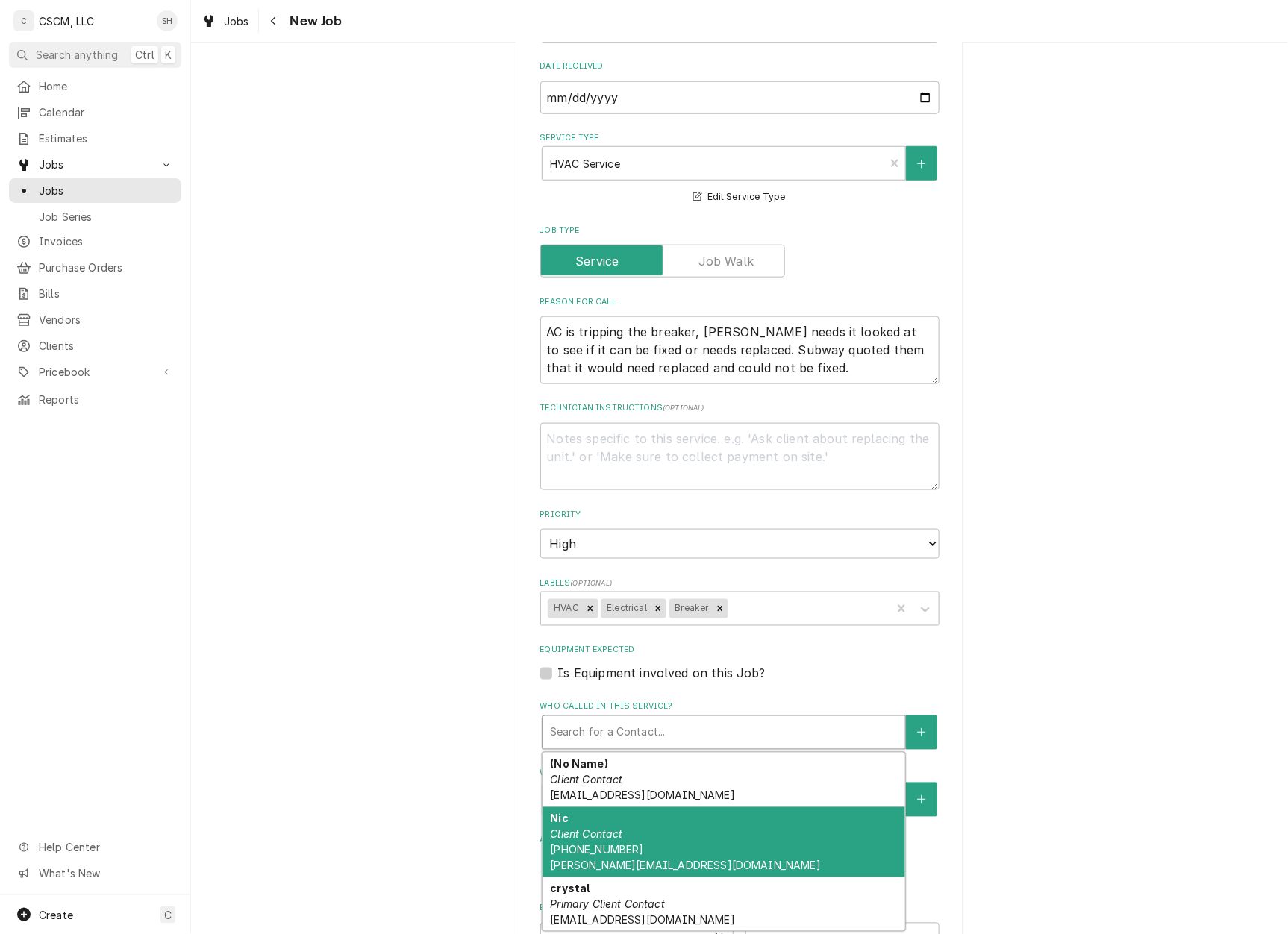
click at [748, 858] on div "Nic Client Contact (618) 656-1824 nick@jem-a.com" at bounding box center [724, 842] width 362 height 70
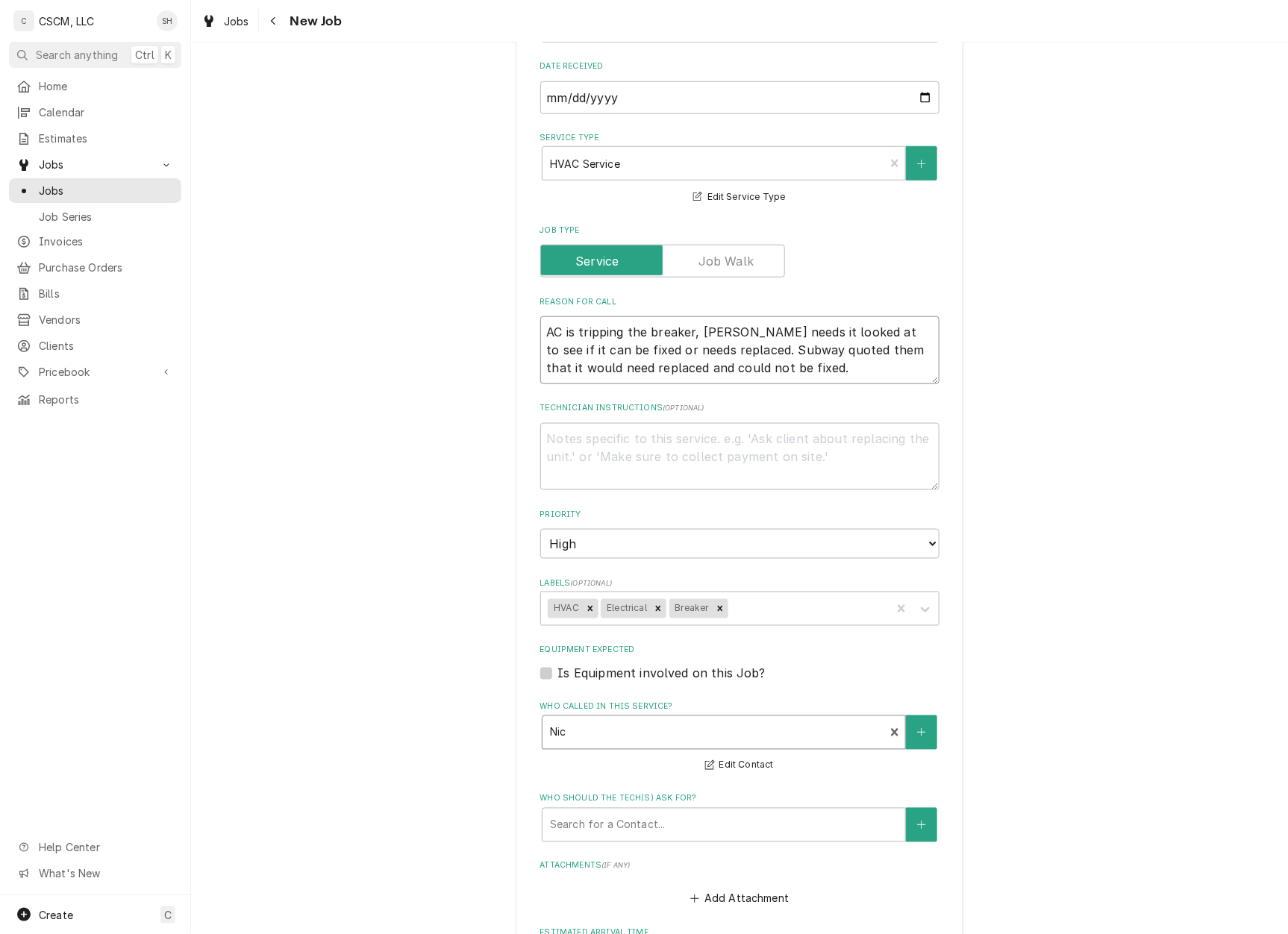
click at [717, 332] on textarea "AC is tripping the breaker, Nick needs it looked at to see if it can be fixed o…" at bounding box center [739, 350] width 399 height 68
click at [979, 498] on div "Please provide the following information to create a job: Client Details Client…" at bounding box center [739, 454] width 1097 height 1589
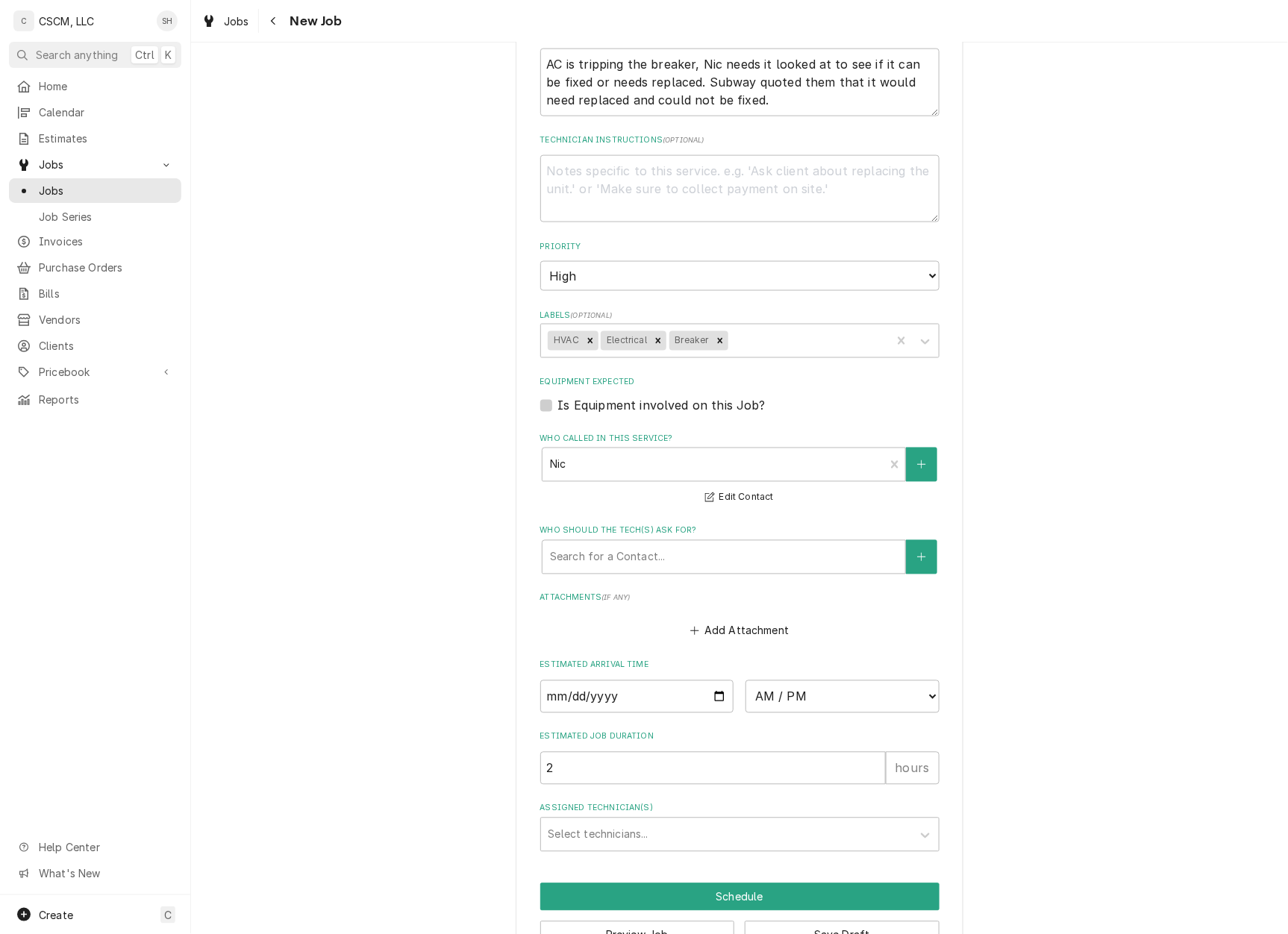
scroll to position [715, 0]
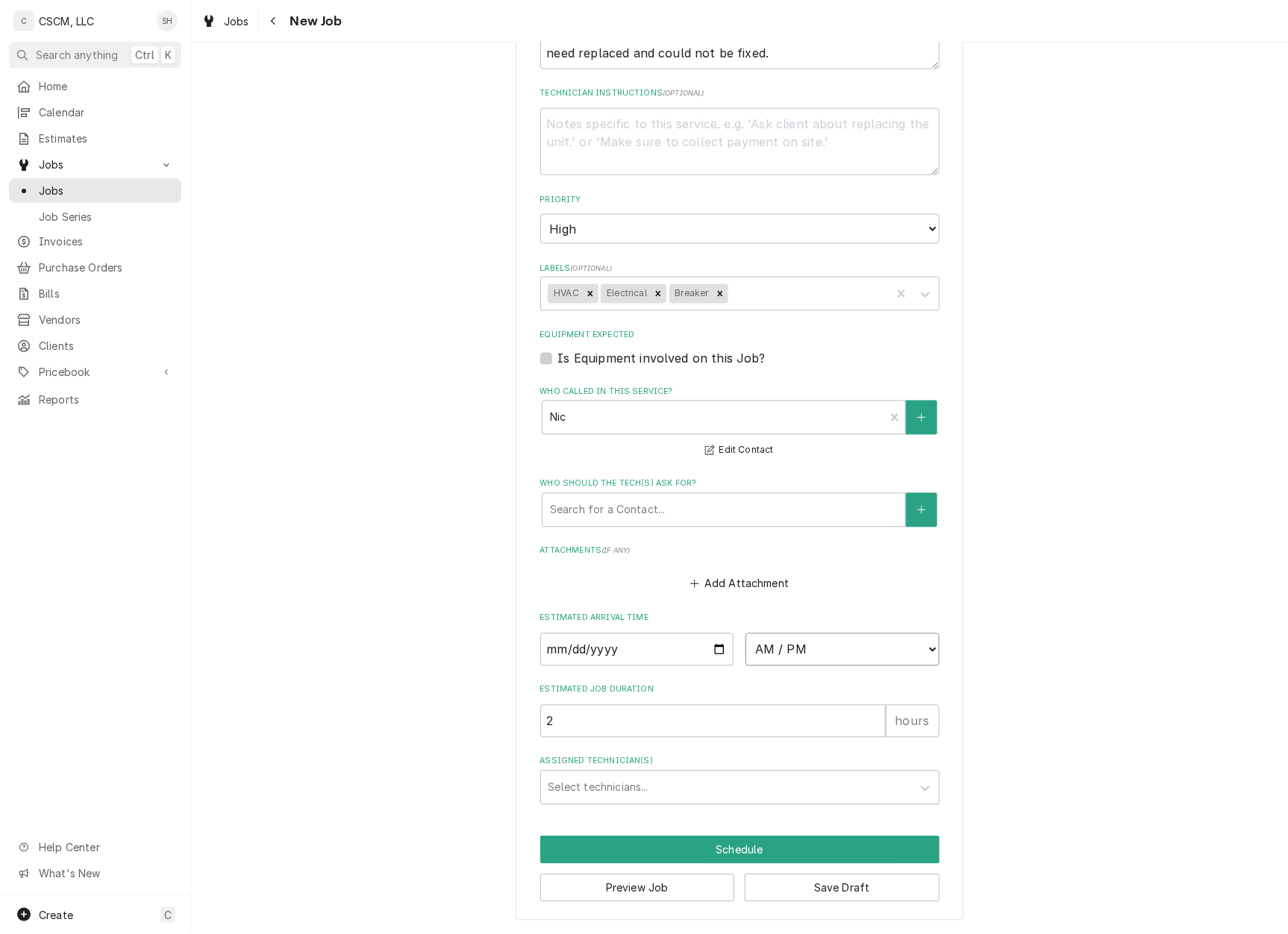
click at [786, 651] on select "AM / PM 6:00 AM 6:15 AM 6:30 AM 6:45 AM 7:00 AM 7:15 AM 7:30 AM 7:45 AM 8:00 AM…" at bounding box center [842, 649] width 194 height 33
click at [745, 633] on select "AM / PM 6:00 AM 6:15 AM 6:30 AM 6:45 AM 7:00 AM 7:15 AM 7:30 AM 7:45 AM 8:00 AM…" at bounding box center [842, 649] width 194 height 33
click at [712, 650] on input "Date" at bounding box center [637, 649] width 194 height 33
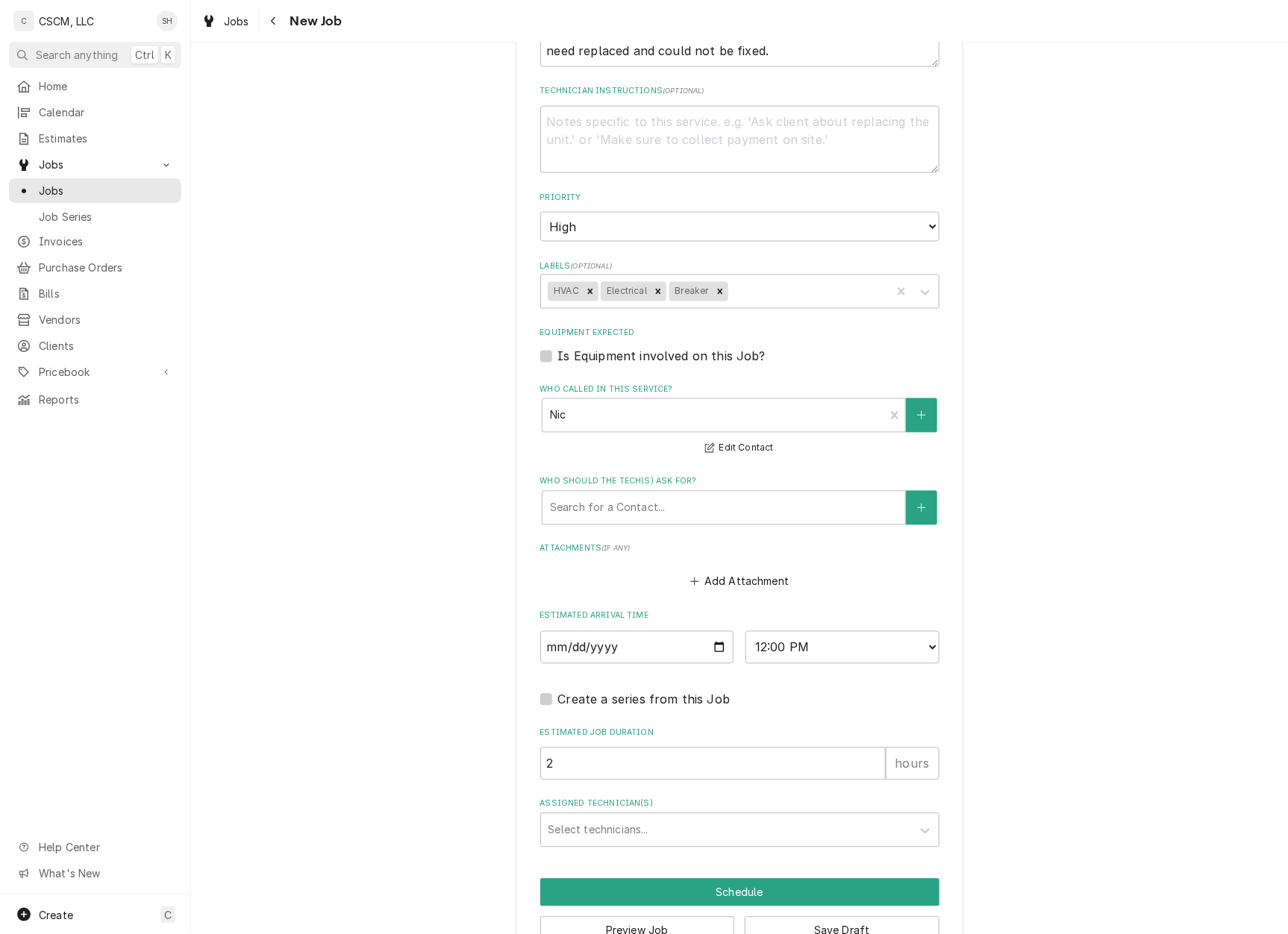
click at [666, 831] on div "Assigned Technician(s)" at bounding box center [726, 830] width 356 height 27
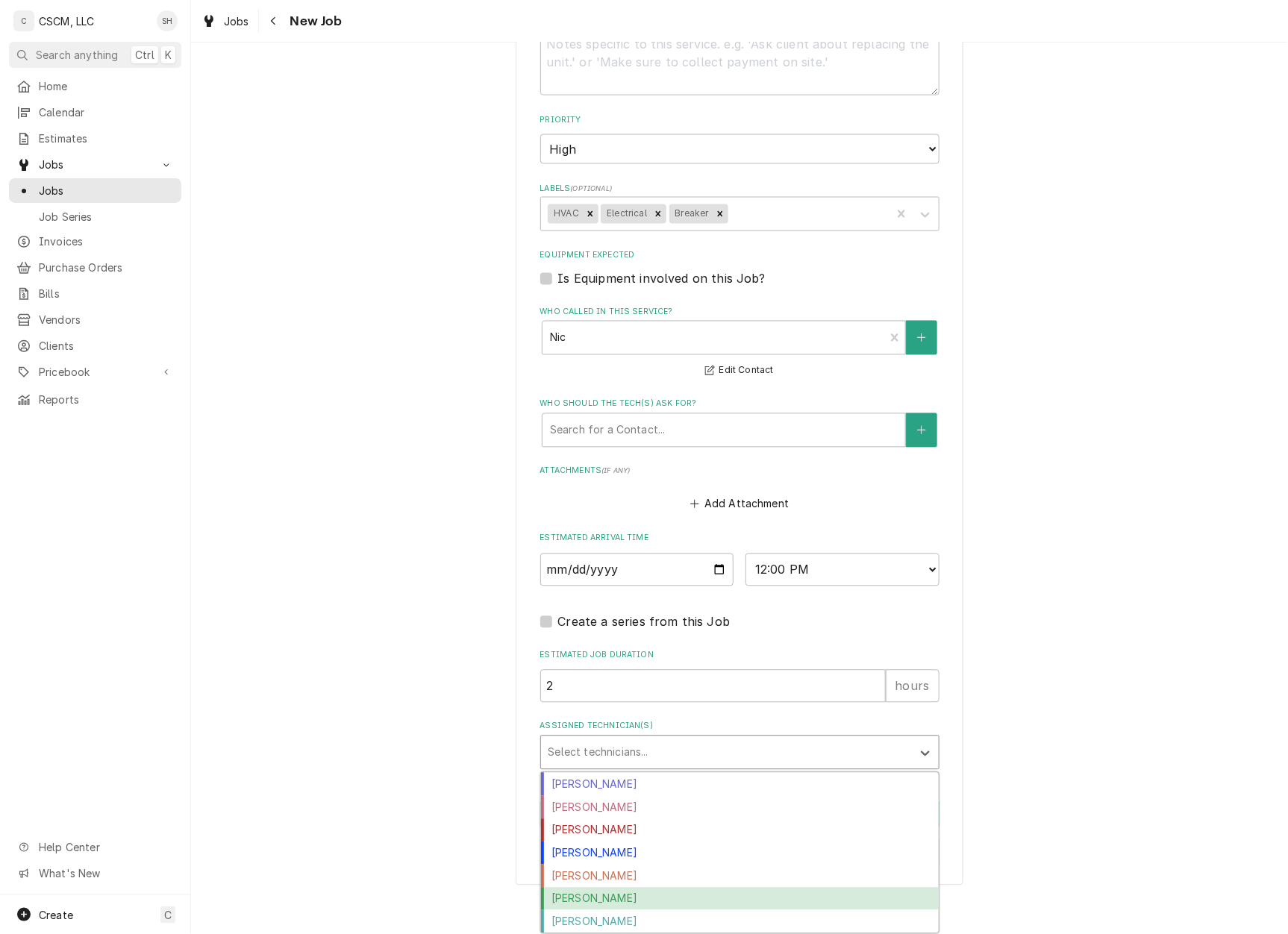
click at [706, 896] on div "[PERSON_NAME]" at bounding box center [739, 899] width 398 height 23
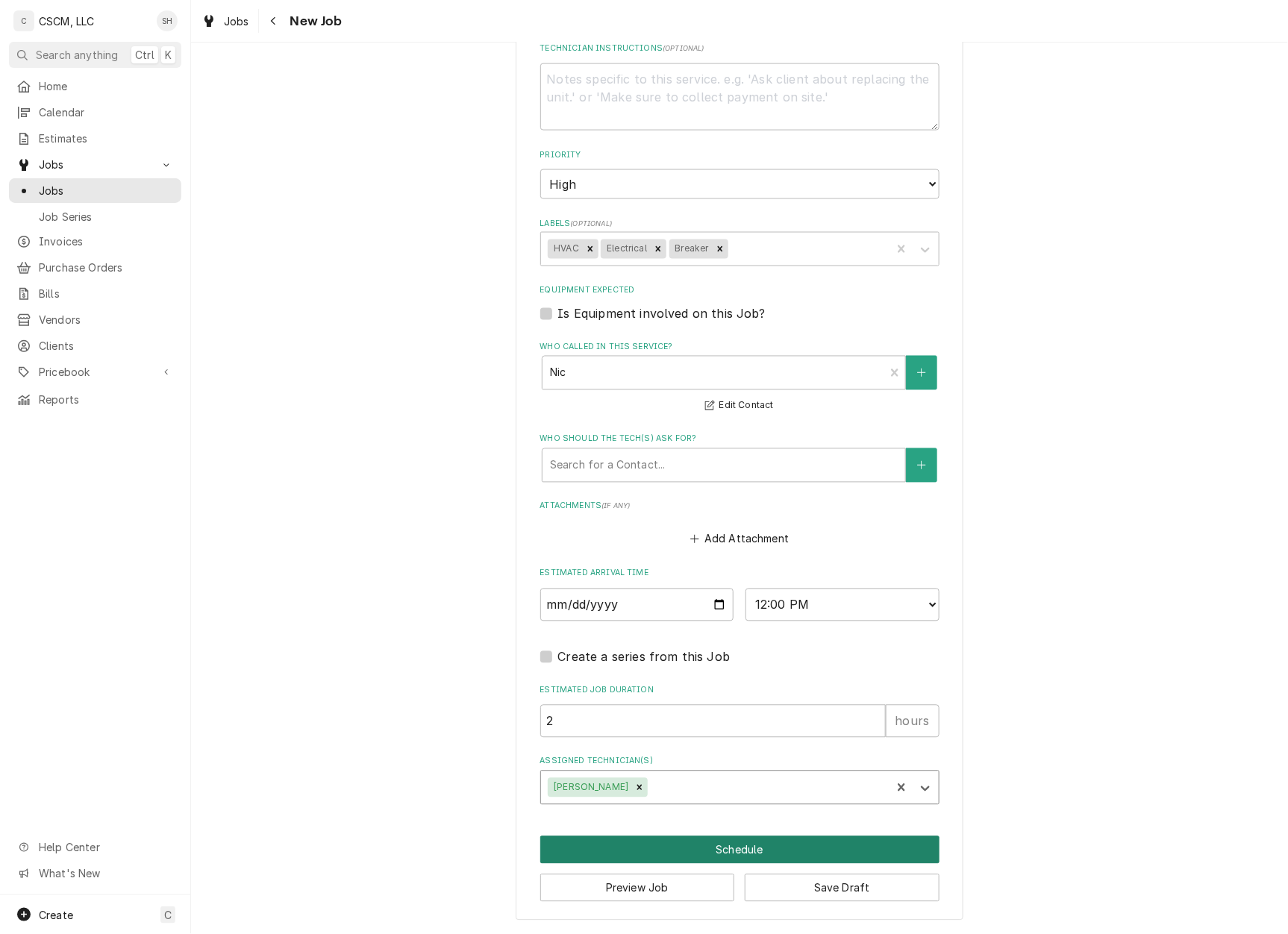
click at [666, 842] on button "Schedule" at bounding box center [739, 850] width 399 height 28
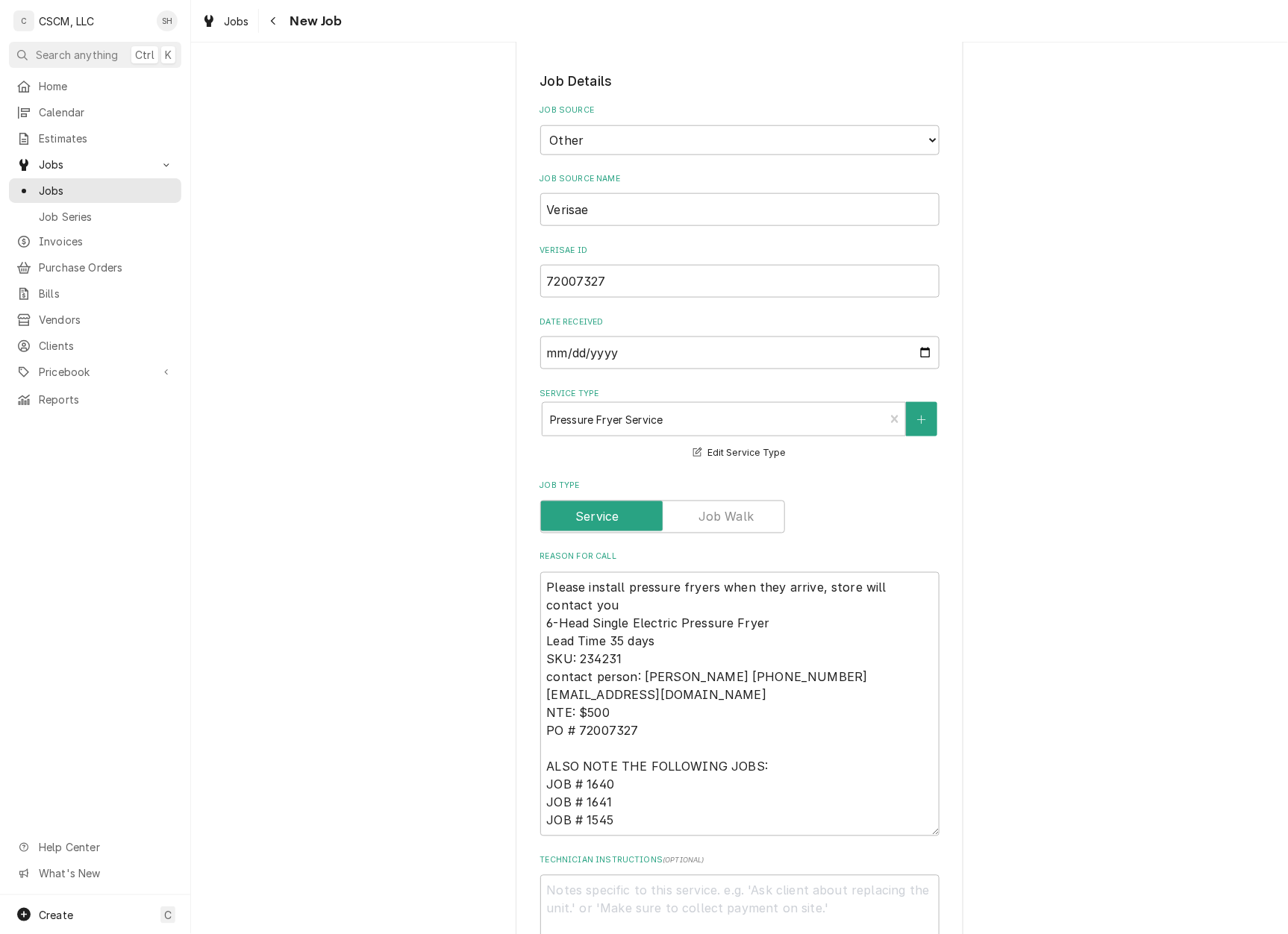
scroll to position [597, 0]
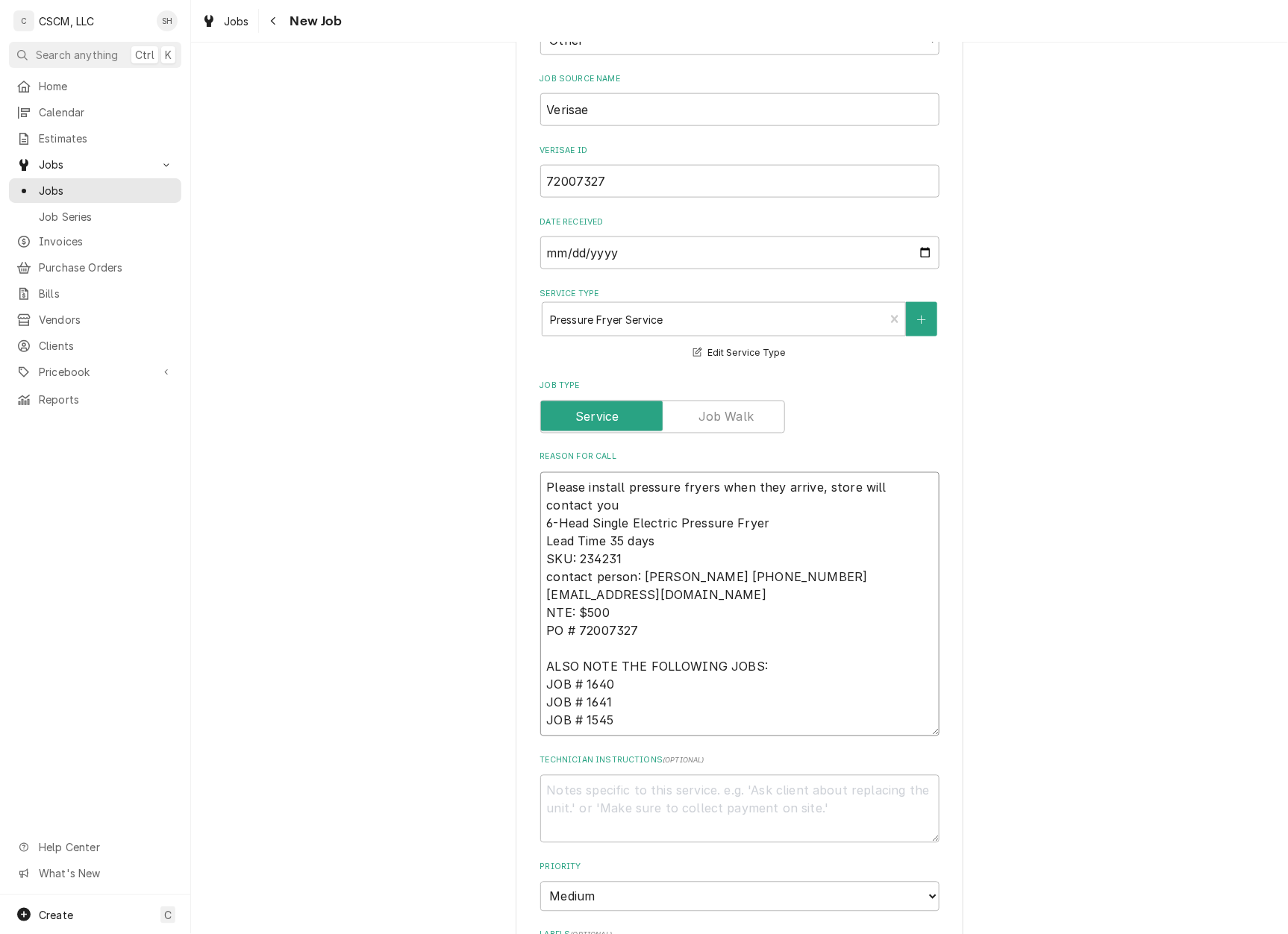
drag, startPoint x: 644, startPoint y: 543, endPoint x: 603, endPoint y: 544, distance: 41.0
click at [601, 544] on textarea "Please install pressure fryers when they arrive, store will contact you 6-Head …" at bounding box center [739, 605] width 399 height 265
click at [810, 535] on textarea "Please install pressure fryers when they arrive, store will contact you 6-Head …" at bounding box center [739, 605] width 399 height 265
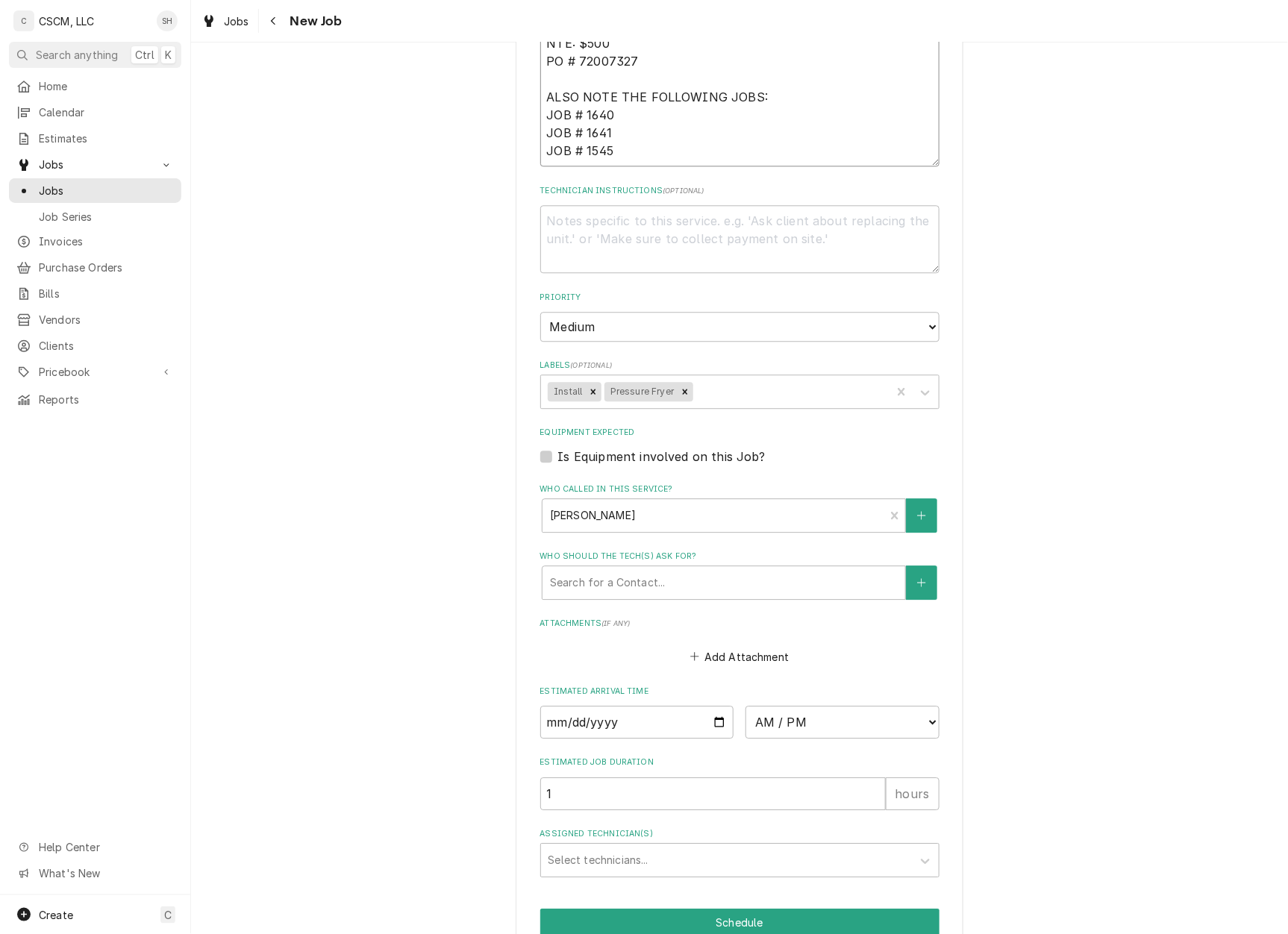
scroll to position [1281, 0]
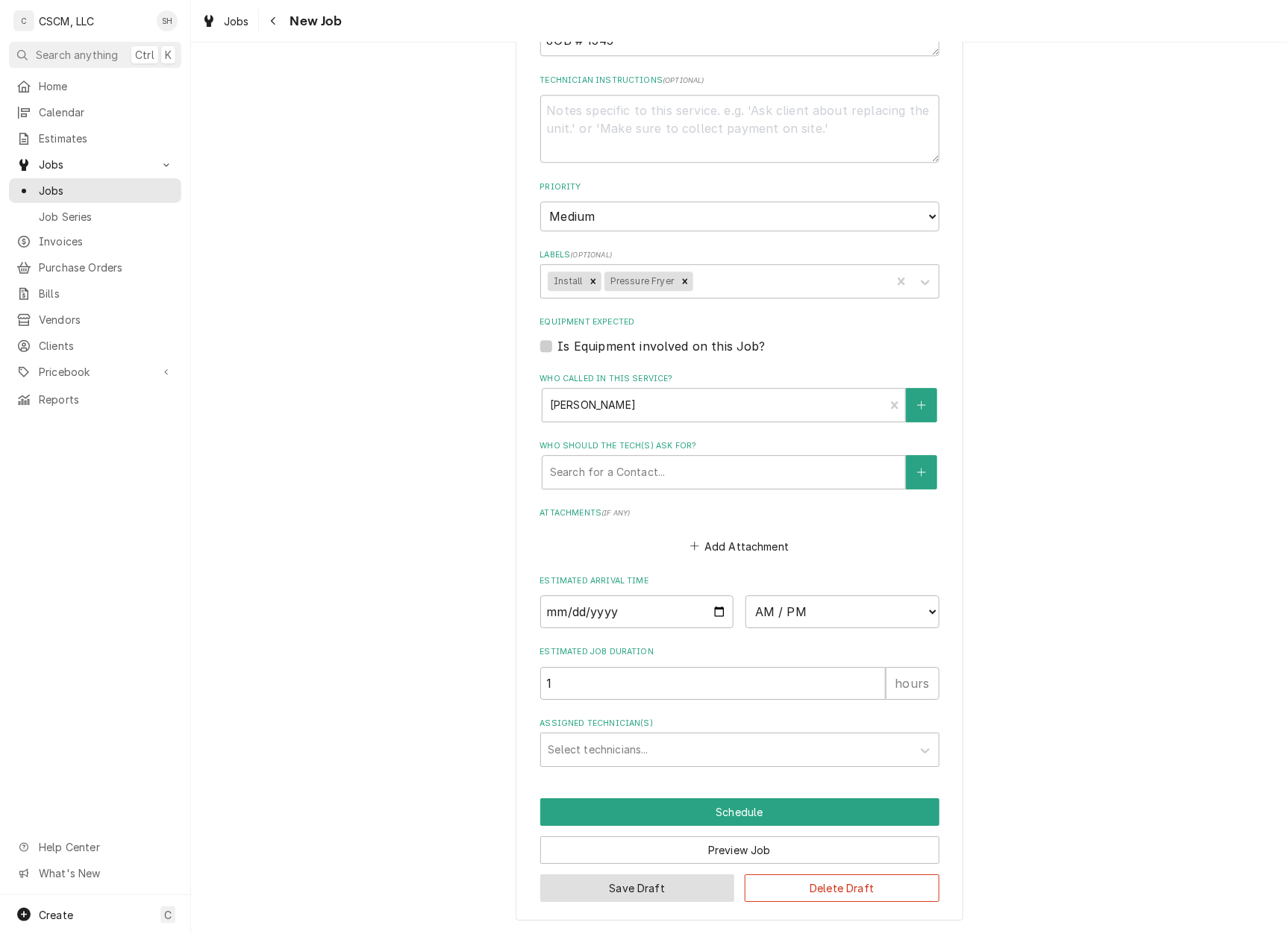
click at [684, 891] on button "Save Draft" at bounding box center [638, 888] width 195 height 28
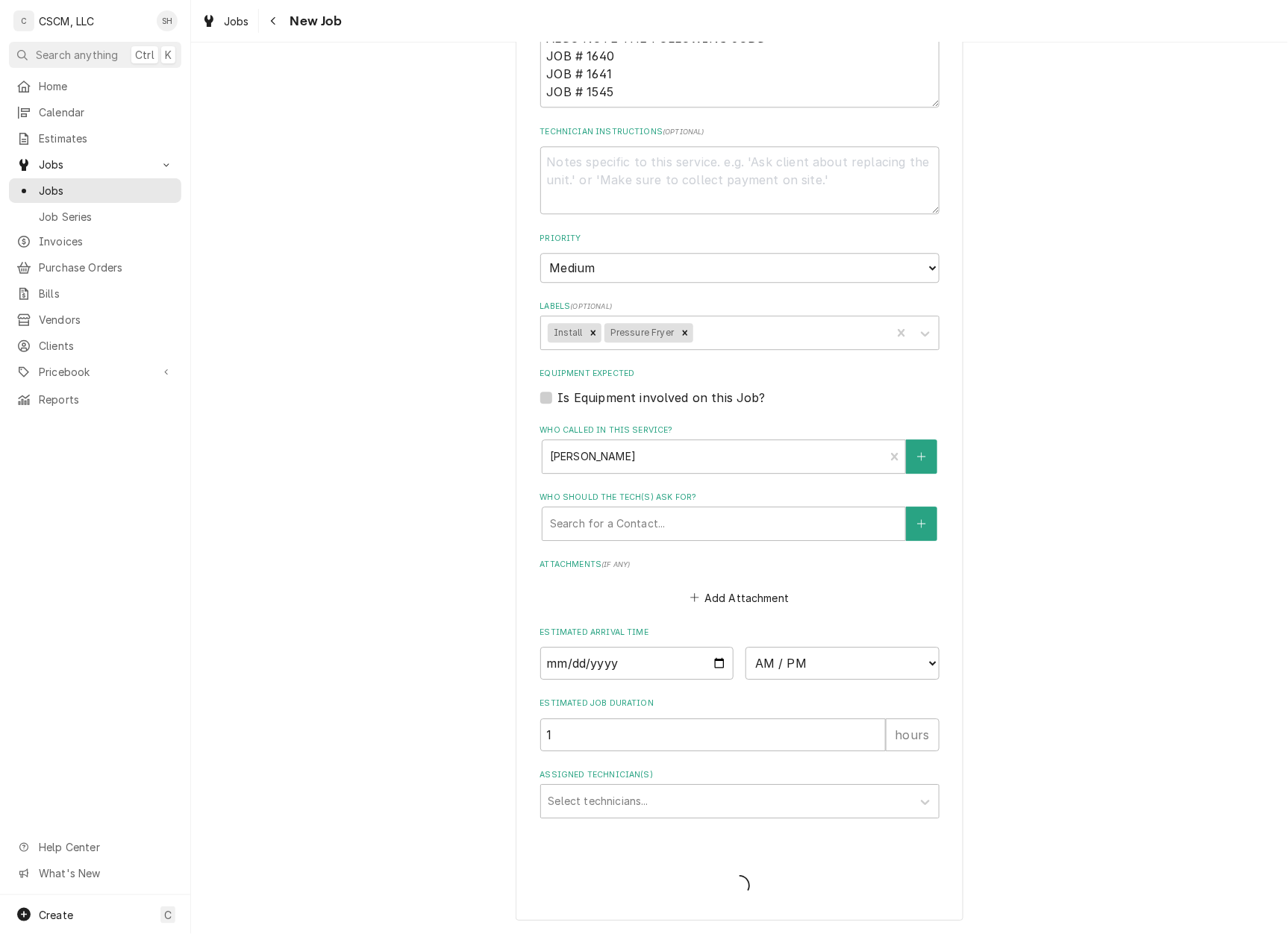
scroll to position [1227, 0]
type textarea "x"
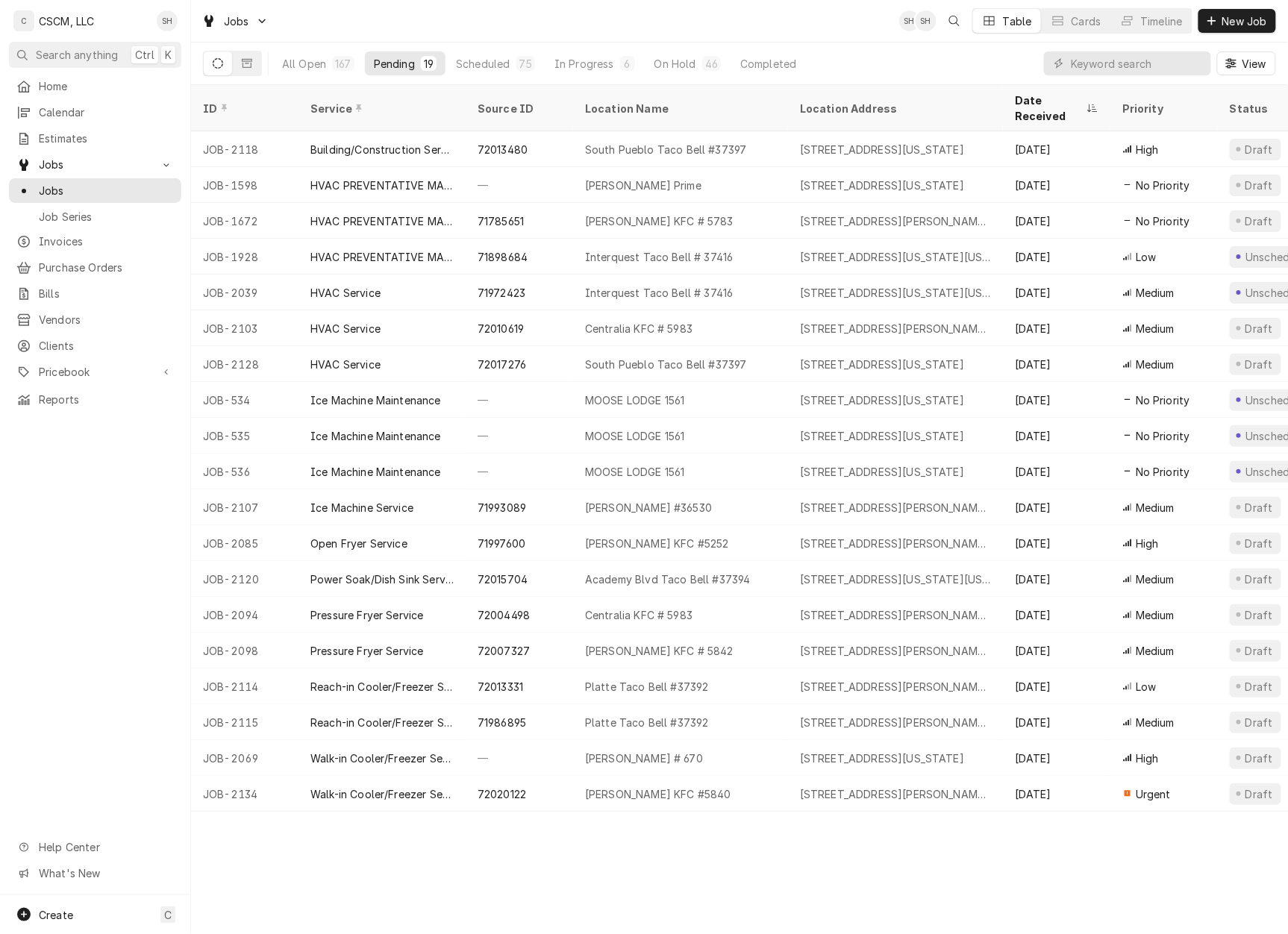
click at [860, 787] on div "[STREET_ADDRESS][PERSON_NAME][US_STATE]" at bounding box center [895, 794] width 191 height 16
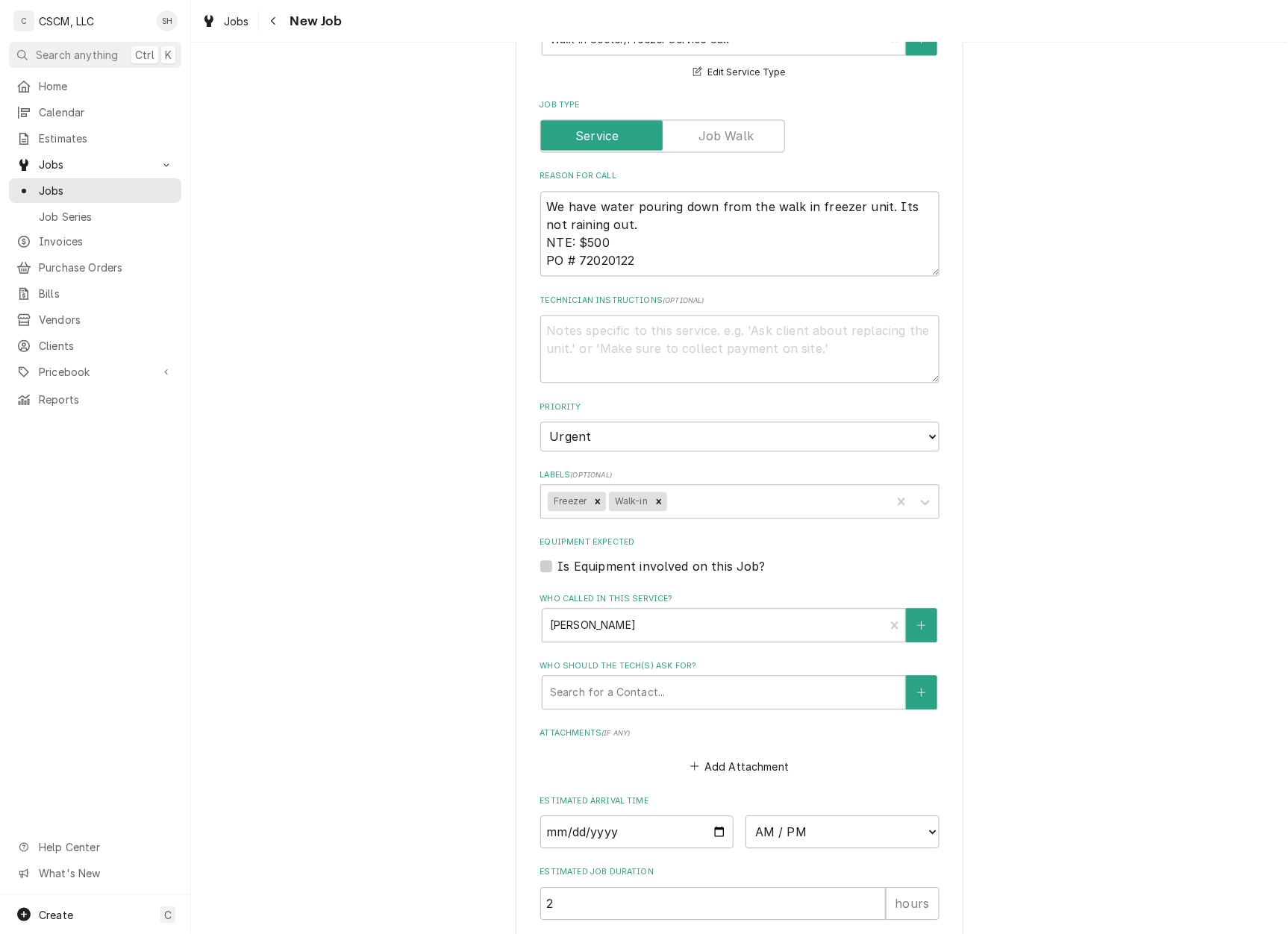
scroll to position [994, 0]
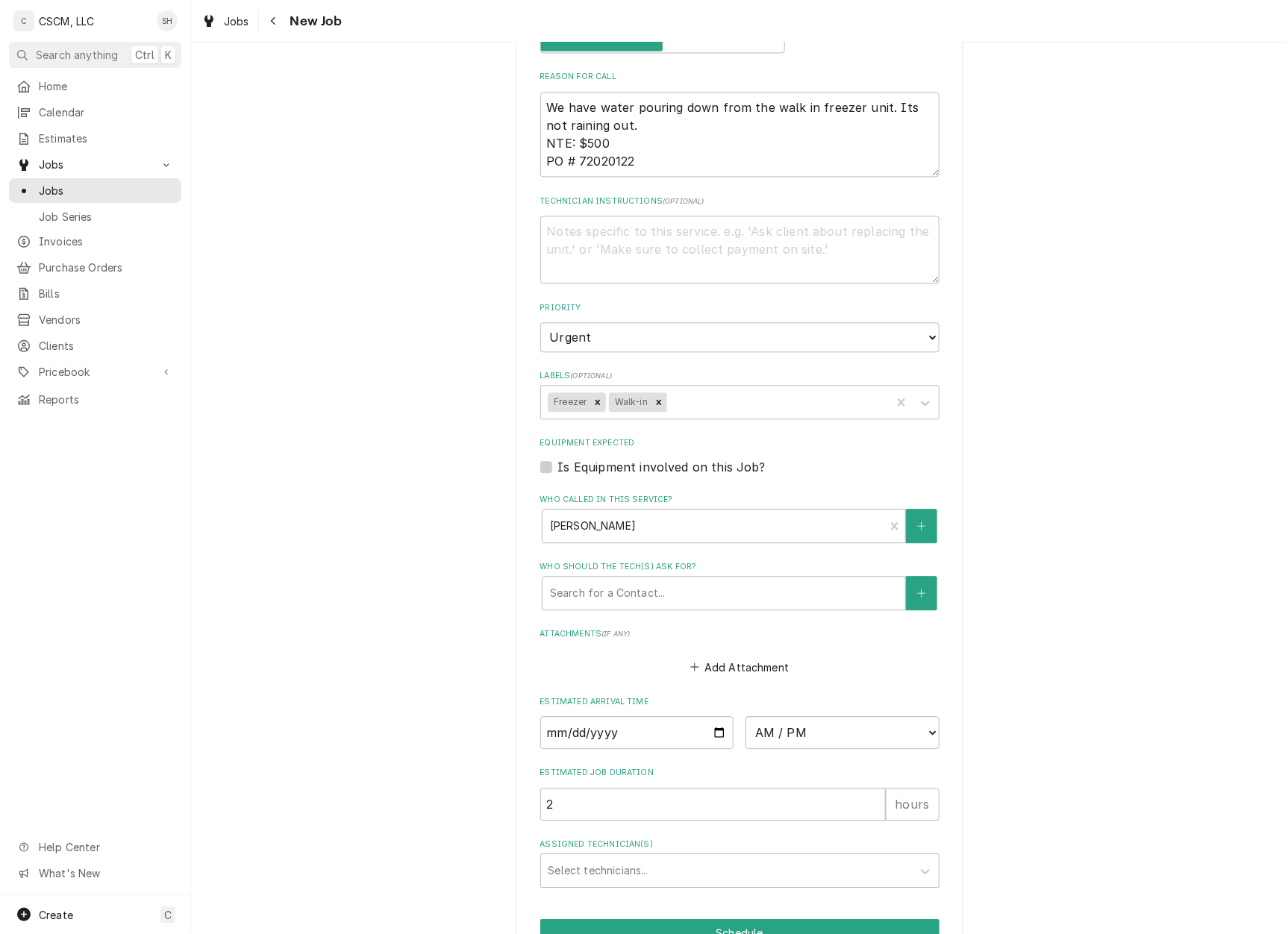
click at [1001, 450] on div "Use the fields below to edit this job: Client Details Client KBP Foods Edit Cli…" at bounding box center [739, 60] width 1097 height 1992
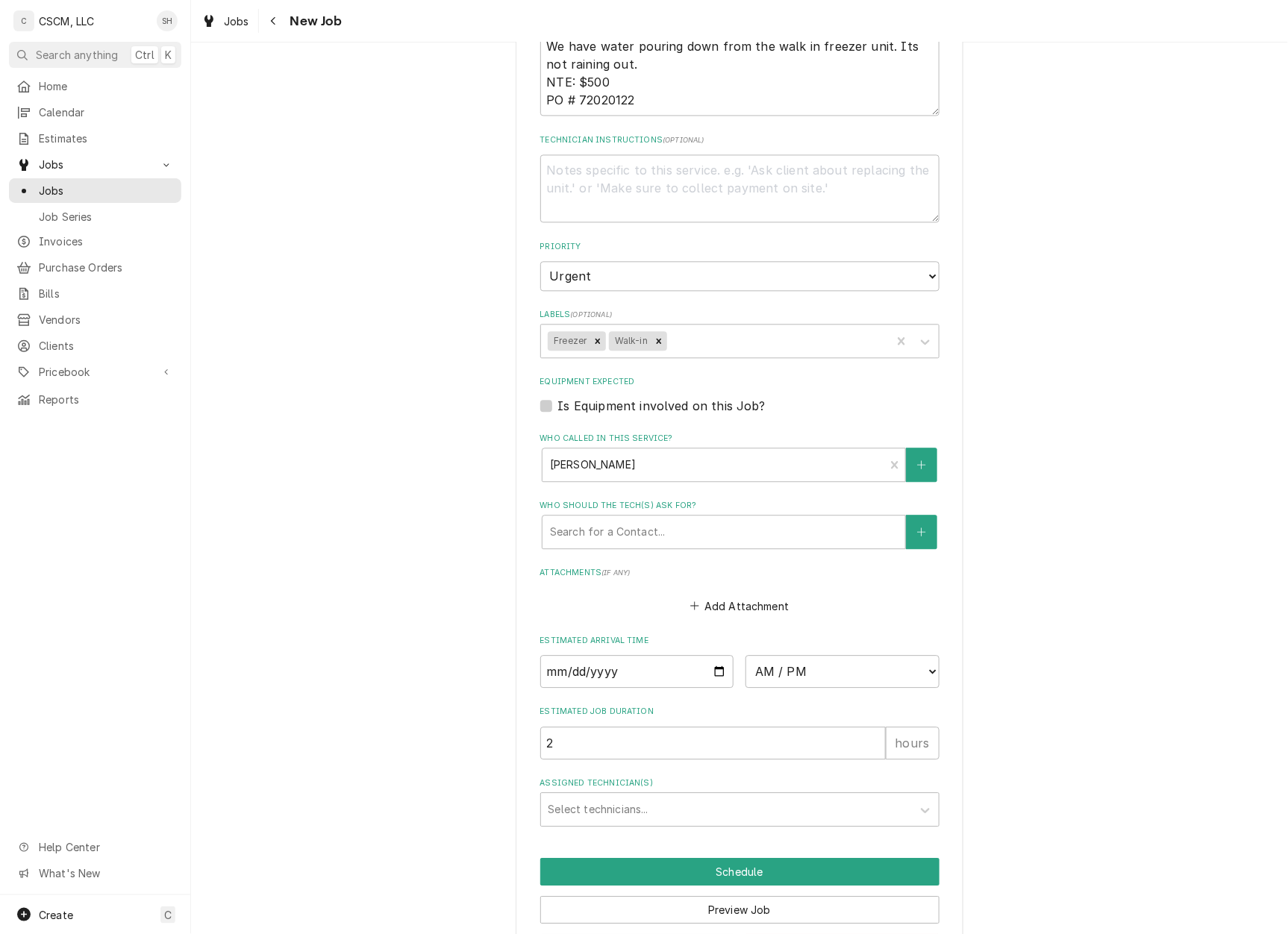
scroll to position [1119, 0]
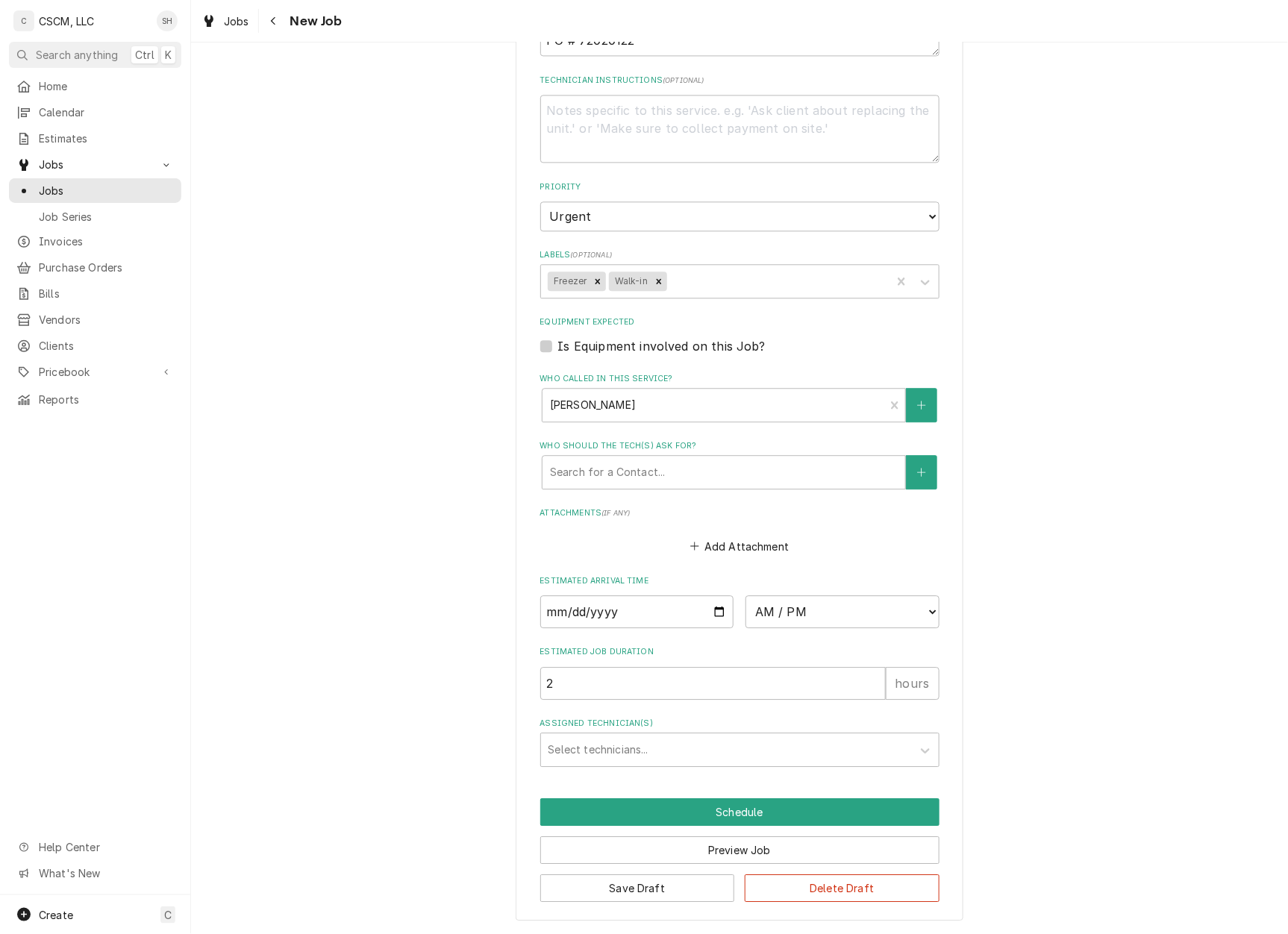
click at [615, 744] on div "Assigned Technician(s)" at bounding box center [726, 749] width 356 height 27
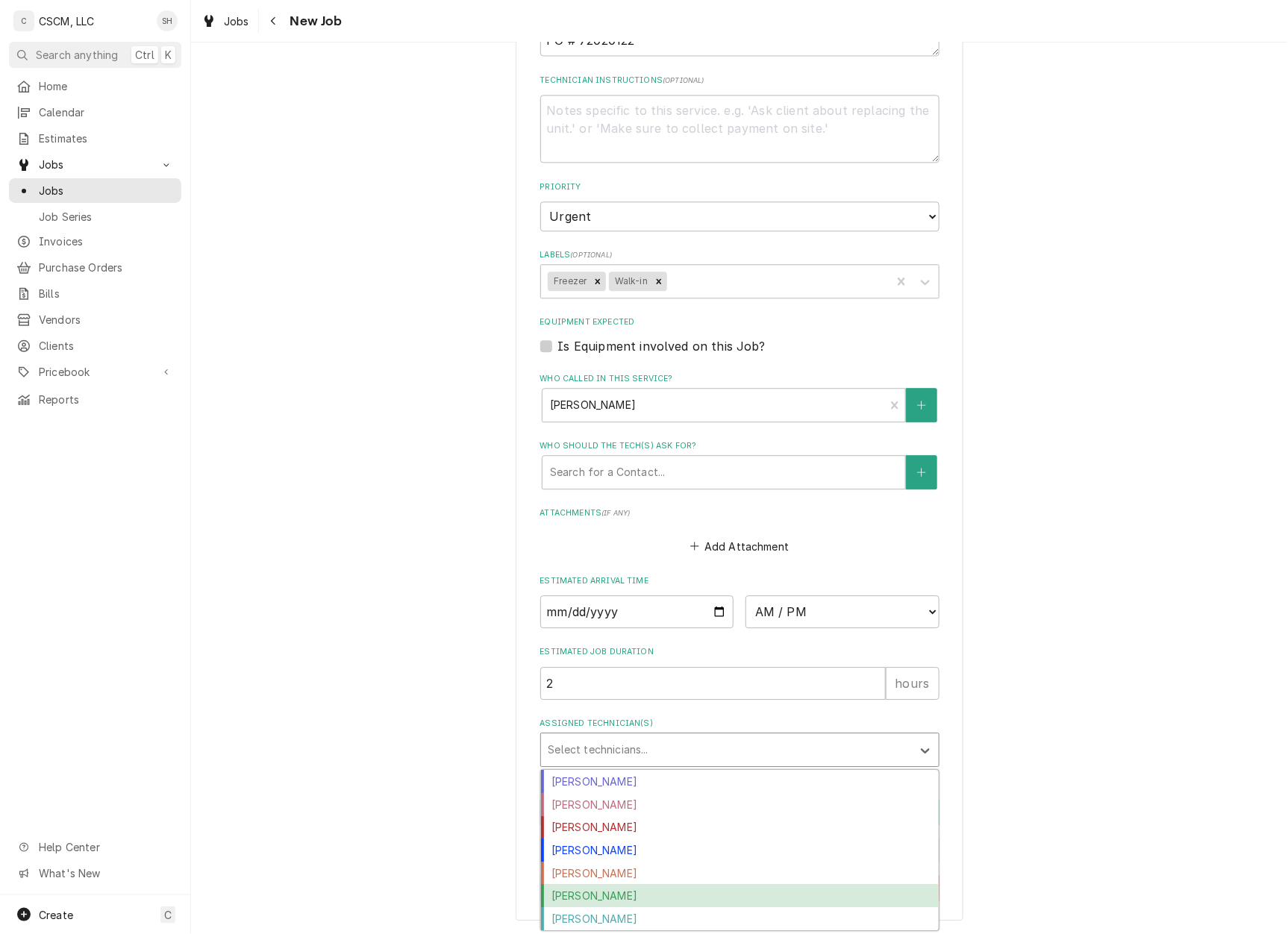
click at [618, 899] on div "[PERSON_NAME]" at bounding box center [739, 895] width 398 height 23
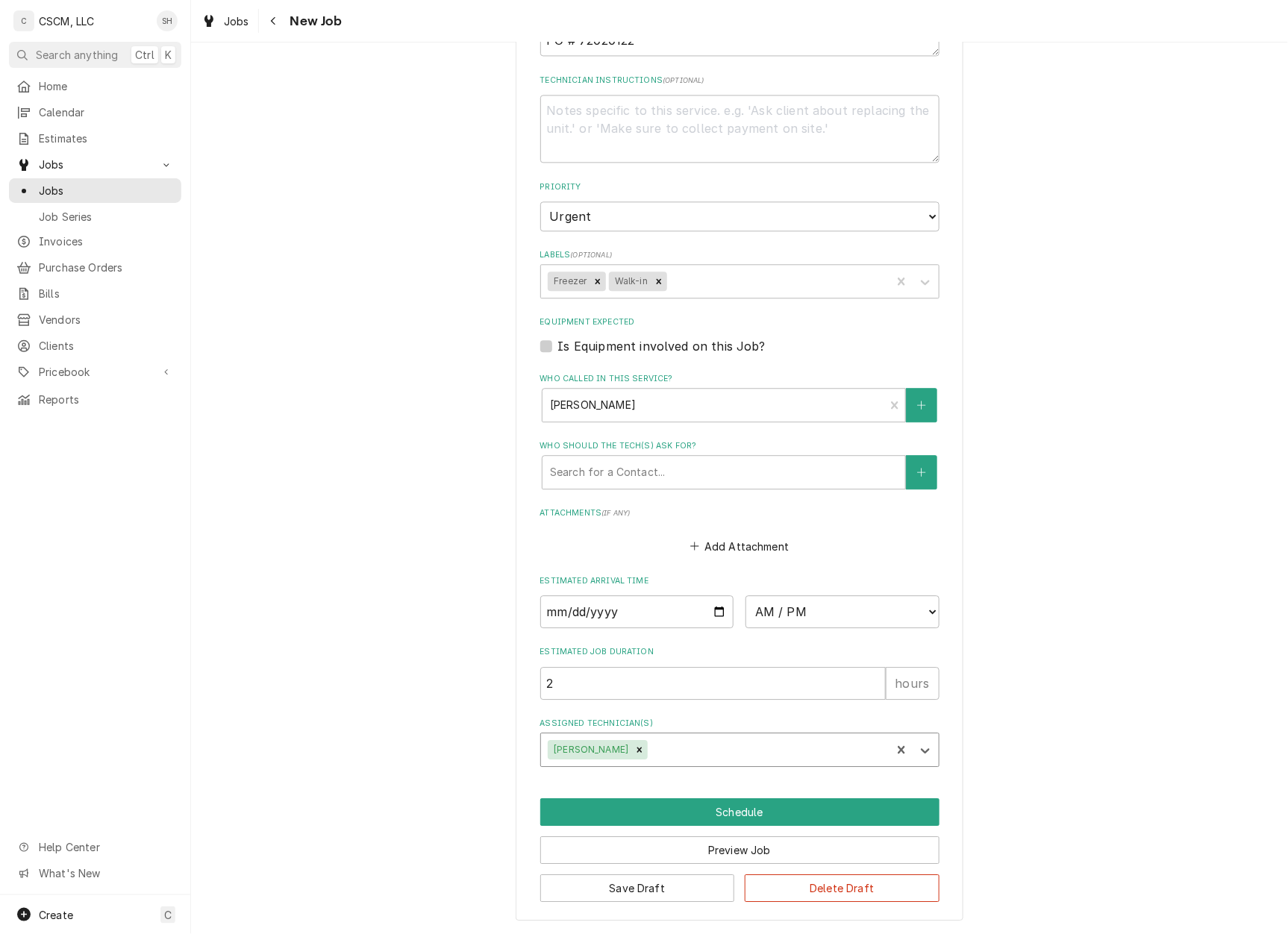
type textarea "x"
click at [799, 607] on select "AM / PM 6:00 AM 6:15 AM 6:30 AM 6:45 AM 7:00 AM 7:15 AM 7:30 AM 7:45 AM 8:00 AM…" at bounding box center [842, 611] width 194 height 33
select select "16:00:00"
click at [745, 595] on select "AM / PM 6:00 AM 6:15 AM 6:30 AM 6:45 AM 7:00 AM 7:15 AM 7:30 AM 7:45 AM 8:00 AM…" at bounding box center [842, 611] width 194 height 33
type textarea "x"
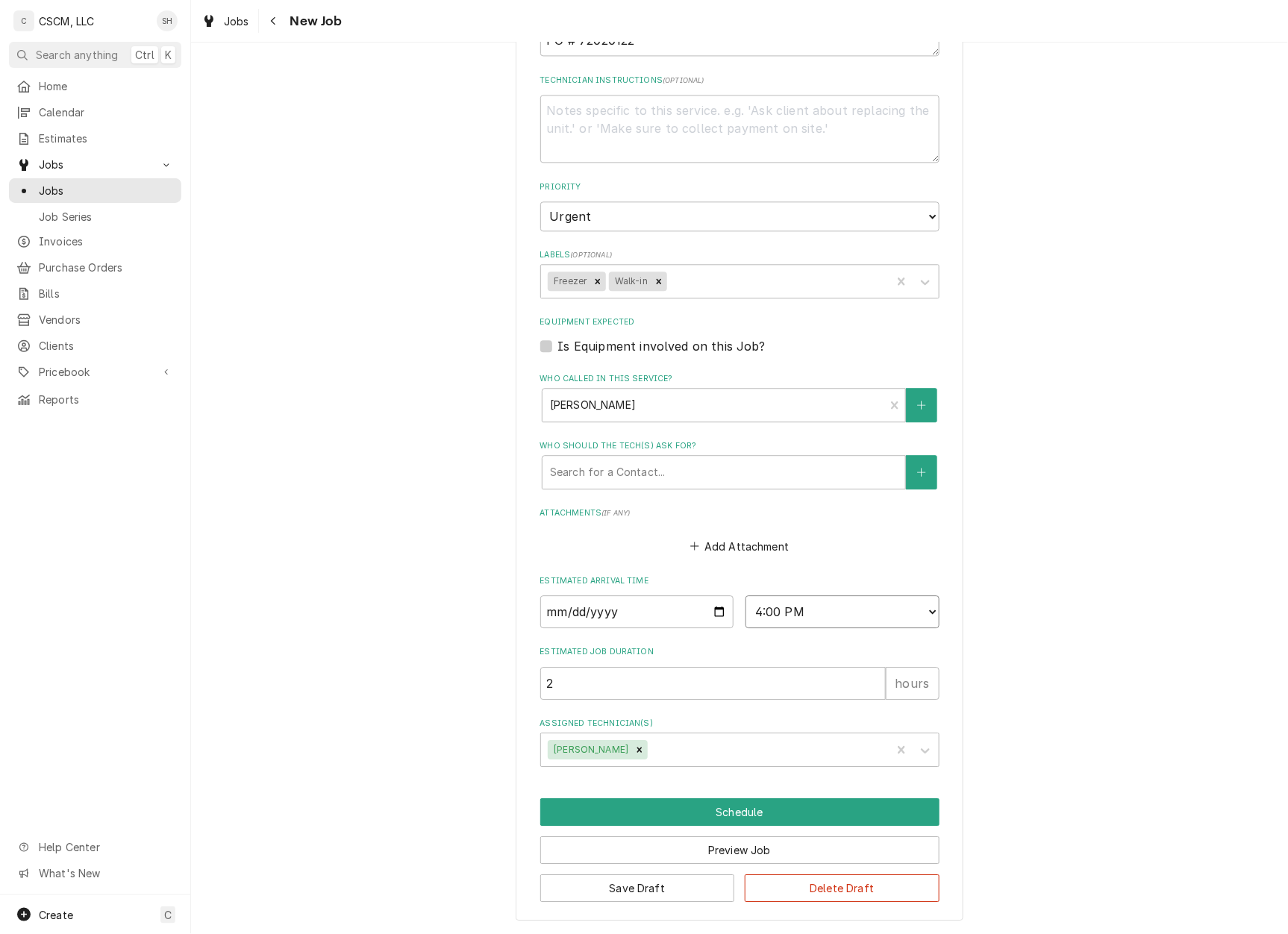
click at [810, 613] on select "AM / PM 6:00 AM 6:15 AM 6:30 AM 6:45 AM 7:00 AM 7:15 AM 7:30 AM 7:45 AM 8:00 AM…" at bounding box center [842, 611] width 194 height 33
select select "15:00:00"
click at [745, 595] on select "AM / PM 6:00 AM 6:15 AM 6:30 AM 6:45 AM 7:00 AM 7:15 AM 7:30 AM 7:45 AM 8:00 AM…" at bounding box center [842, 611] width 194 height 33
type textarea "x"
click at [713, 616] on input "Date" at bounding box center [637, 611] width 194 height 33
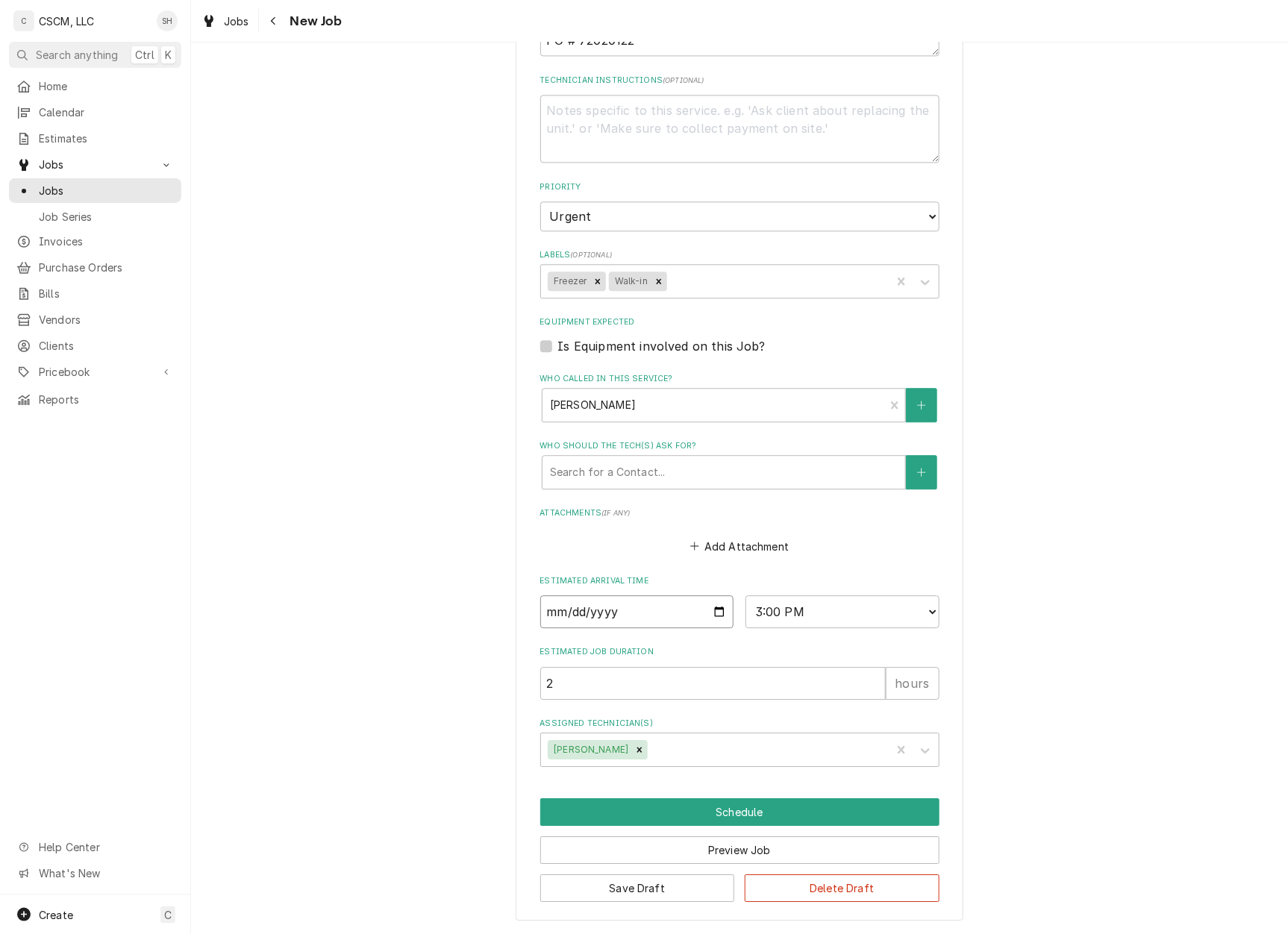
click at [707, 611] on input "Date" at bounding box center [637, 611] width 194 height 33
type input "2025-08-29"
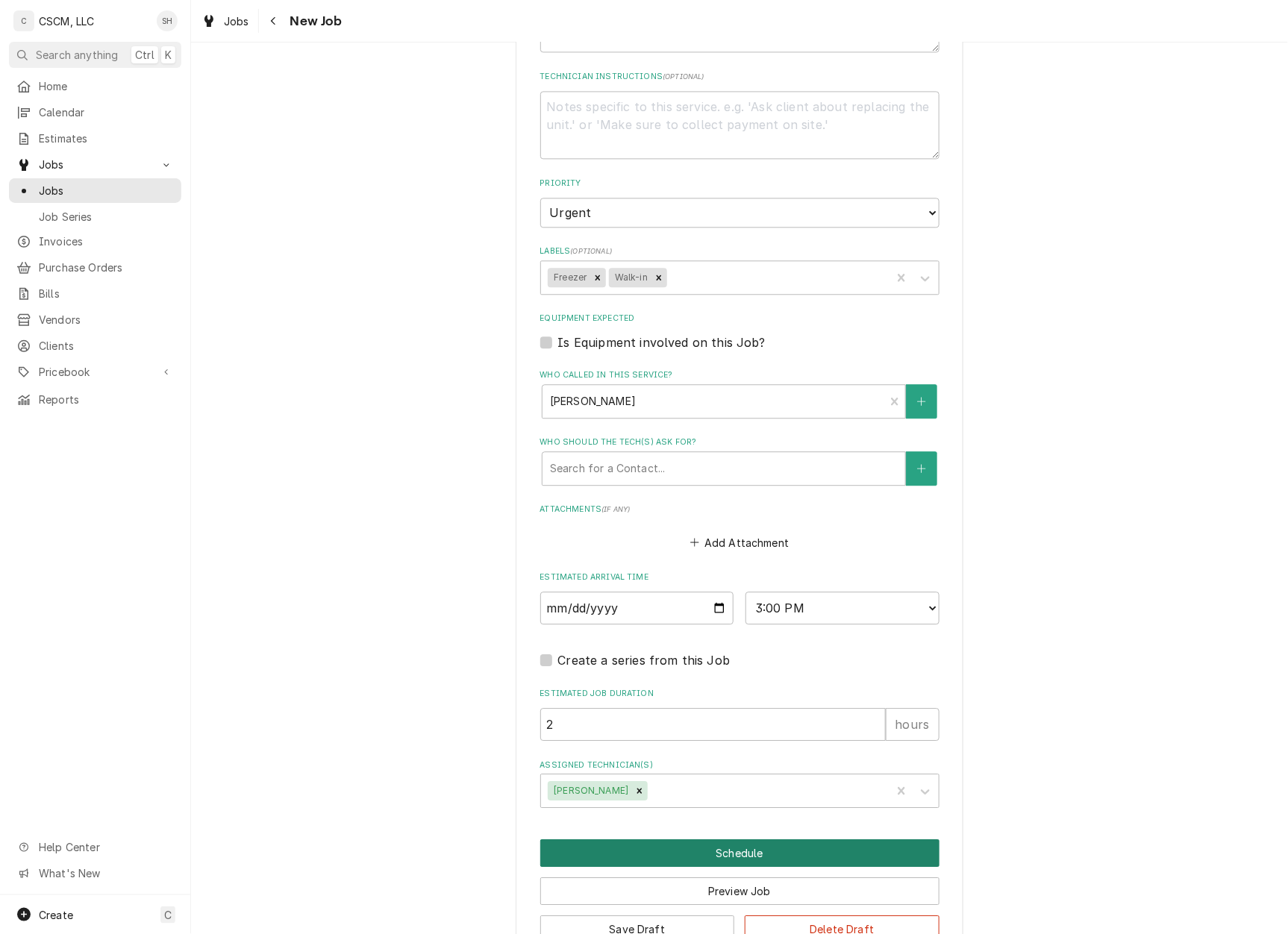
click at [613, 850] on button "Schedule" at bounding box center [739, 853] width 399 height 28
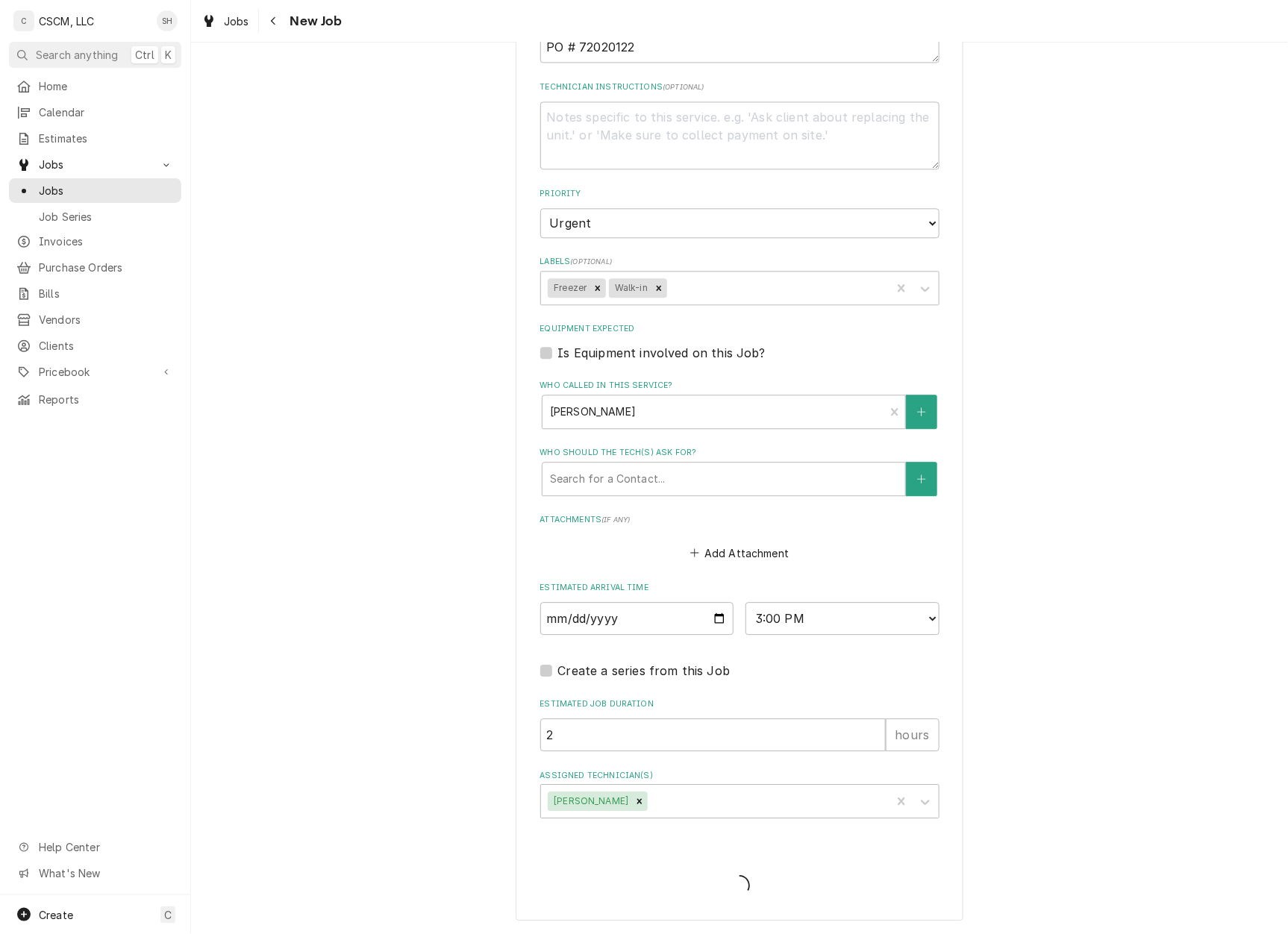
scroll to position [1111, 0]
type textarea "x"
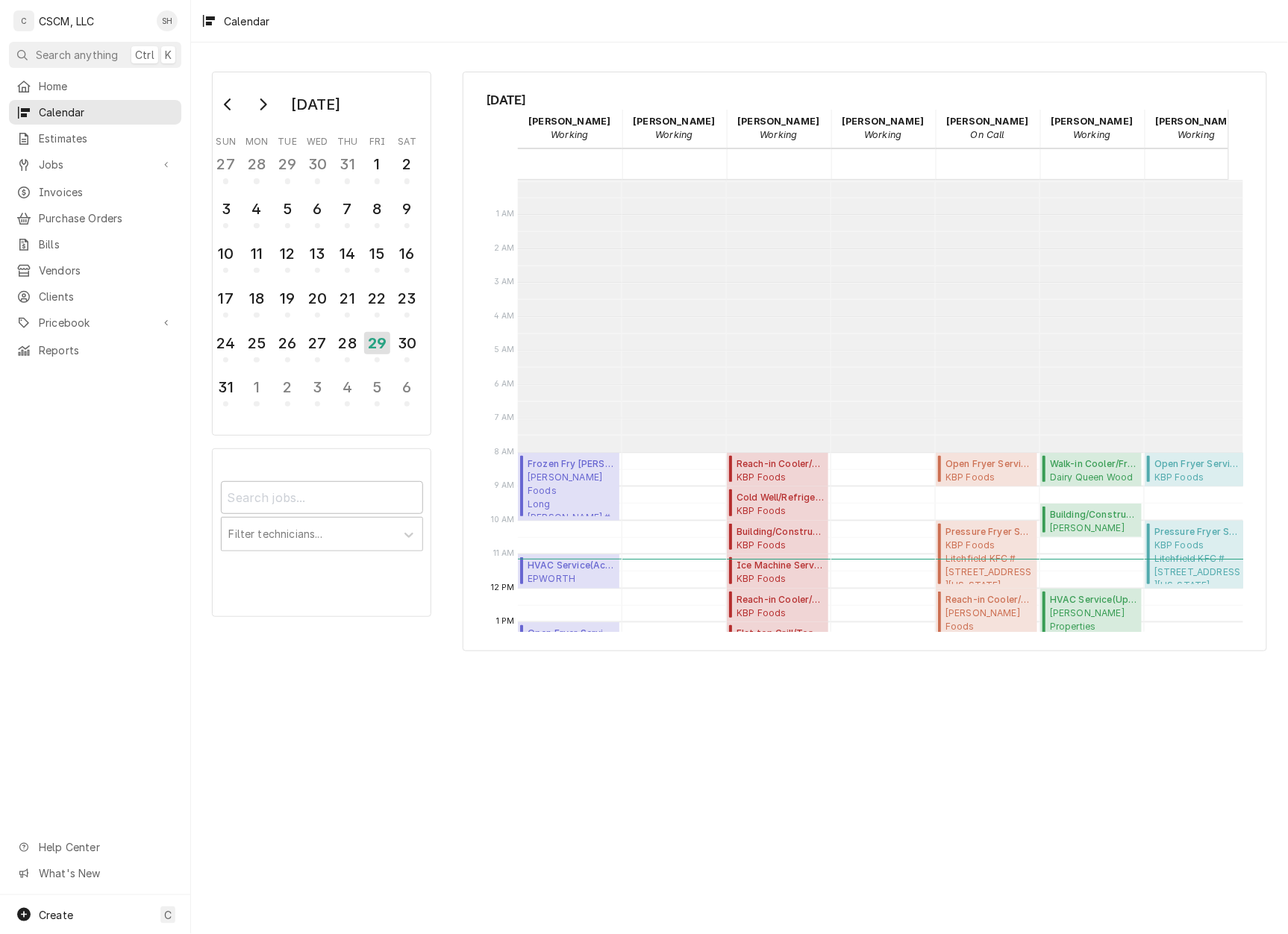
scroll to position [272, 0]
